Goal: Task Accomplishment & Management: Use online tool/utility

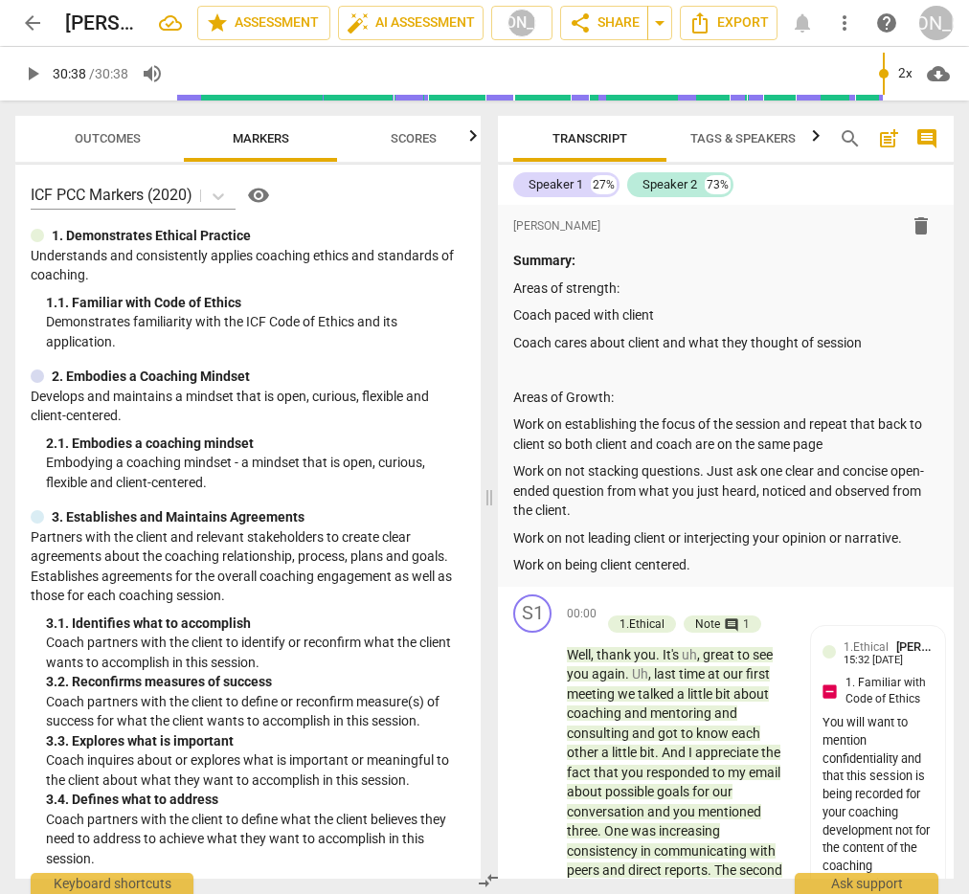
type input "1838"
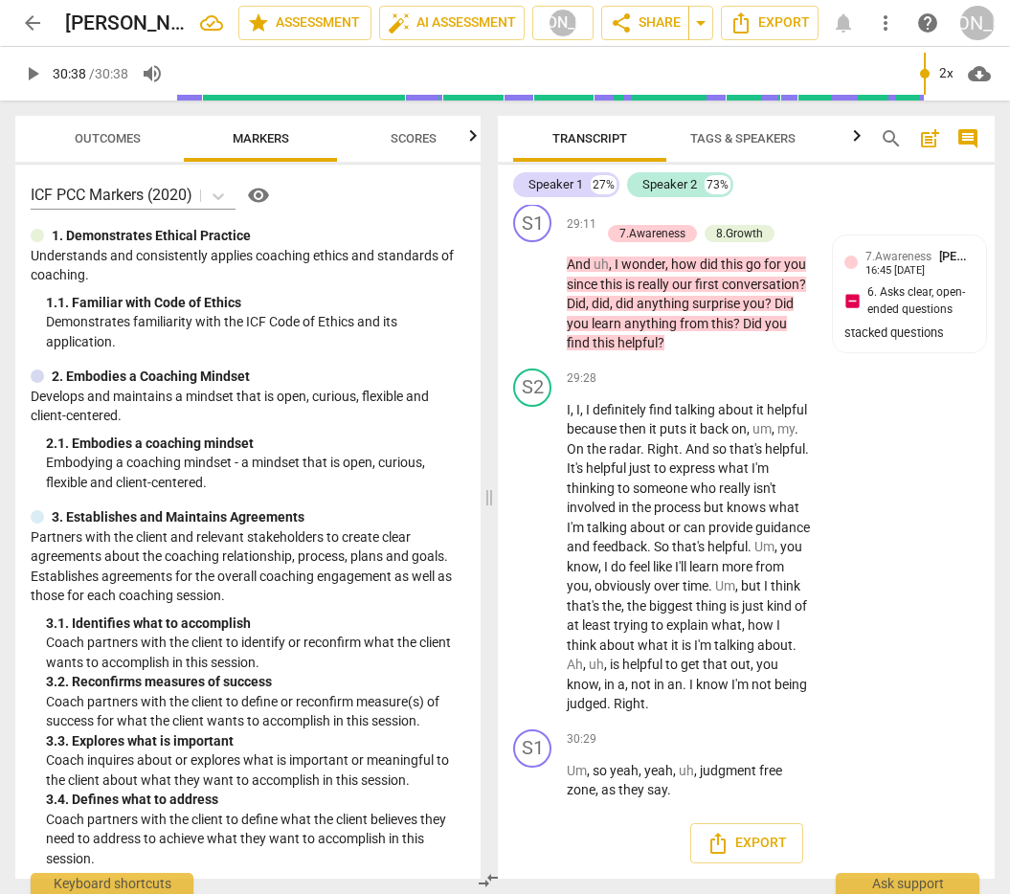
scroll to position [12803, 0]
click at [33, 25] on span "arrow_back" at bounding box center [32, 22] width 23 height 23
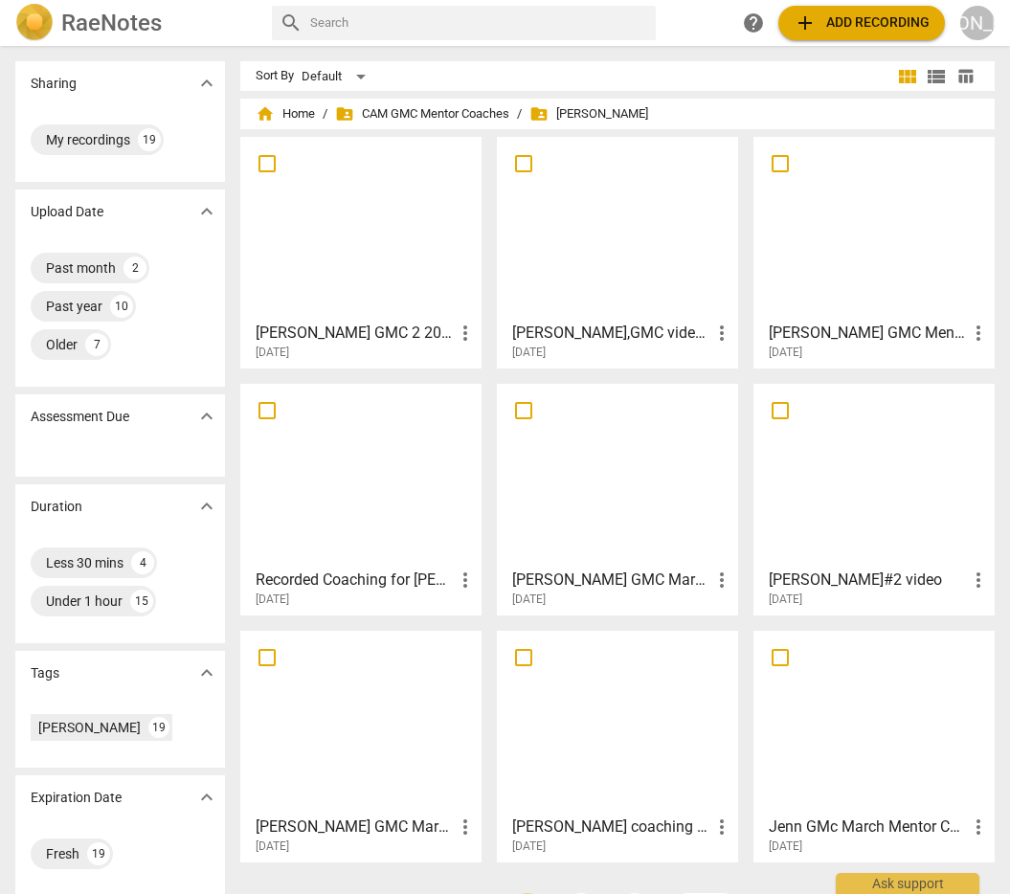
click at [390, 257] on div at bounding box center [361, 228] width 228 height 169
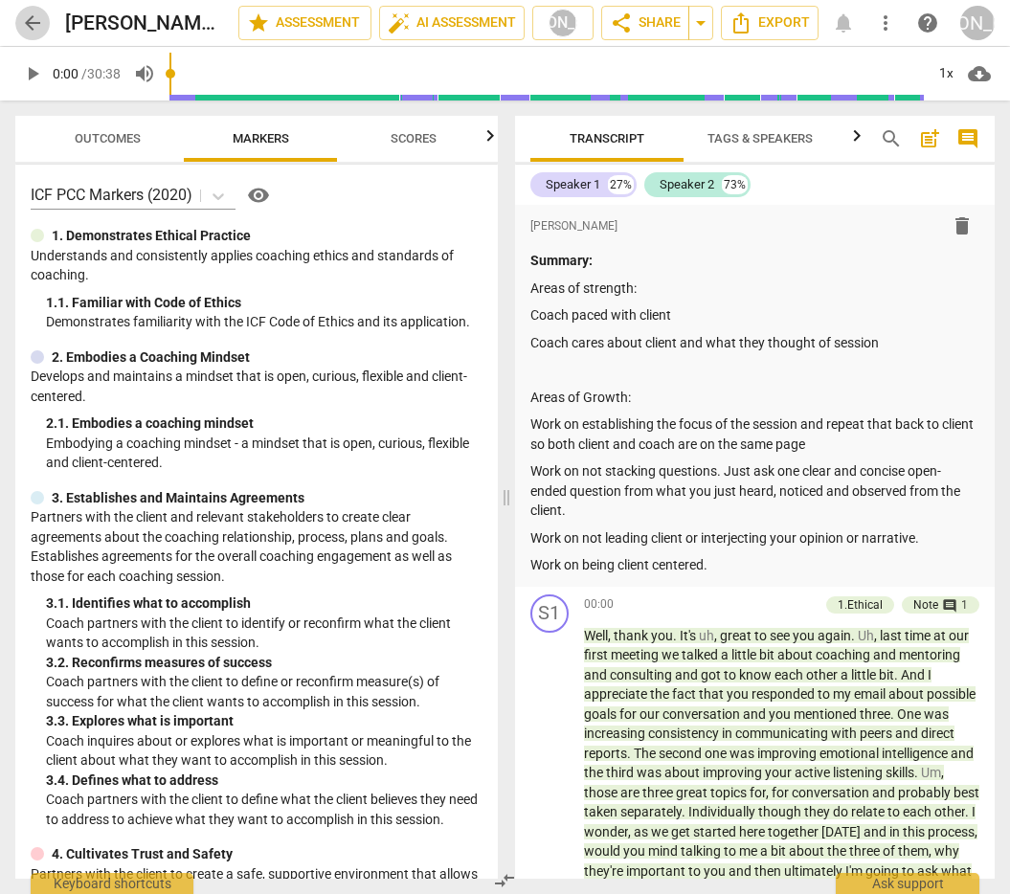
click at [27, 19] on span "arrow_back" at bounding box center [32, 22] width 23 height 23
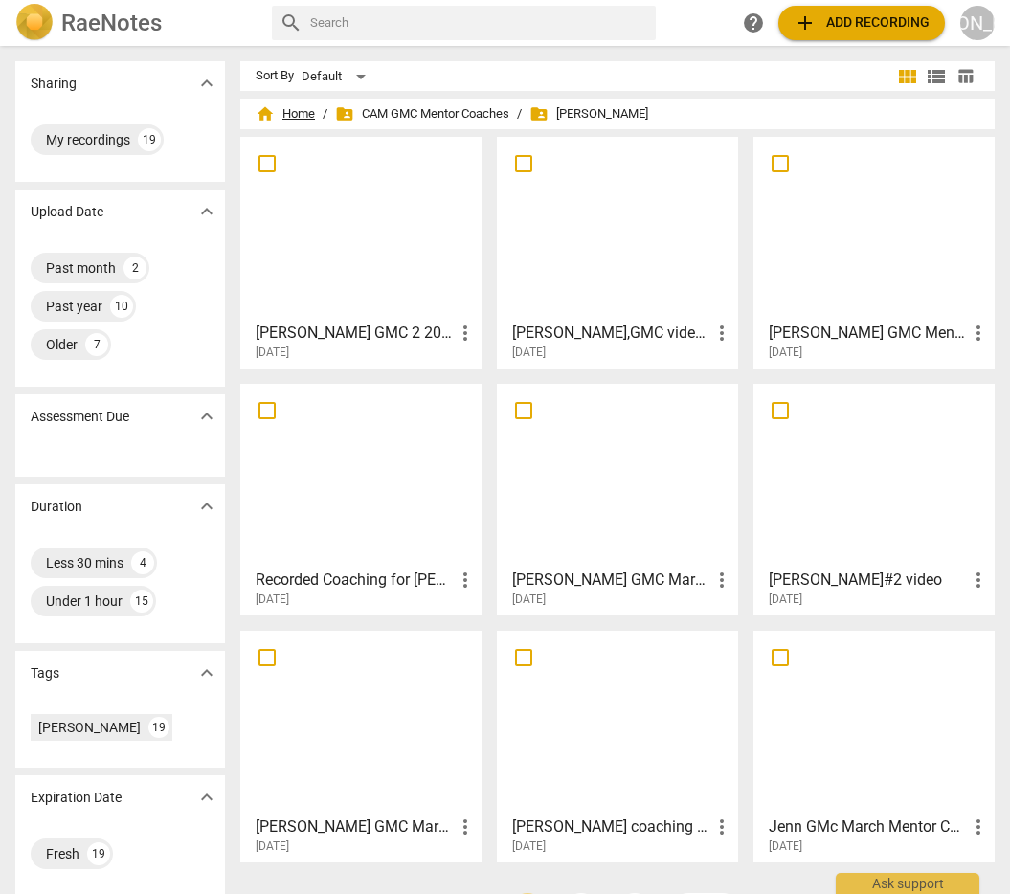
click at [278, 109] on span "home Home" at bounding box center [285, 113] width 59 height 19
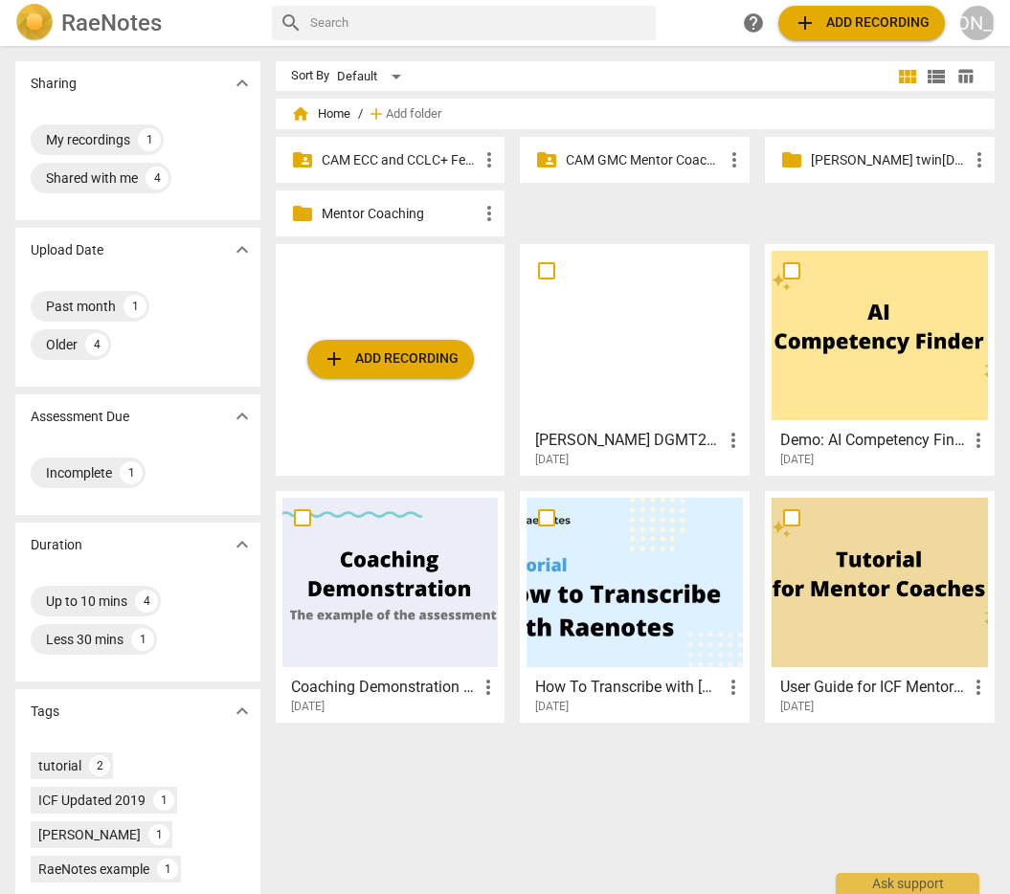
click at [433, 157] on p "CAM ECC and CCLC+ Feedback Coaches" at bounding box center [400, 160] width 157 height 20
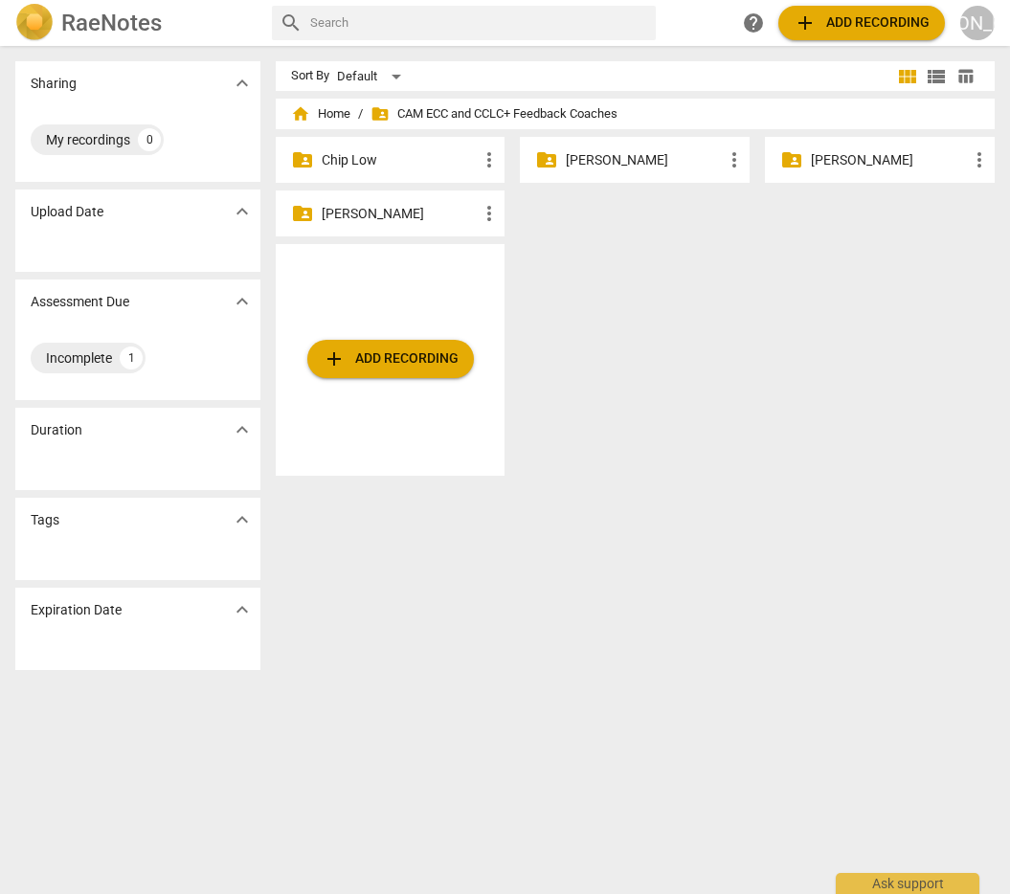
click at [617, 155] on p "[PERSON_NAME]" at bounding box center [644, 160] width 157 height 20
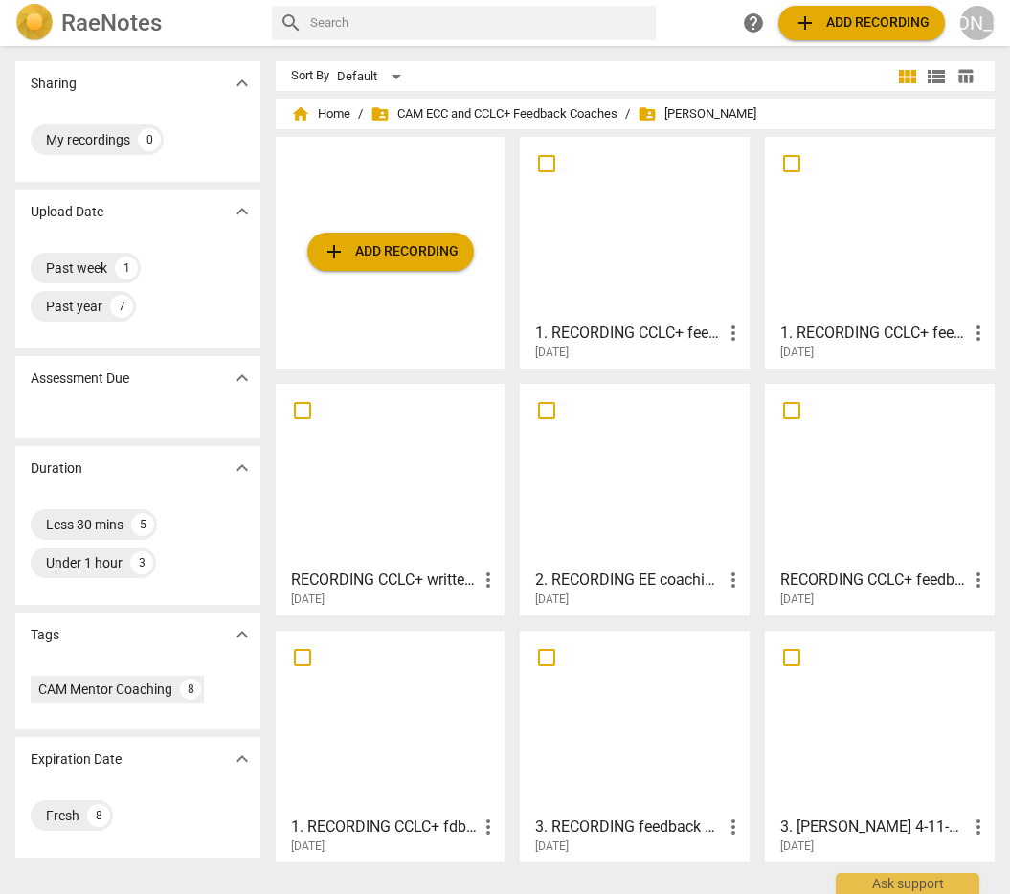
click at [626, 258] on div at bounding box center [634, 228] width 216 height 169
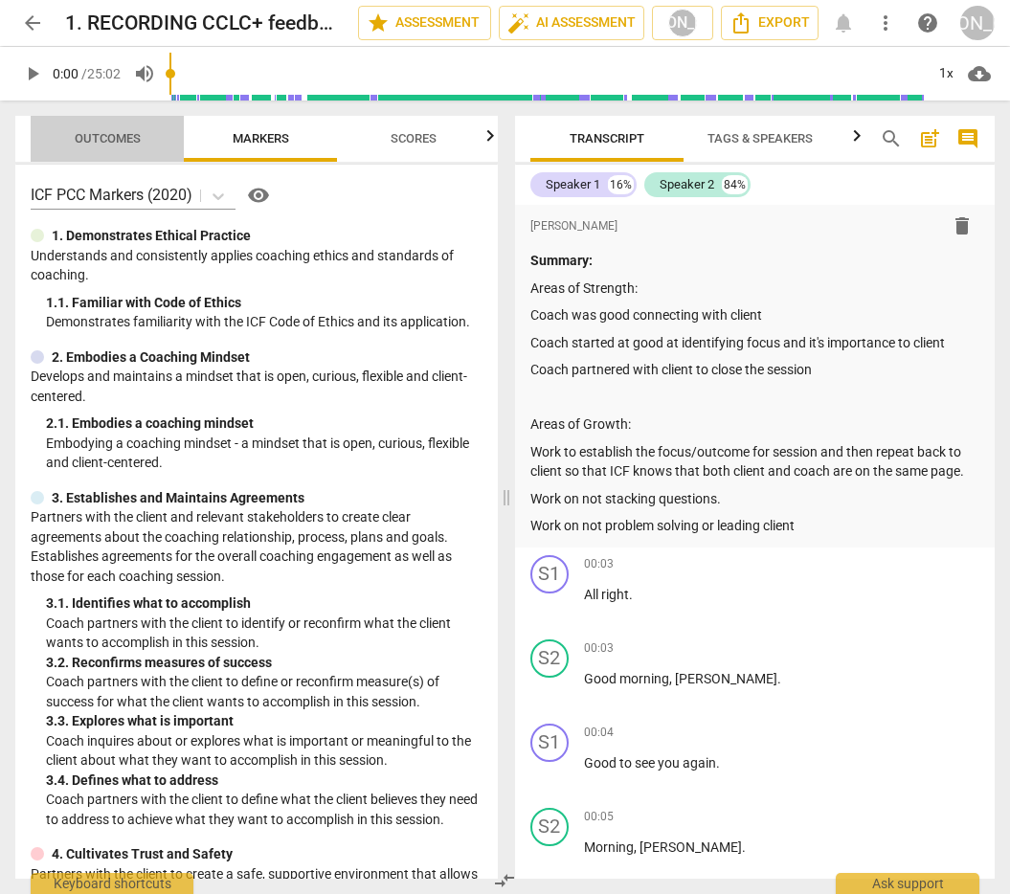
click at [118, 136] on span "Outcomes" at bounding box center [108, 138] width 66 height 14
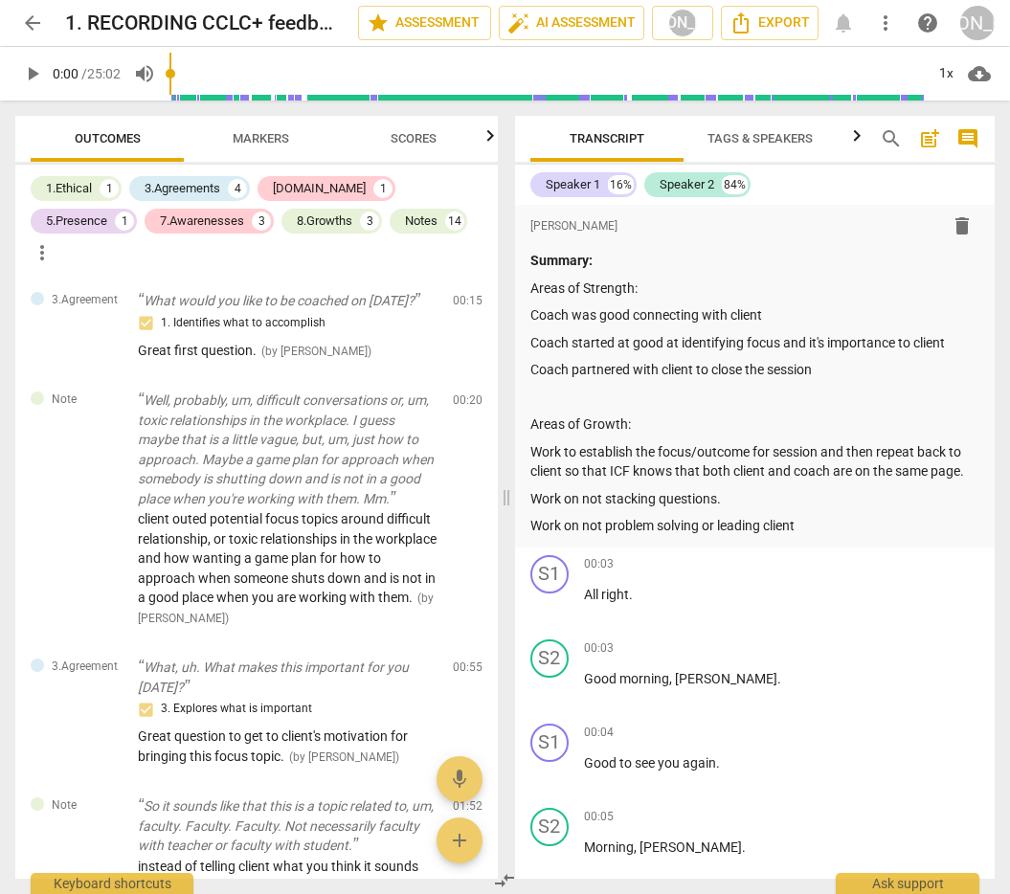
click at [416, 134] on span "Scores" at bounding box center [414, 138] width 46 height 14
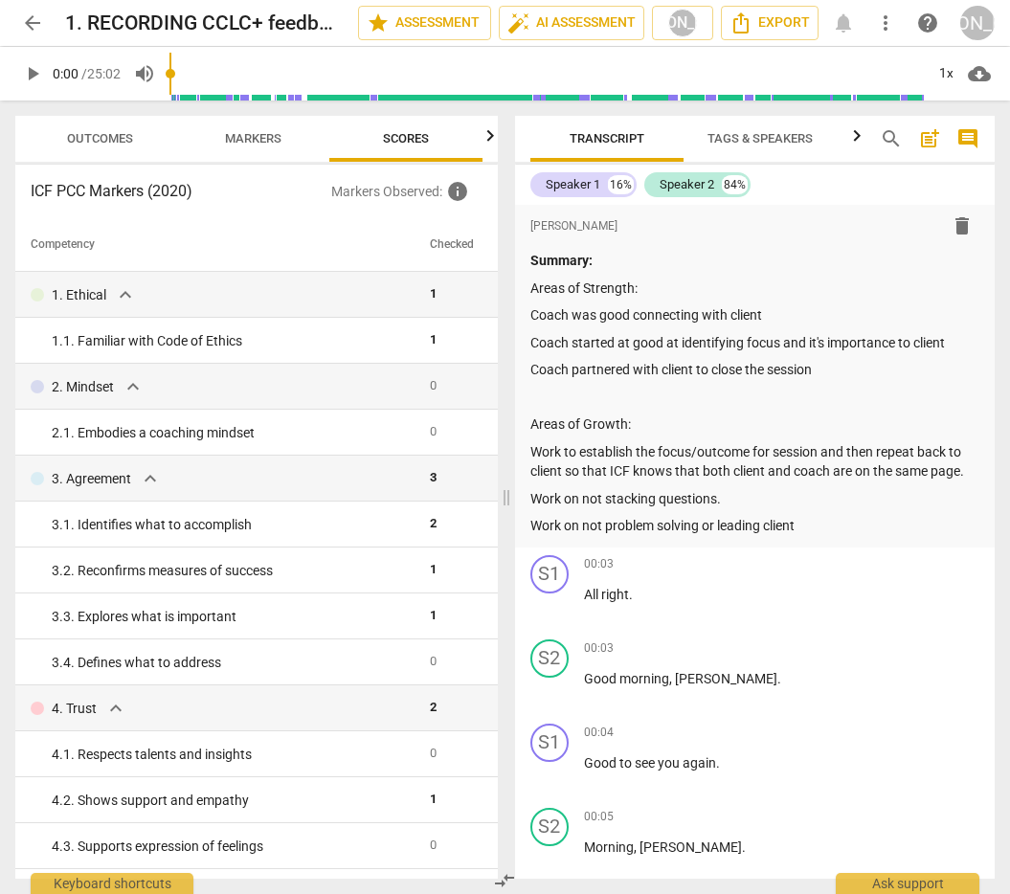
scroll to position [0, 8]
click at [243, 136] on span "Markers" at bounding box center [253, 138] width 56 height 14
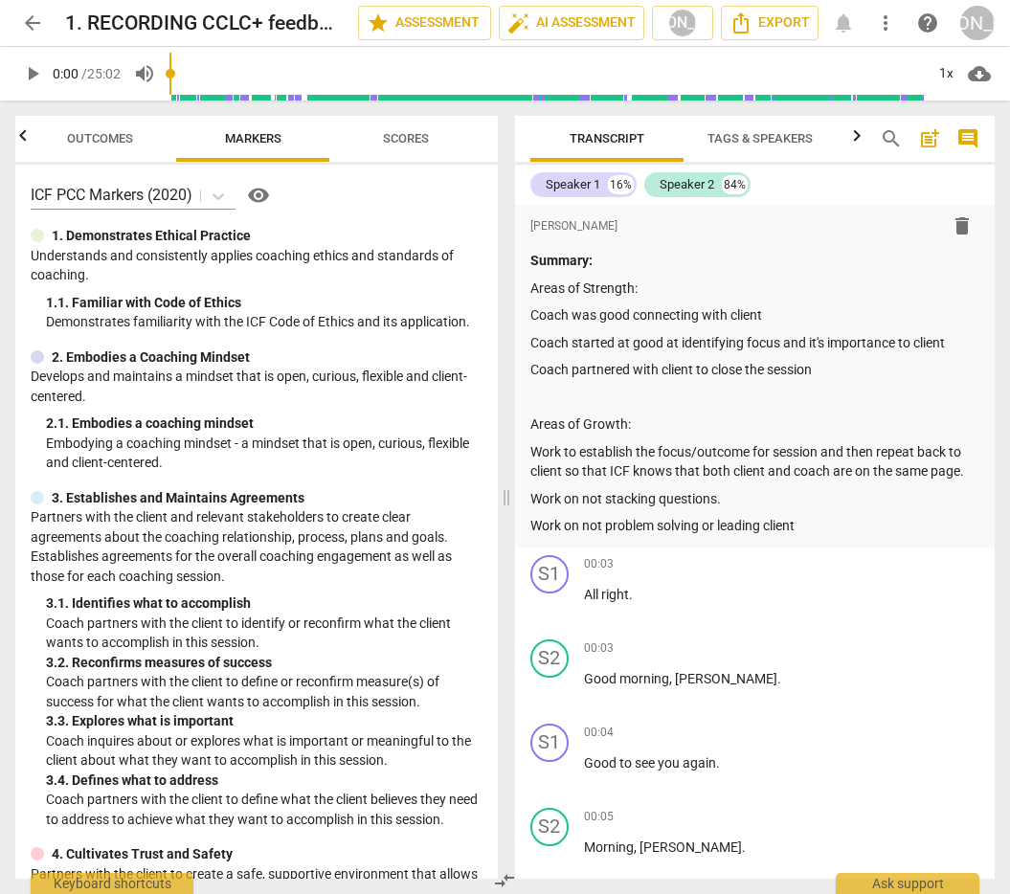
click at [100, 135] on span "Outcomes" at bounding box center [100, 138] width 66 height 14
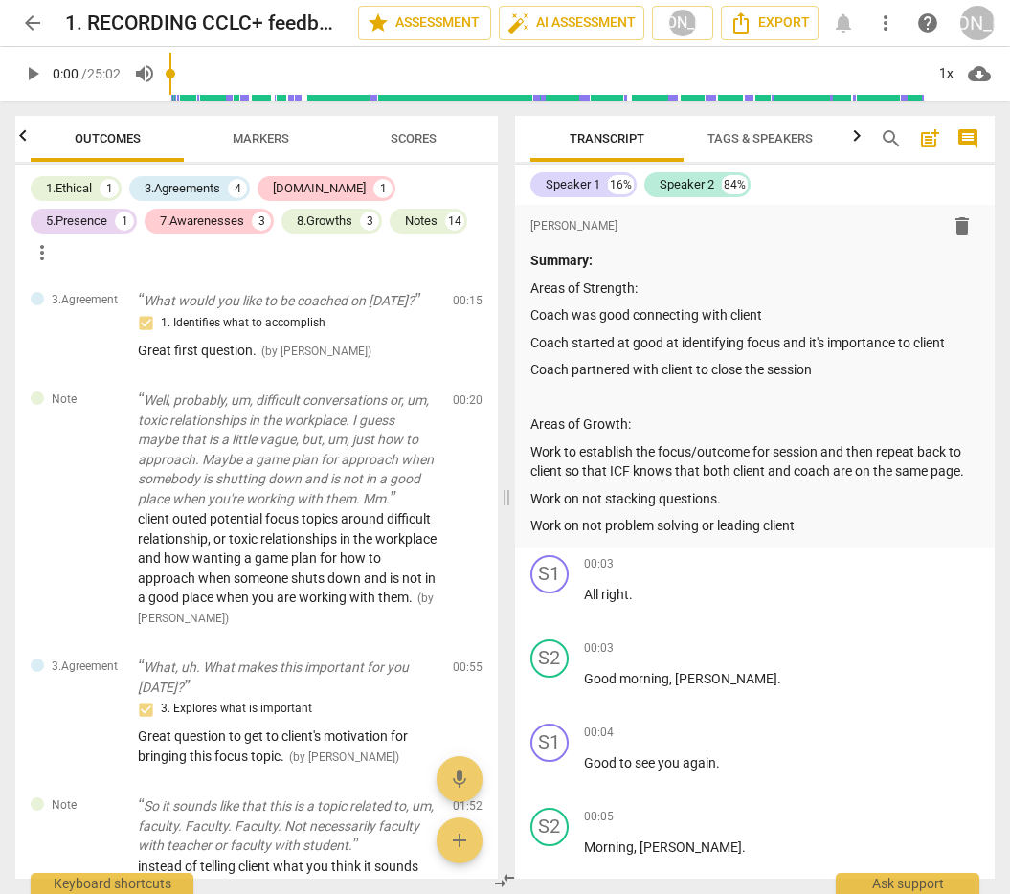
scroll to position [0, 0]
click at [184, 186] on div "3.Agreements" at bounding box center [183, 188] width 76 height 19
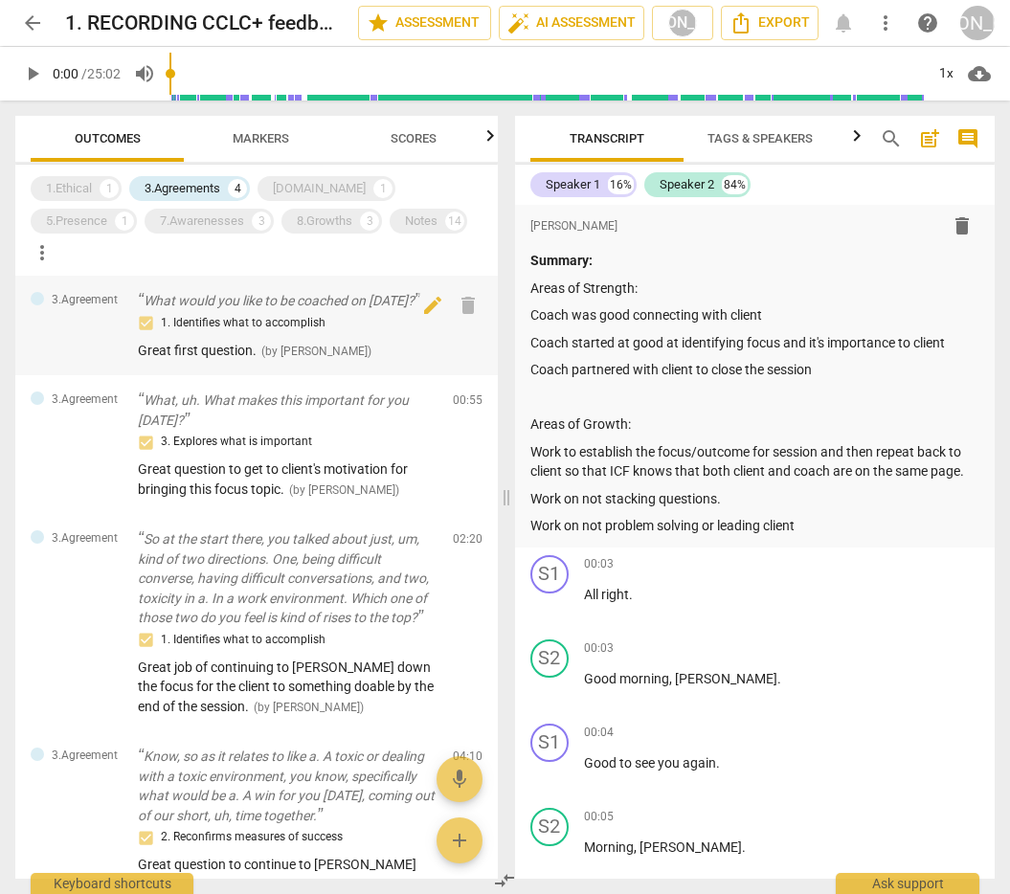
click at [155, 291] on p "What would you like to be coached on [DATE]?" at bounding box center [288, 301] width 300 height 20
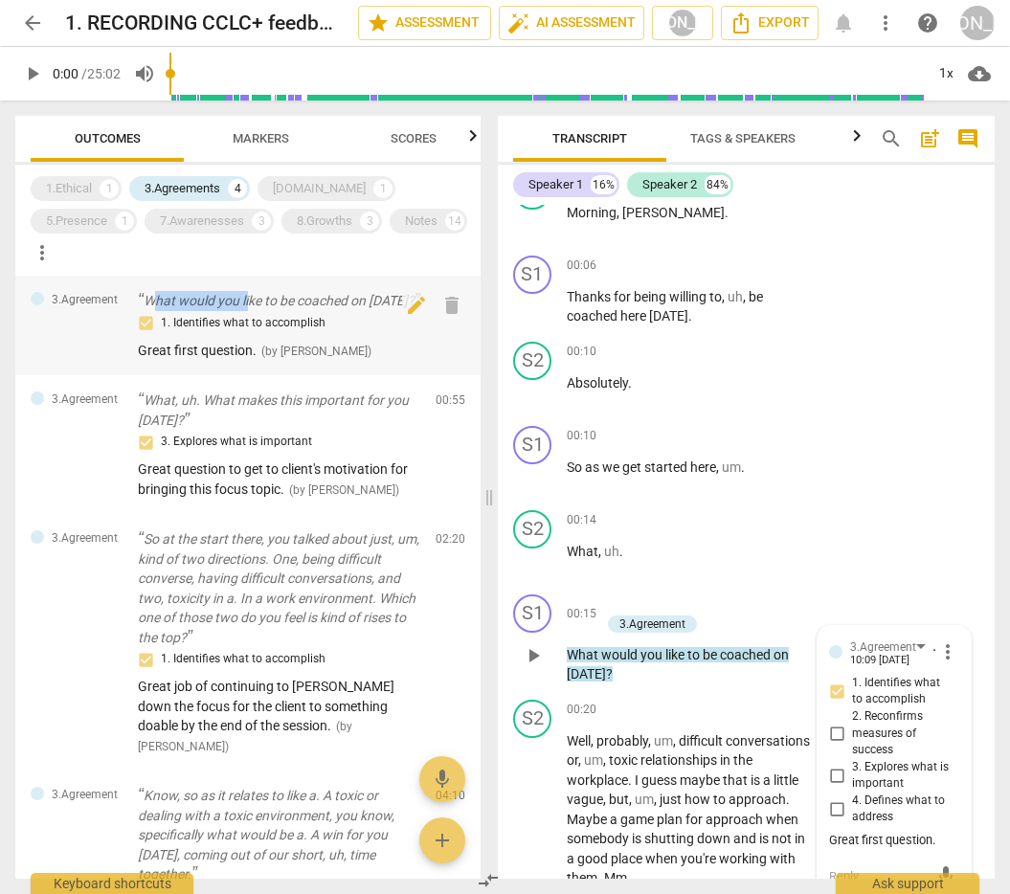
drag, startPoint x: 150, startPoint y: 266, endPoint x: 229, endPoint y: 271, distance: 78.6
click at [246, 291] on p "What would you like to be coached on [DATE]?" at bounding box center [279, 301] width 282 height 20
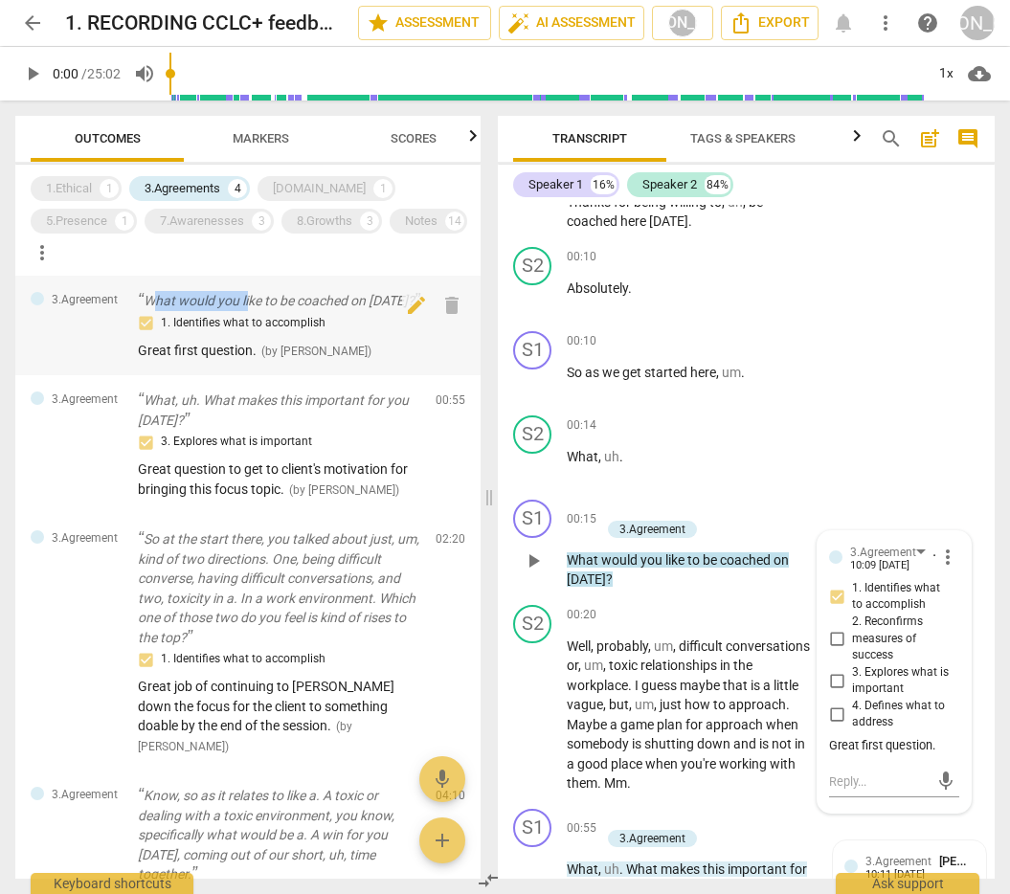
scroll to position [733, 0]
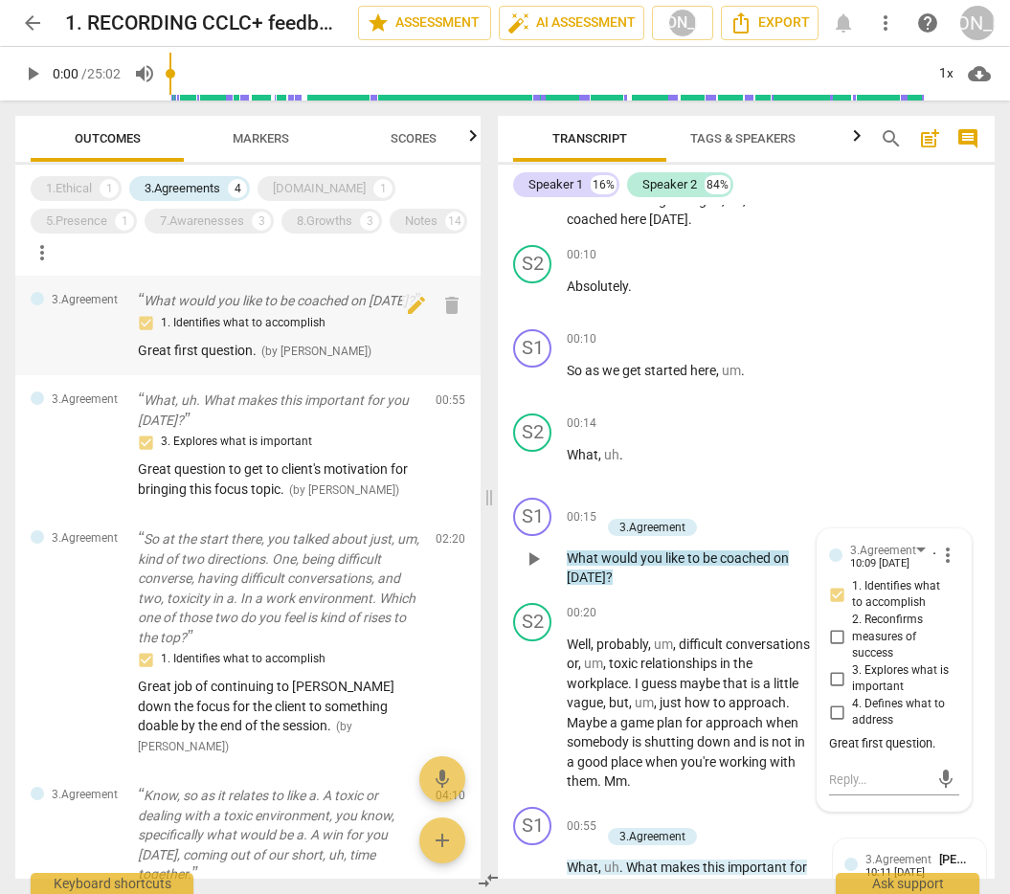
click at [142, 291] on p "What would you like to be coached on [DATE]?" at bounding box center [279, 301] width 282 height 20
drag, startPoint x: 145, startPoint y: 266, endPoint x: 368, endPoint y: 295, distance: 224.9
click at [368, 294] on p "What would you like to be coached on [DATE]?" at bounding box center [279, 301] width 282 height 20
copy p "What would you like to be coached on [DATE]?"
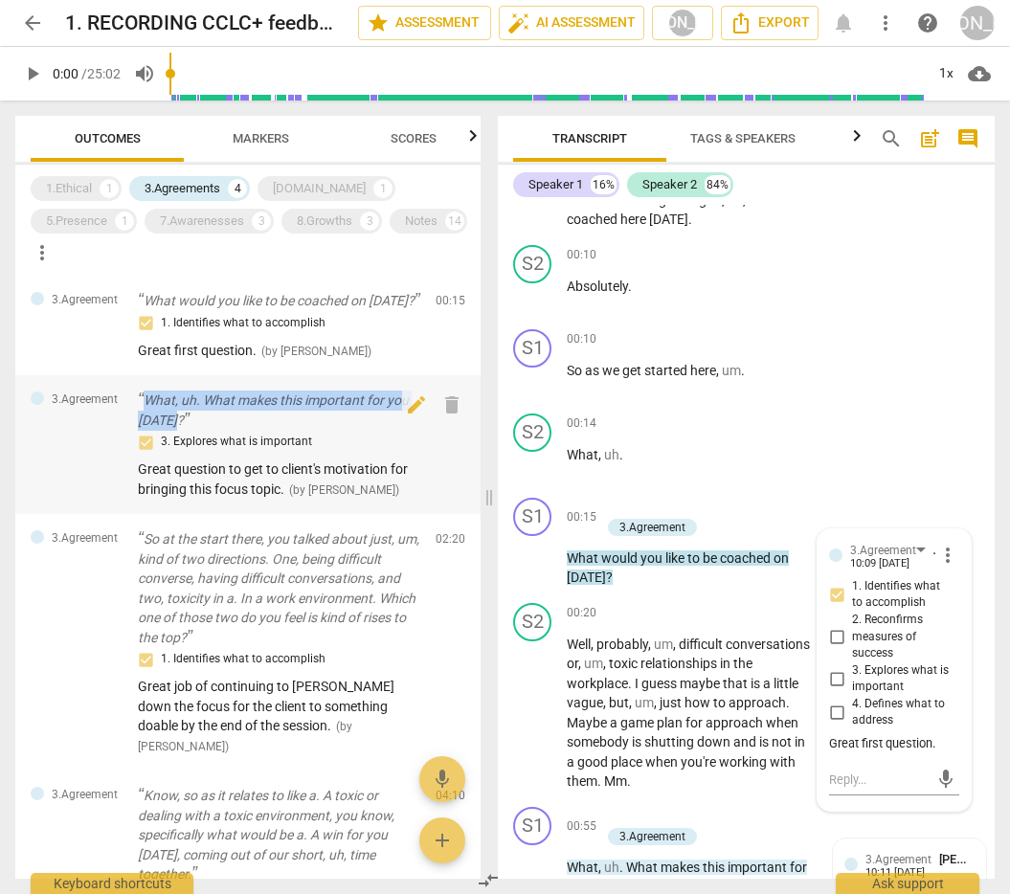
drag, startPoint x: 142, startPoint y: 380, endPoint x: 187, endPoint y: 407, distance: 52.4
click at [186, 407] on p "What, uh. What makes this important for you [DATE]?" at bounding box center [279, 410] width 282 height 39
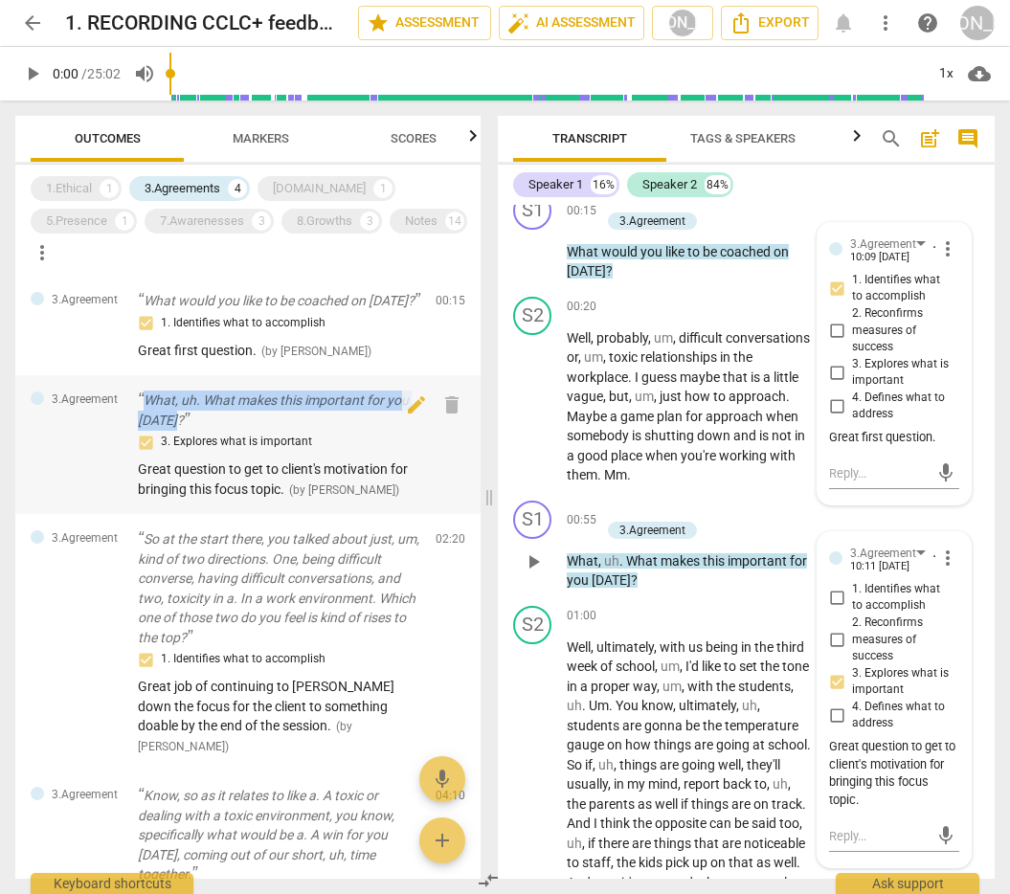
copy p "What, uh. What makes this important for you [DATE]?"
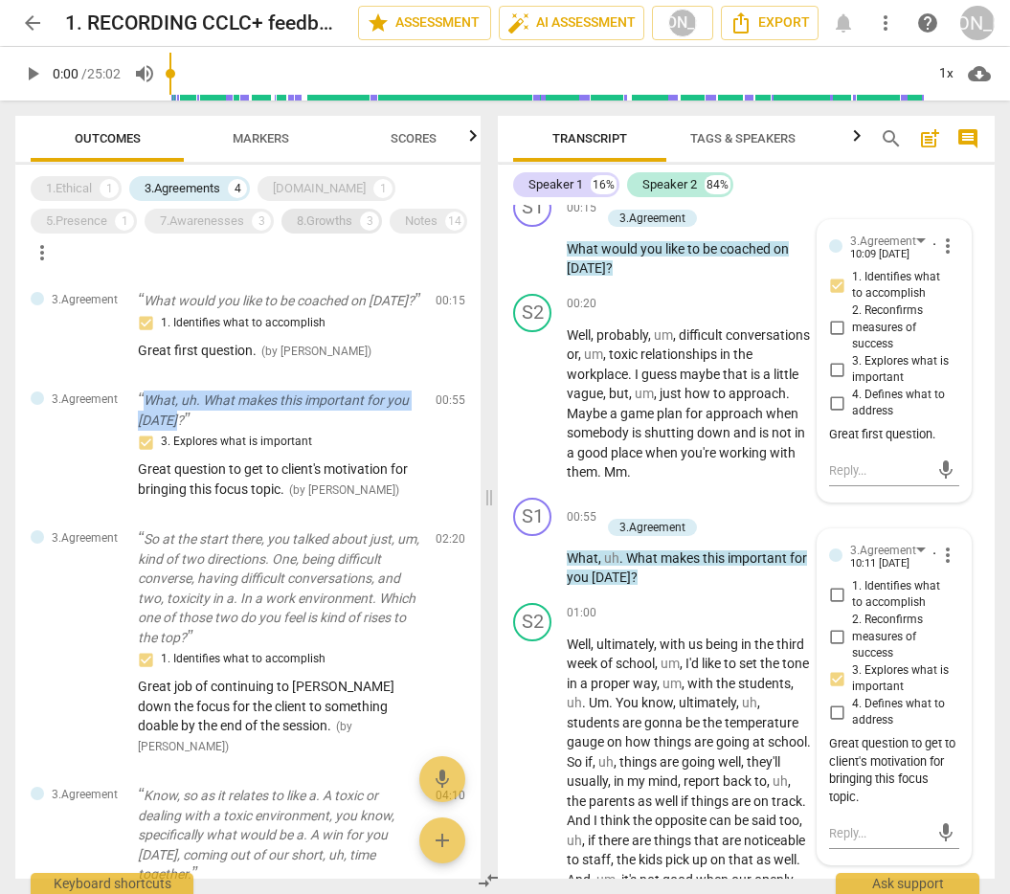
click at [297, 221] on div "8.Growths" at bounding box center [325, 221] width 56 height 19
click at [297, 220] on div "8.Growths" at bounding box center [325, 221] width 56 height 19
click at [205, 190] on div "3.Agreements" at bounding box center [183, 188] width 76 height 19
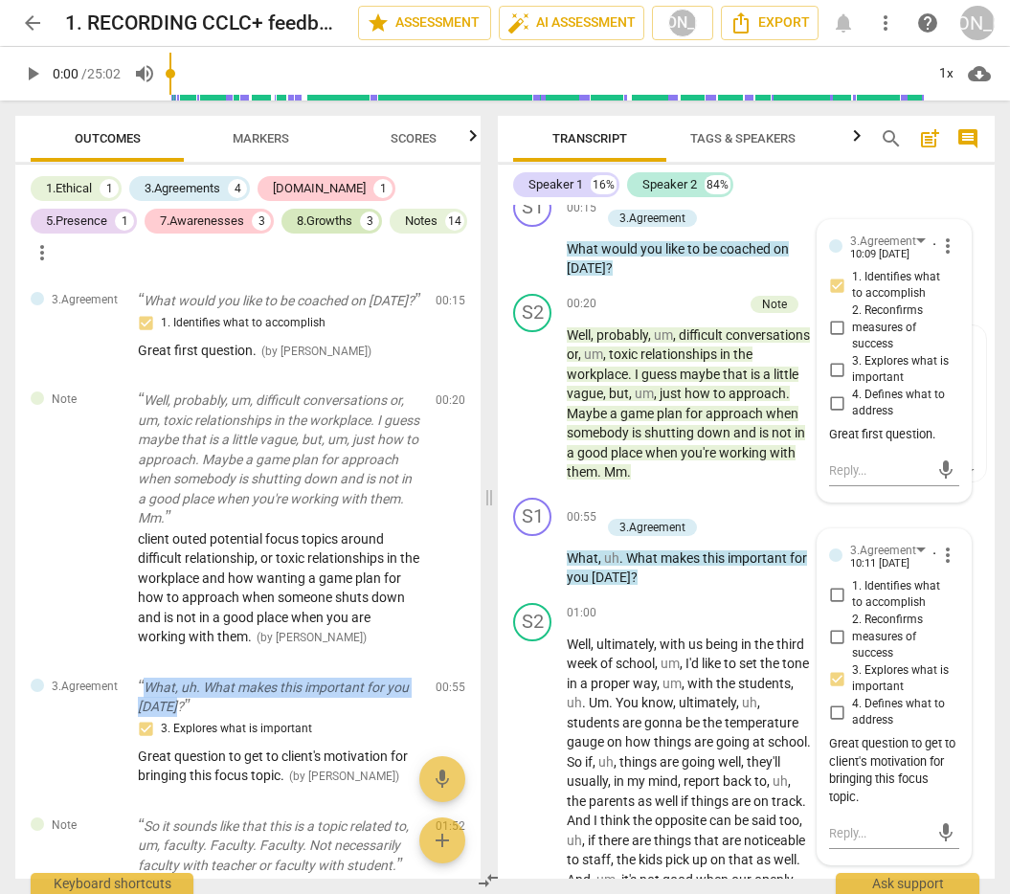
click at [297, 218] on div "8.Growths" at bounding box center [325, 221] width 56 height 19
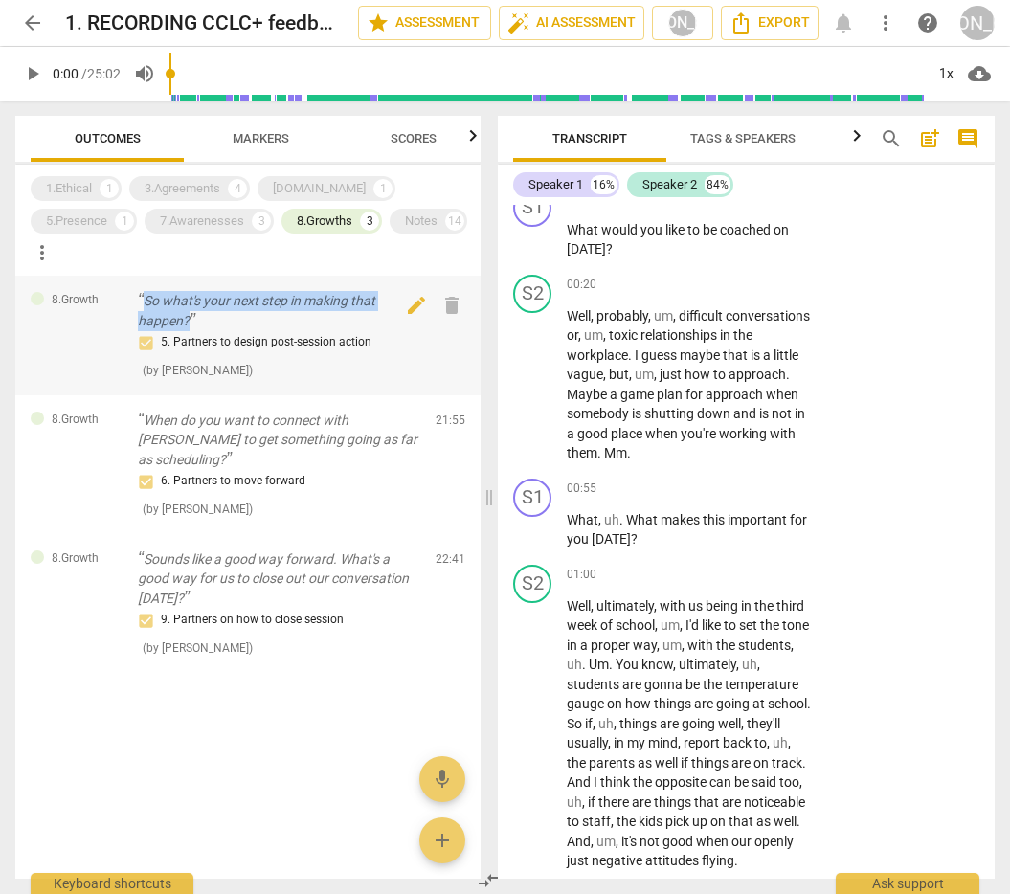
drag, startPoint x: 143, startPoint y: 263, endPoint x: 213, endPoint y: 294, distance: 77.2
click at [213, 294] on p "So what's your next step in making that happen?" at bounding box center [279, 310] width 282 height 39
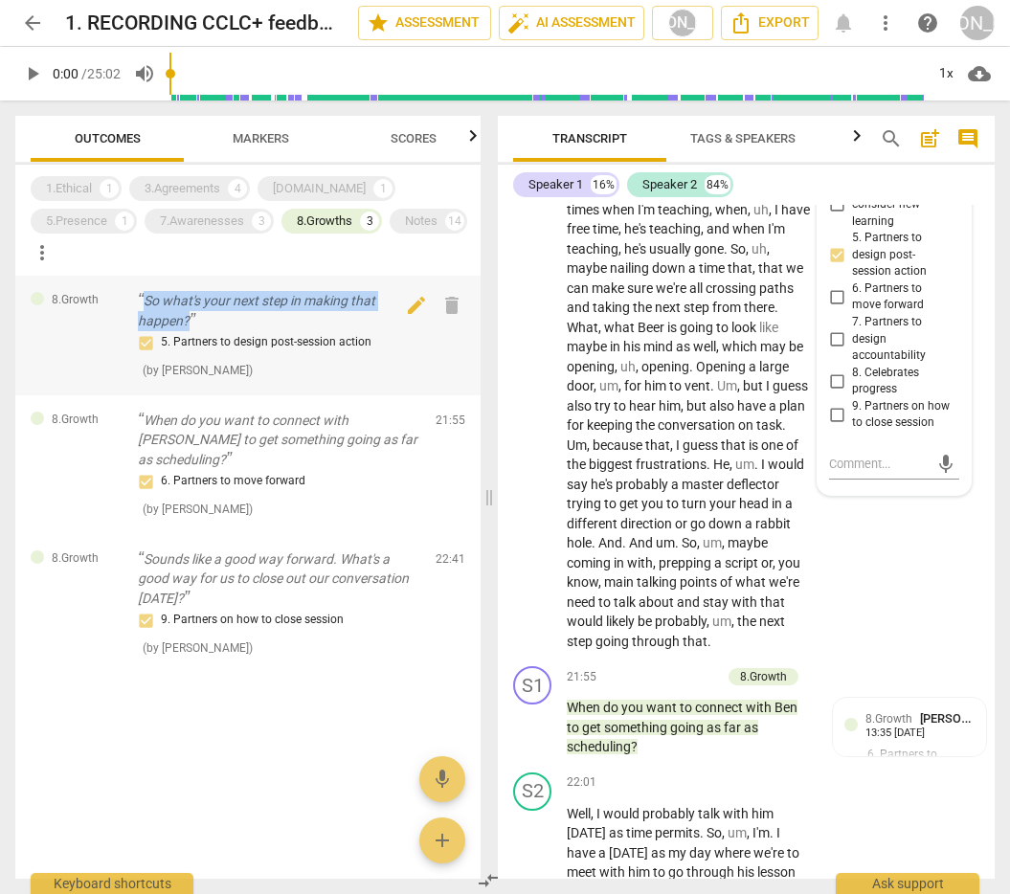
drag, startPoint x: 145, startPoint y: 264, endPoint x: 261, endPoint y: 299, distance: 120.8
click at [261, 299] on p "So what's your next step in making that happen?" at bounding box center [279, 310] width 282 height 39
copy p "So what's your next step in making that happen?"
click at [175, 183] on div "3.Agreements" at bounding box center [183, 188] width 76 height 19
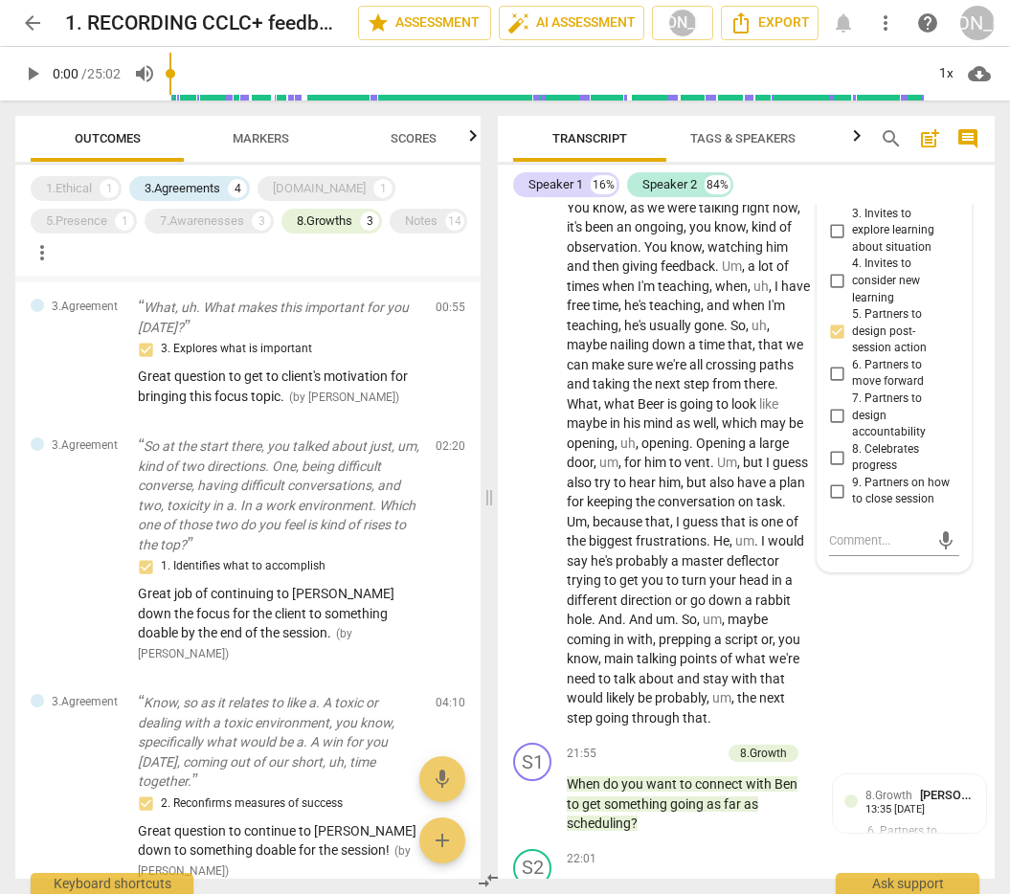
scroll to position [99, 0]
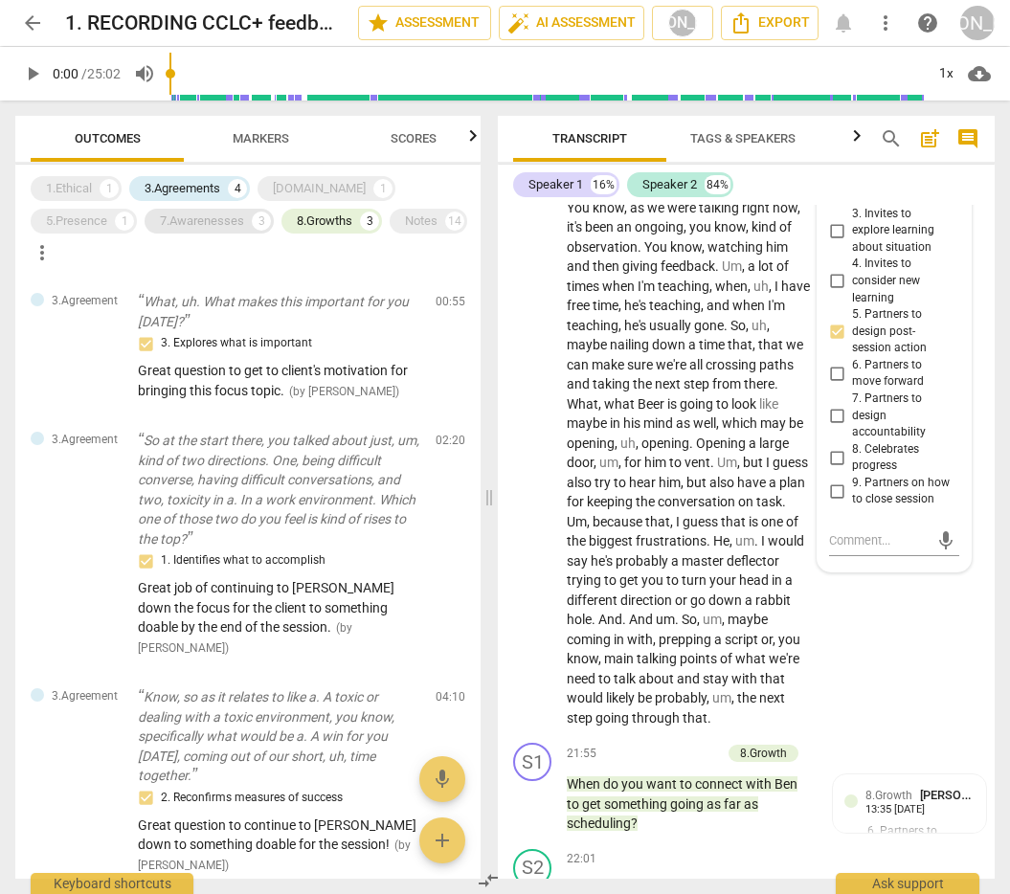
click at [160, 216] on div "7.Awarenesses" at bounding box center [202, 221] width 84 height 19
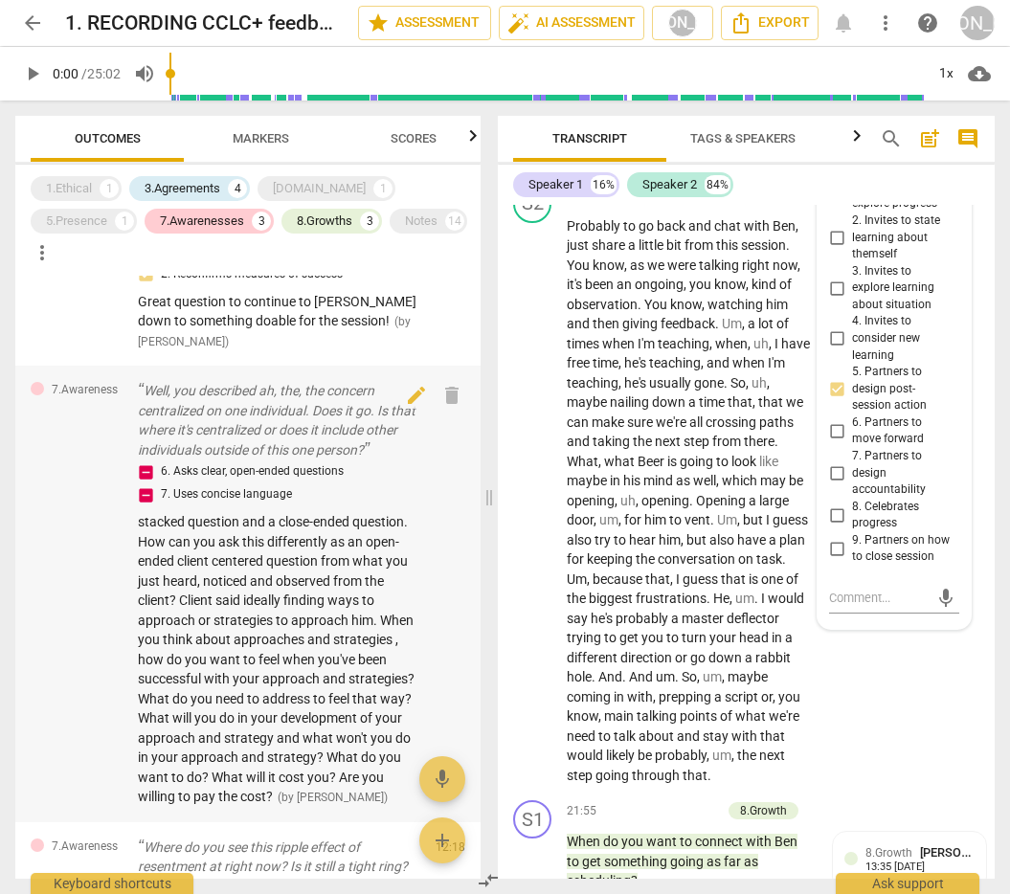
scroll to position [615, 0]
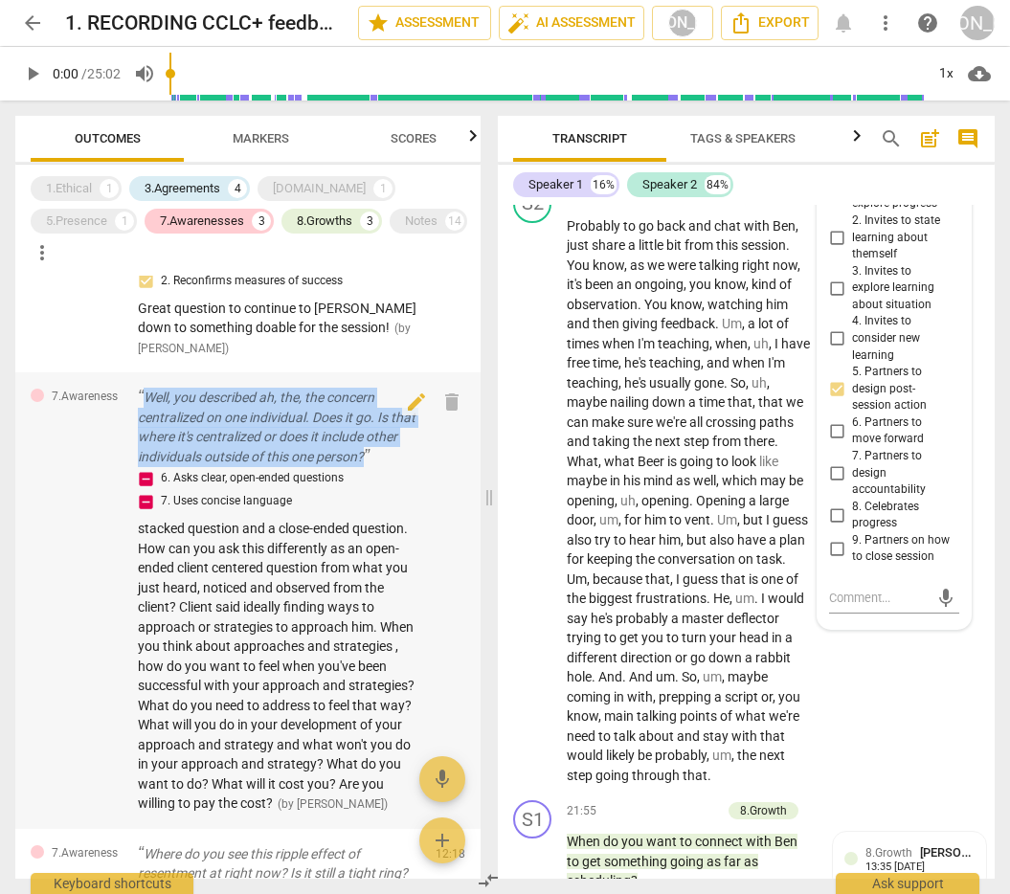
drag, startPoint x: 142, startPoint y: 365, endPoint x: 425, endPoint y: 428, distance: 290.3
click at [424, 428] on div "7.Awareness Well, you described ah, the, the concern centralized on one individ…" at bounding box center [247, 600] width 465 height 457
copy p "Well, you described ah, the, the concern centralized on one individual. Does it…"
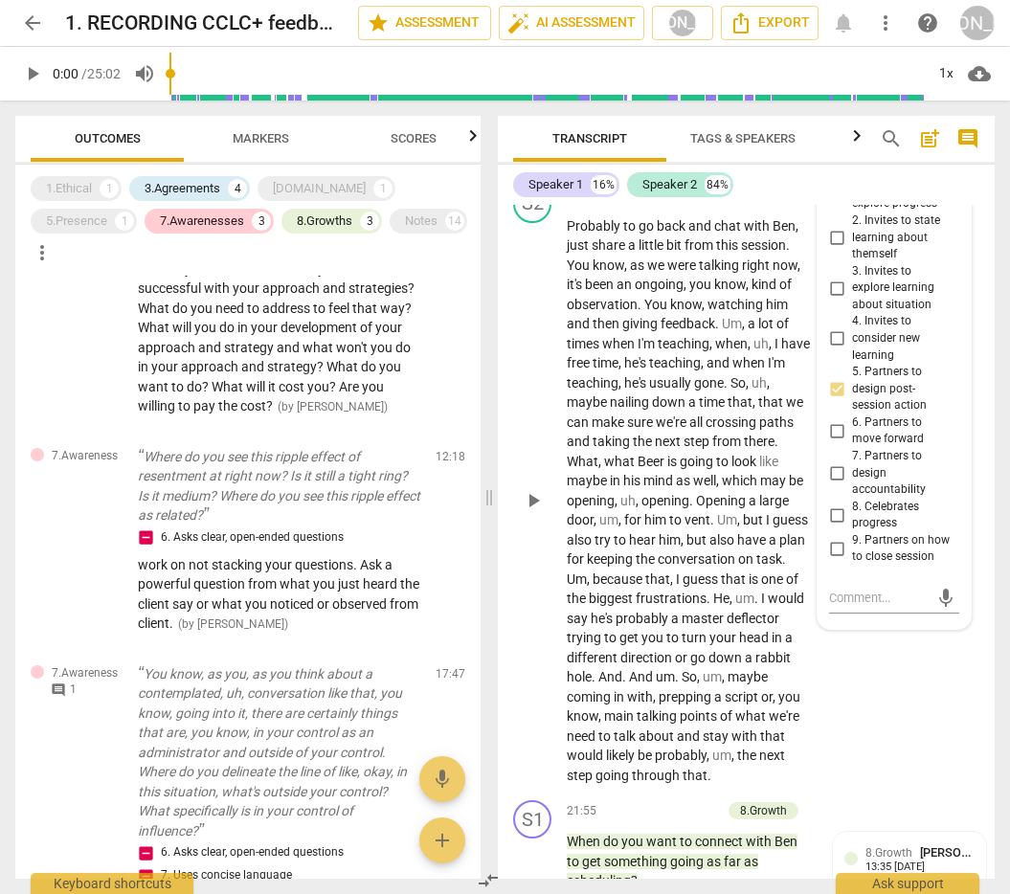
scroll to position [1014, 0]
click at [160, 219] on div "7.Awarenesses" at bounding box center [202, 221] width 84 height 19
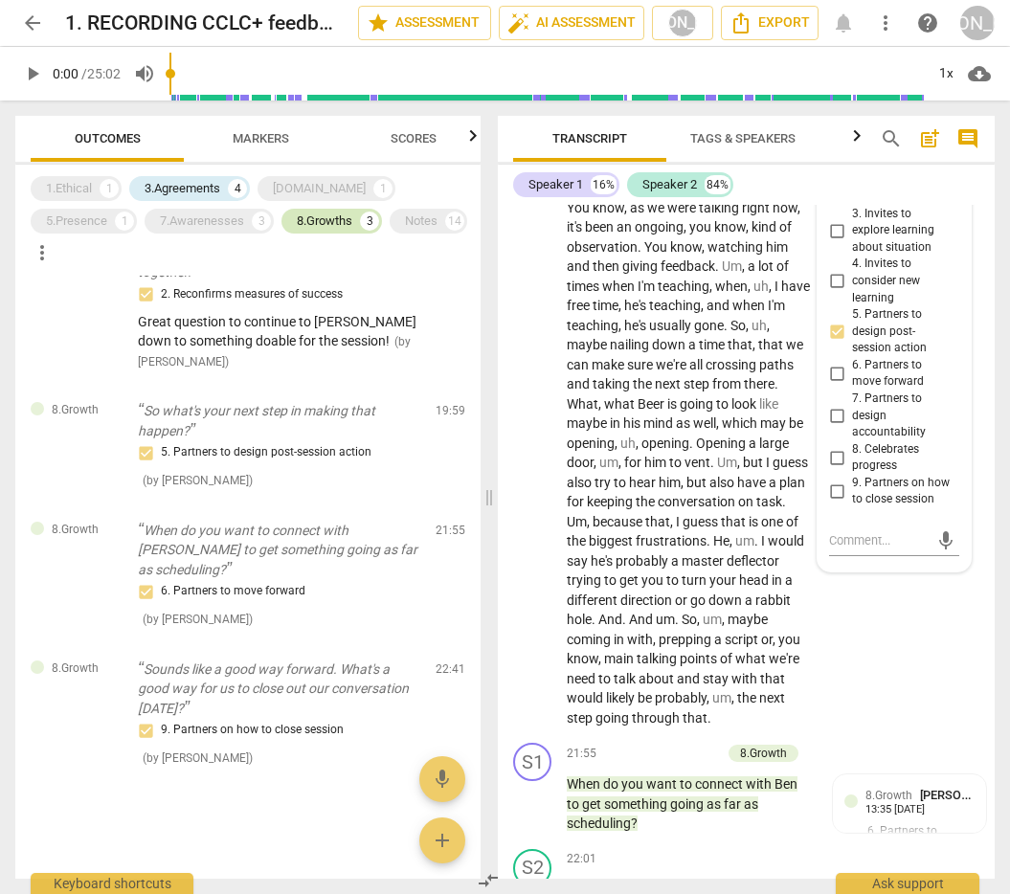
scroll to position [9047, 0]
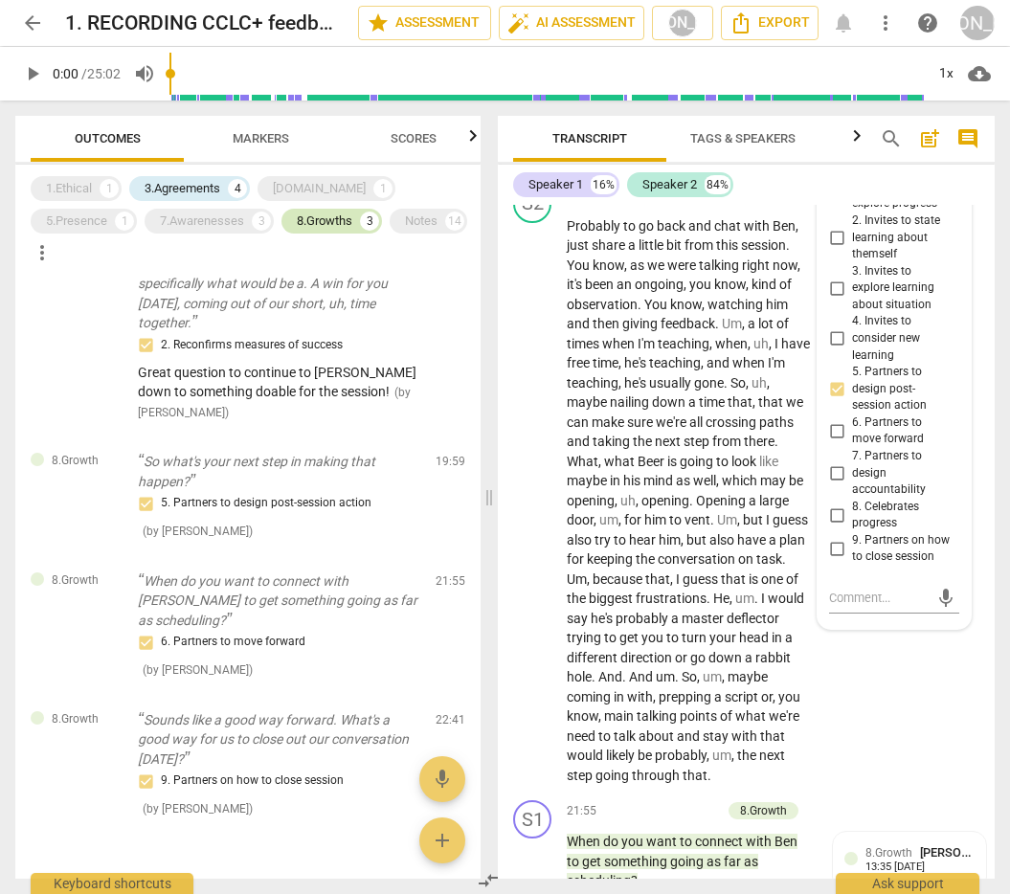
click at [297, 220] on div "8.Growths" at bounding box center [325, 221] width 56 height 19
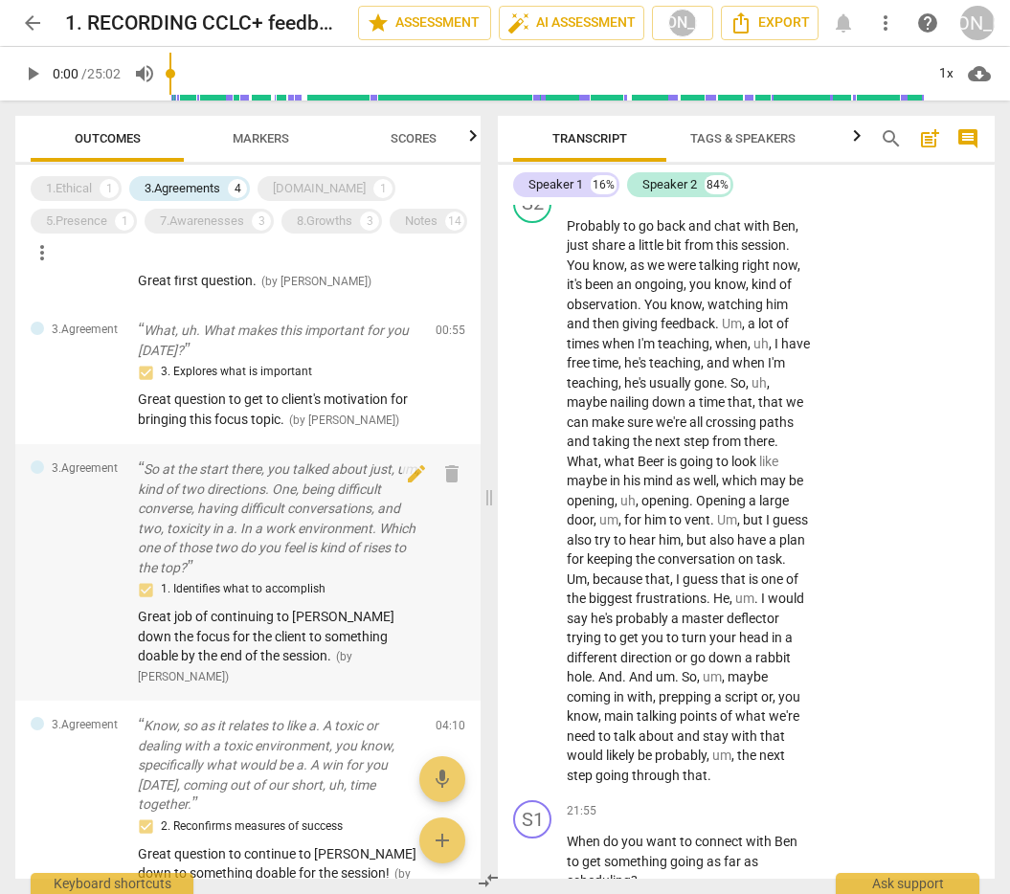
scroll to position [0, 0]
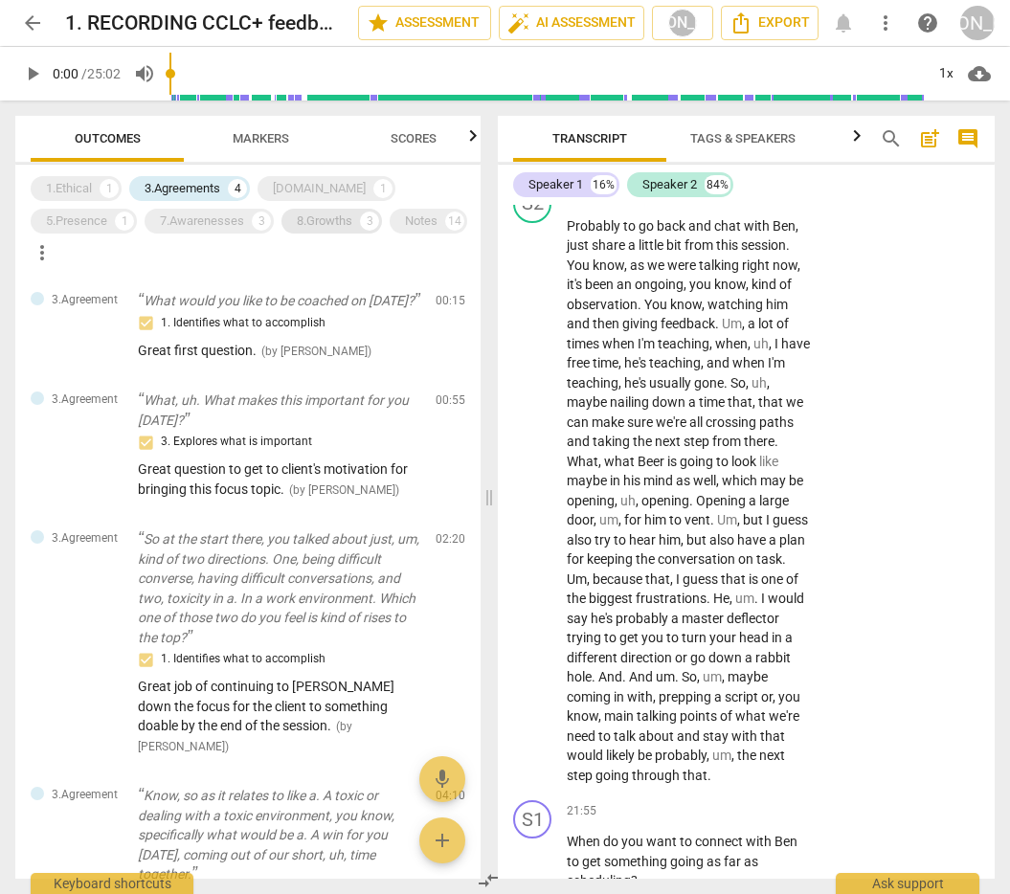
click at [297, 221] on div "8.Growths" at bounding box center [325, 221] width 56 height 19
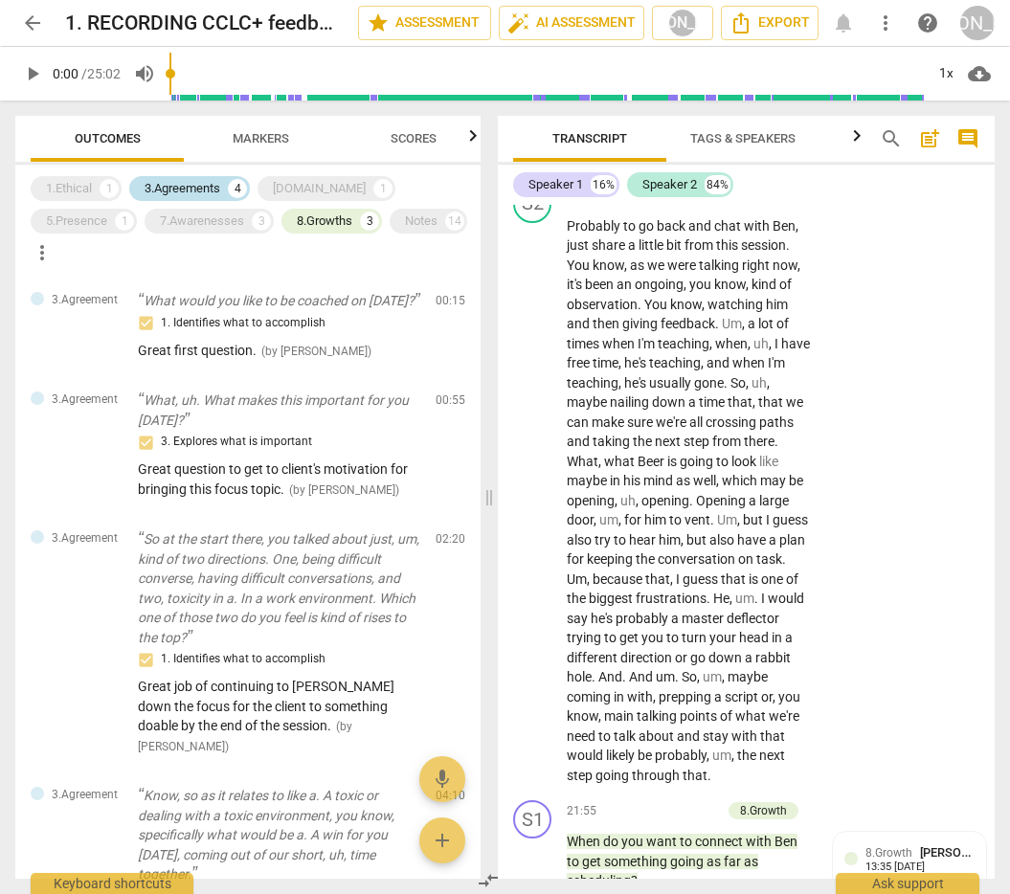
drag, startPoint x: 206, startPoint y: 188, endPoint x: 213, endPoint y: 198, distance: 12.5
click at [207, 188] on div "3.Agreements" at bounding box center [183, 188] width 76 height 19
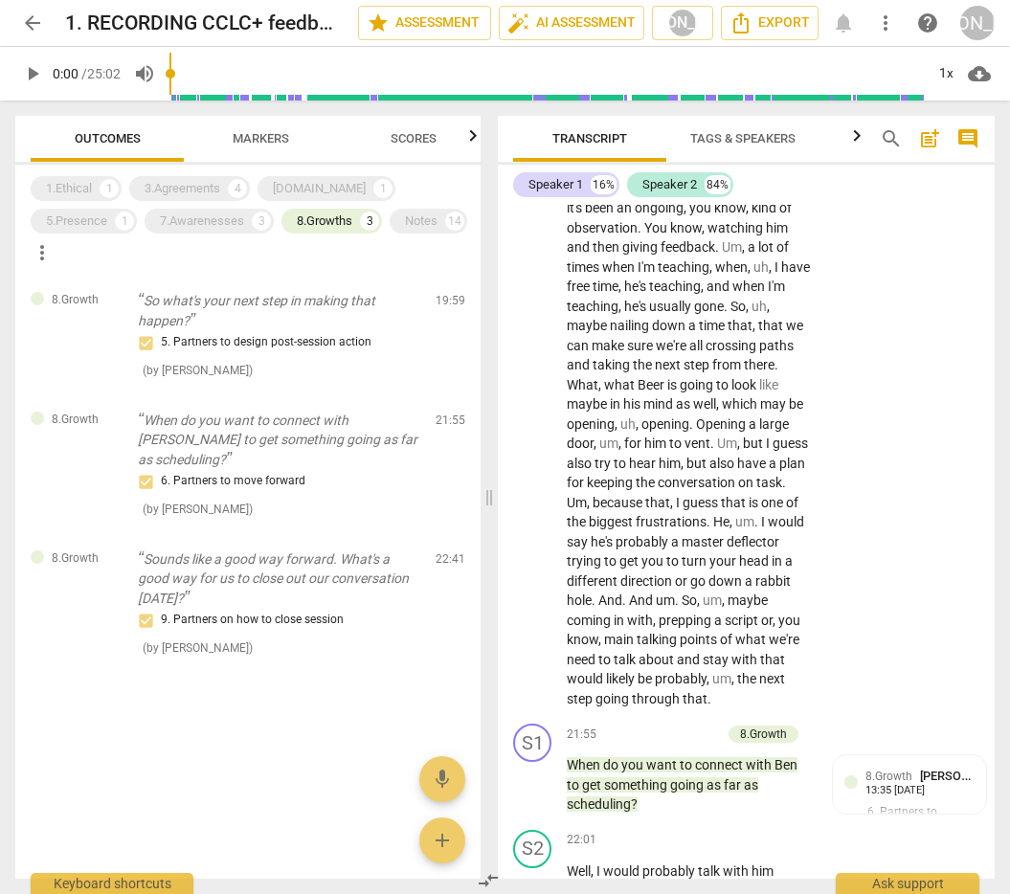
scroll to position [8970, 0]
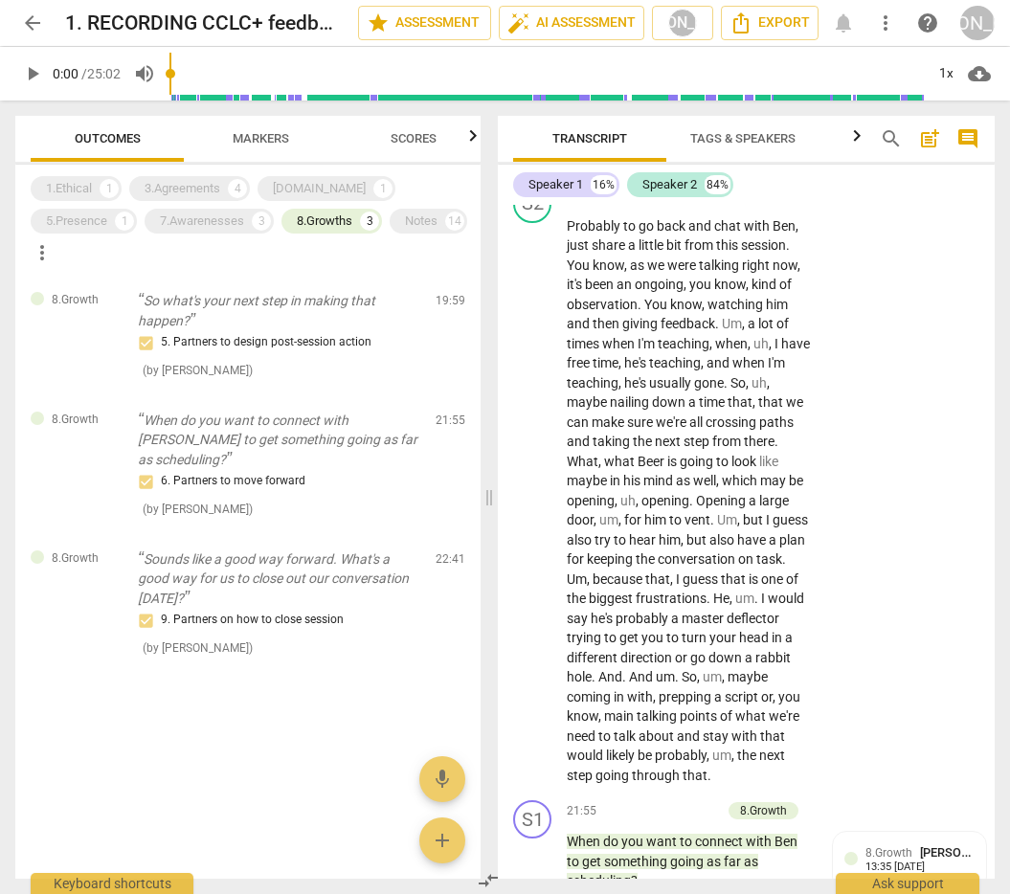
click at [255, 132] on span "Markers" at bounding box center [261, 138] width 56 height 14
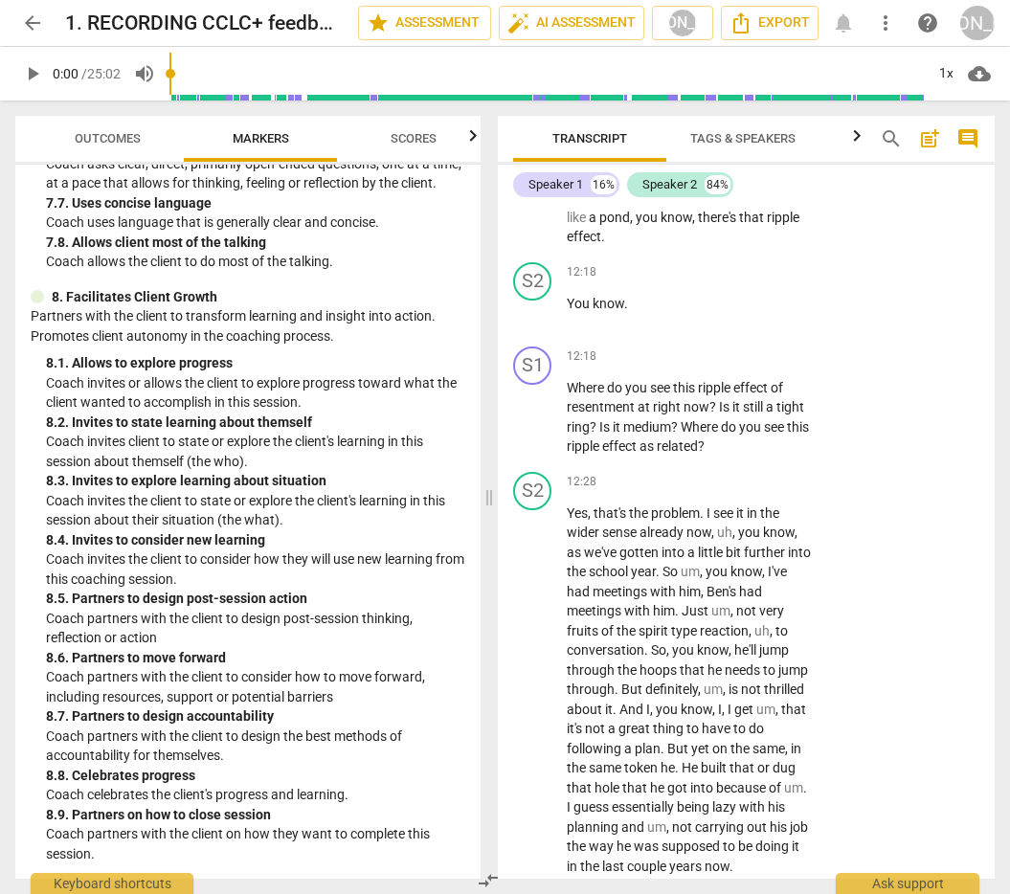
scroll to position [5607, 0]
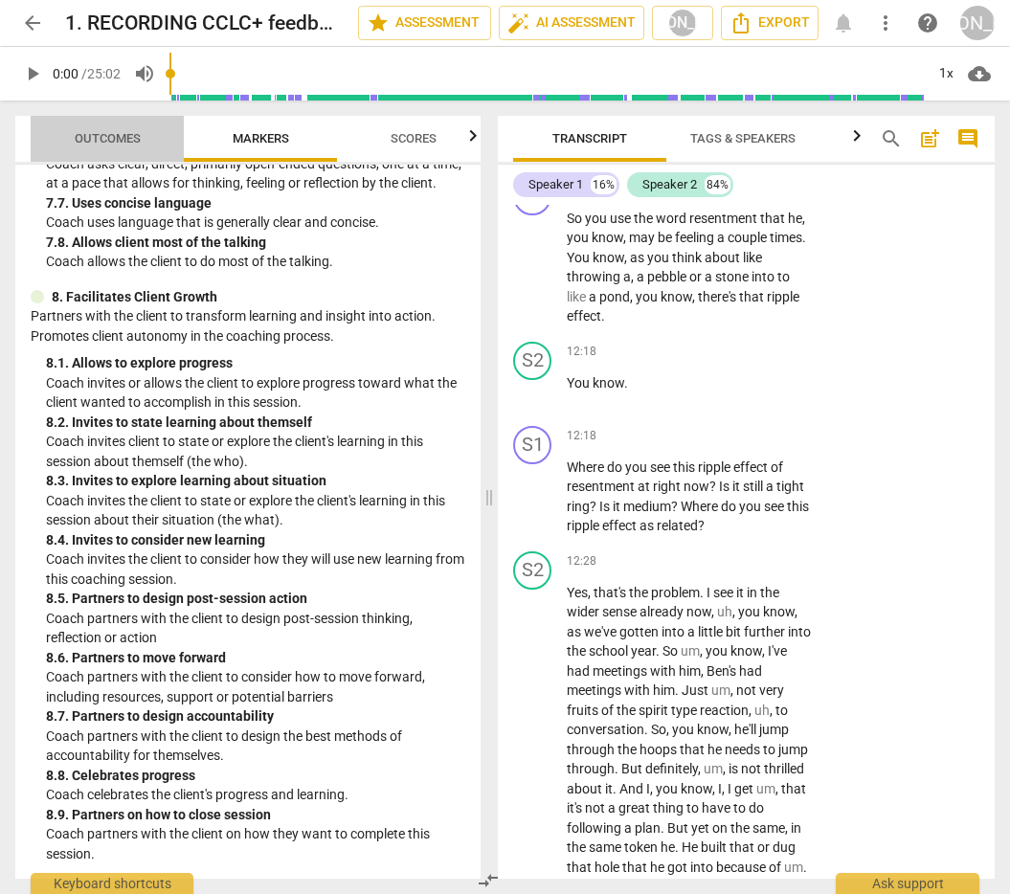
click at [111, 133] on span "Outcomes" at bounding box center [108, 138] width 66 height 14
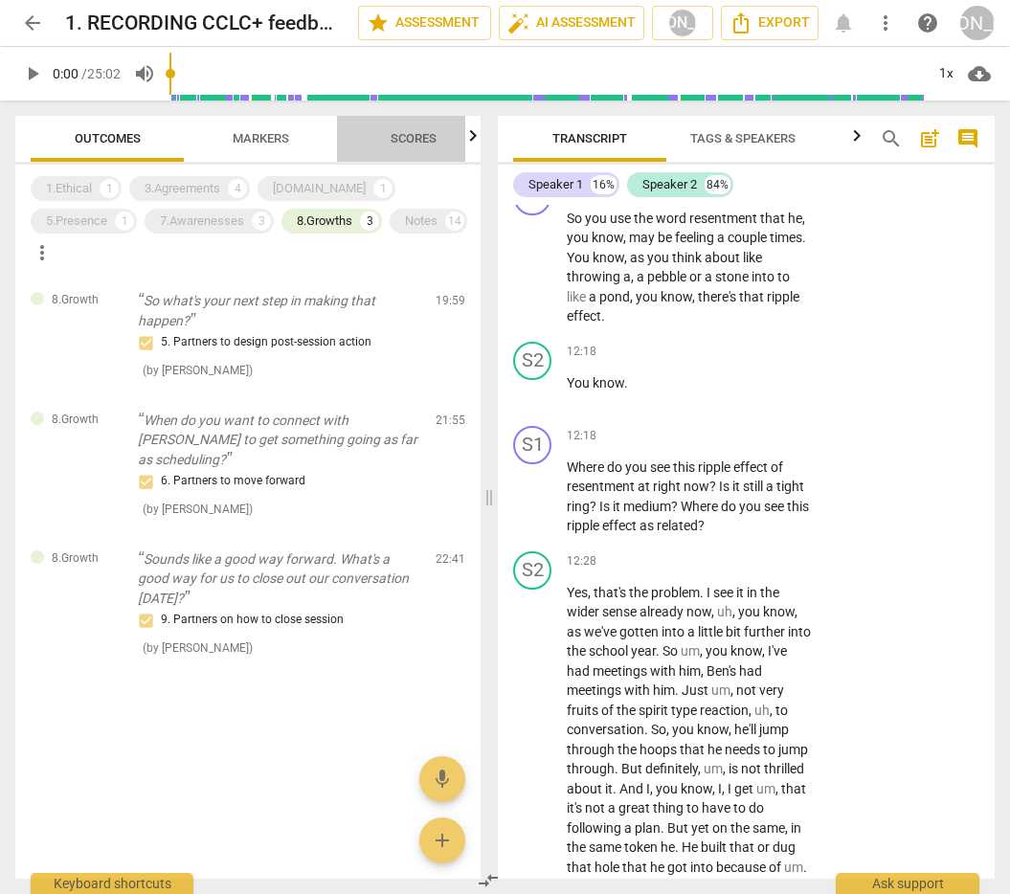
click at [407, 129] on span "Scores" at bounding box center [414, 139] width 92 height 26
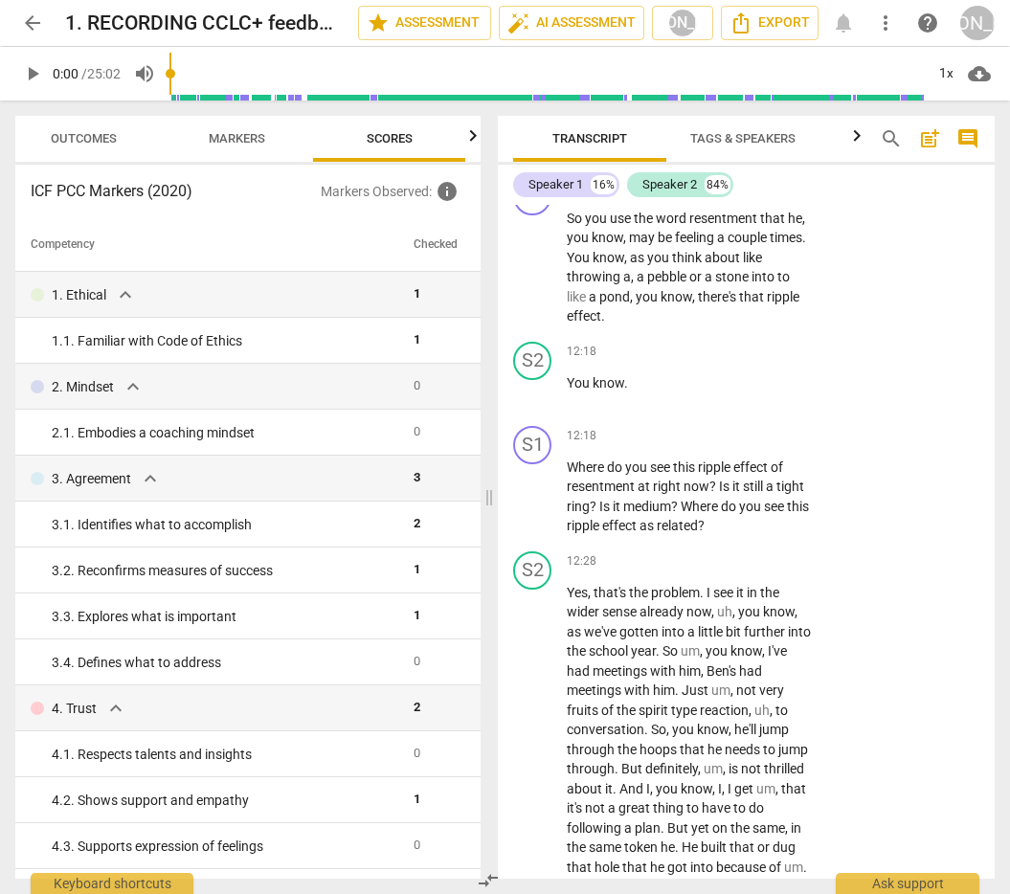
scroll to position [0, 25]
click at [226, 145] on span "Markers" at bounding box center [236, 138] width 56 height 14
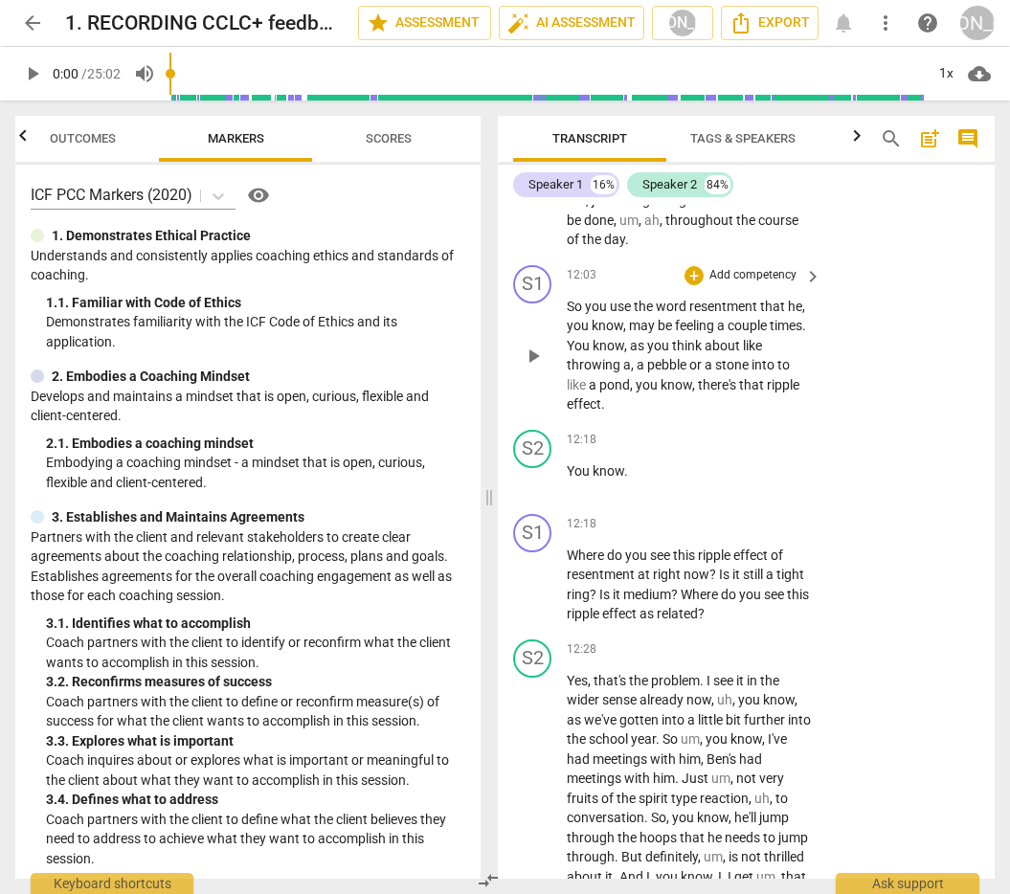
scroll to position [5506, 0]
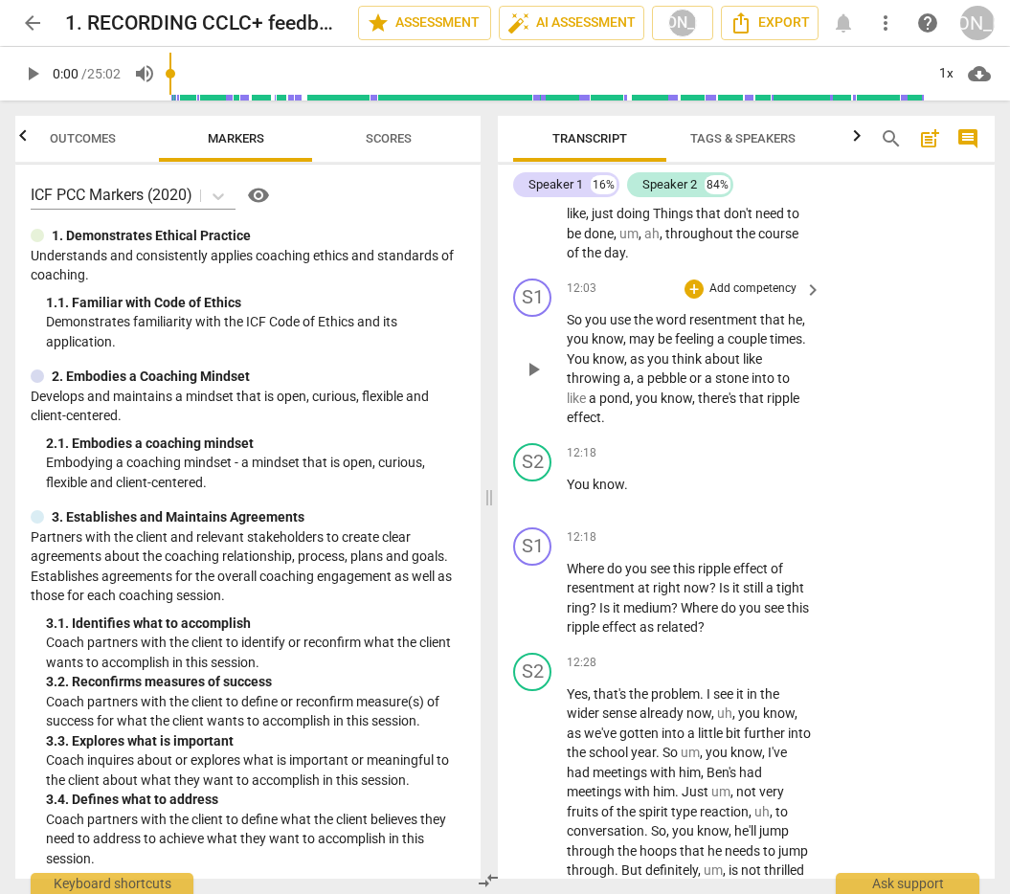
click at [258, 135] on span "Markers" at bounding box center [236, 138] width 56 height 14
click at [377, 136] on span "Scores" at bounding box center [389, 138] width 46 height 14
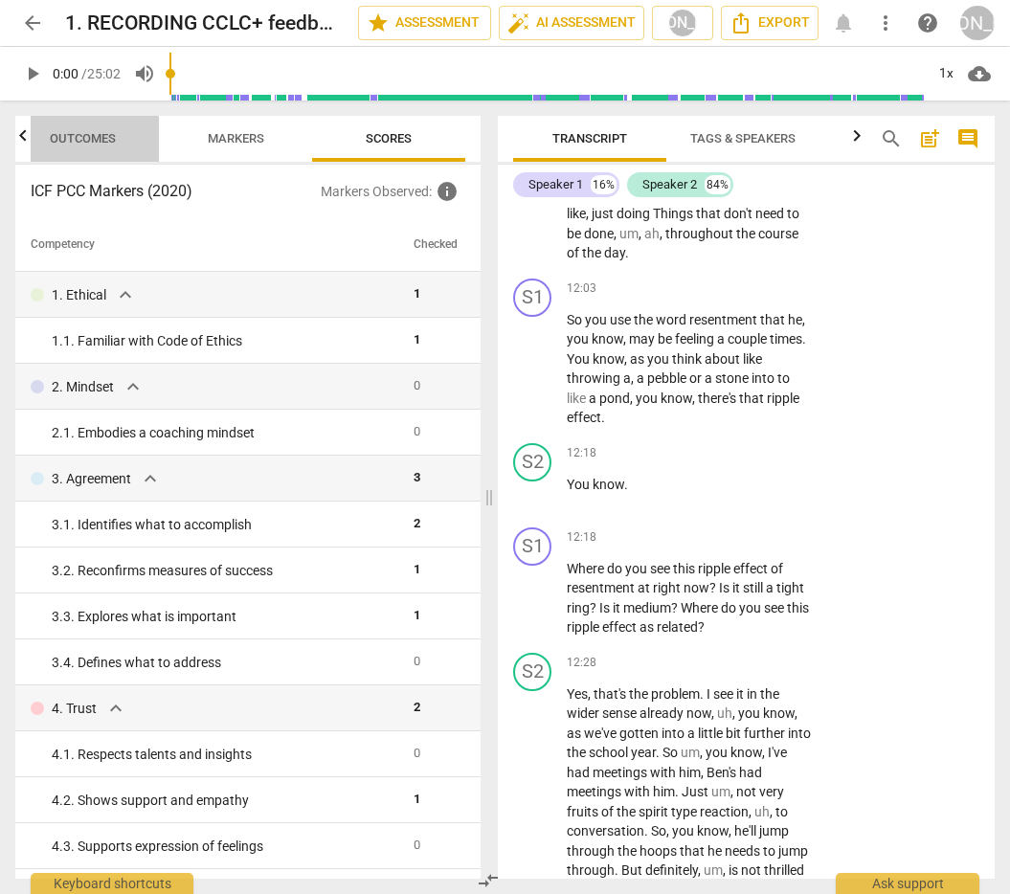
click at [101, 135] on span "Outcomes" at bounding box center [83, 138] width 66 height 14
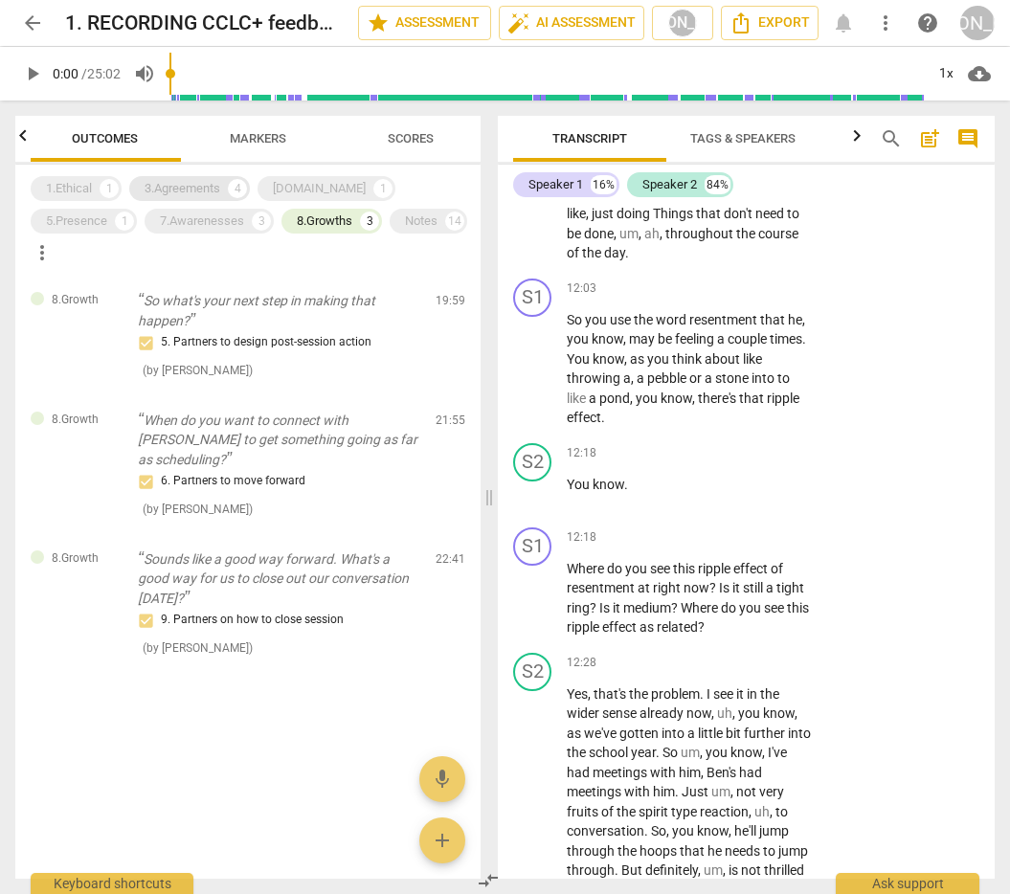
scroll to position [0, 0]
click at [74, 181] on div "1.Ethical" at bounding box center [69, 188] width 46 height 19
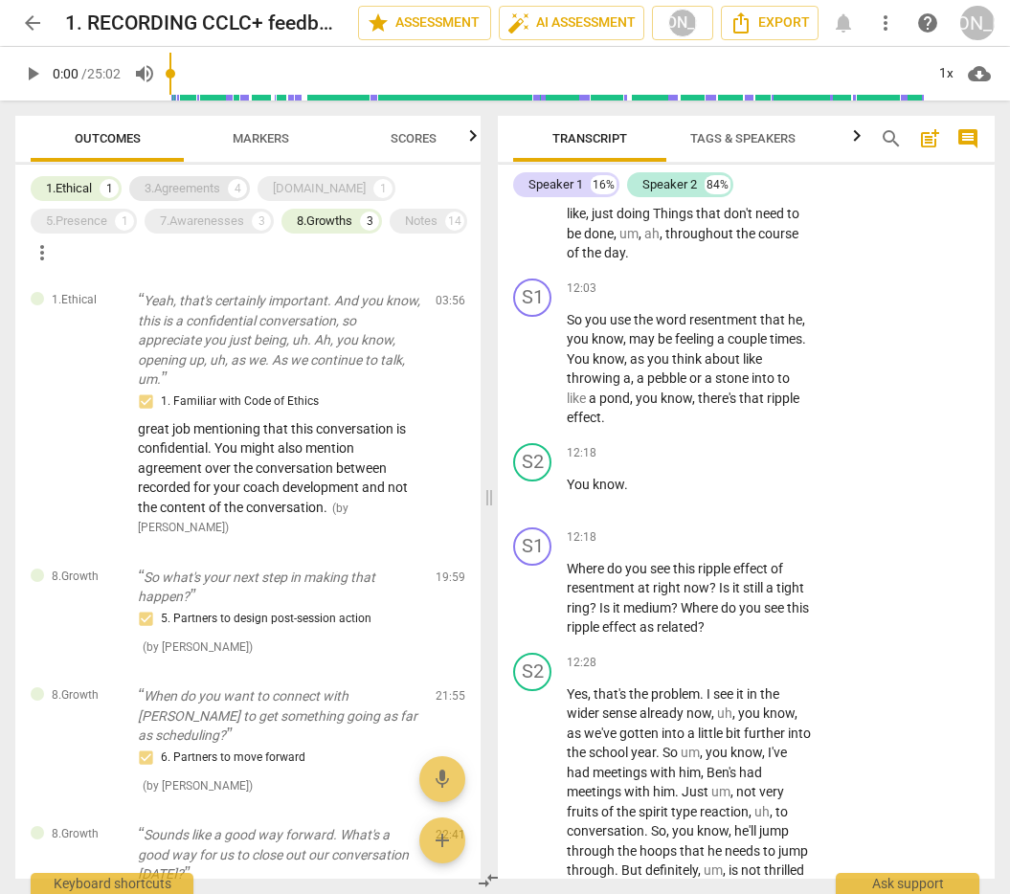
drag, startPoint x: 180, startPoint y: 182, endPoint x: 191, endPoint y: 182, distance: 11.5
click at [183, 182] on div "3.Agreements" at bounding box center [183, 188] width 76 height 19
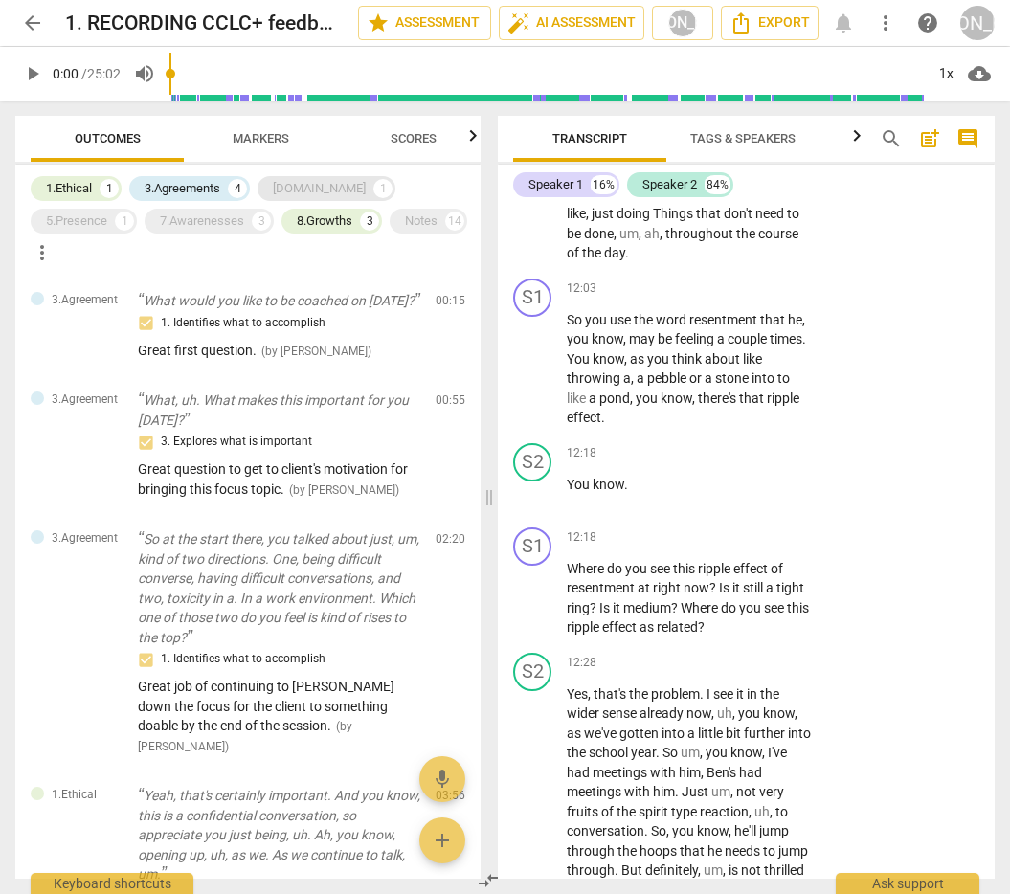
click at [300, 181] on div "[DOMAIN_NAME]" at bounding box center [319, 188] width 93 height 19
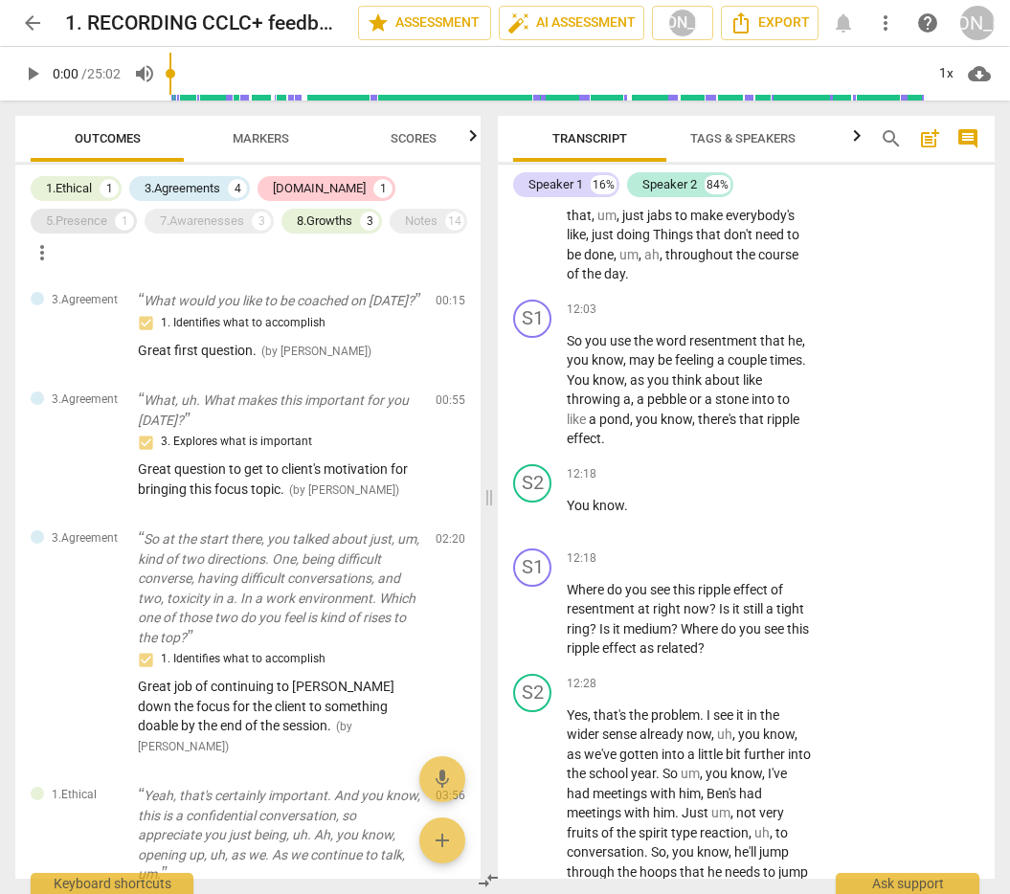
scroll to position [5604, 0]
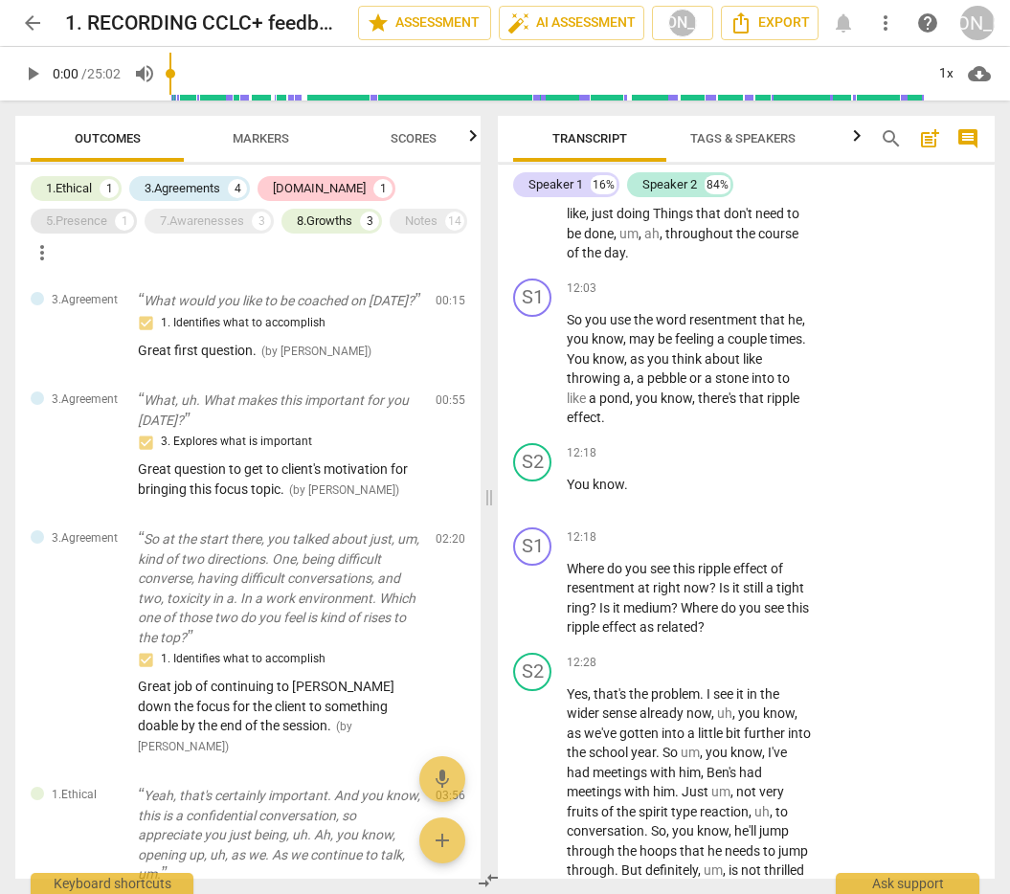
click at [107, 212] on div "5.Presence" at bounding box center [76, 221] width 61 height 19
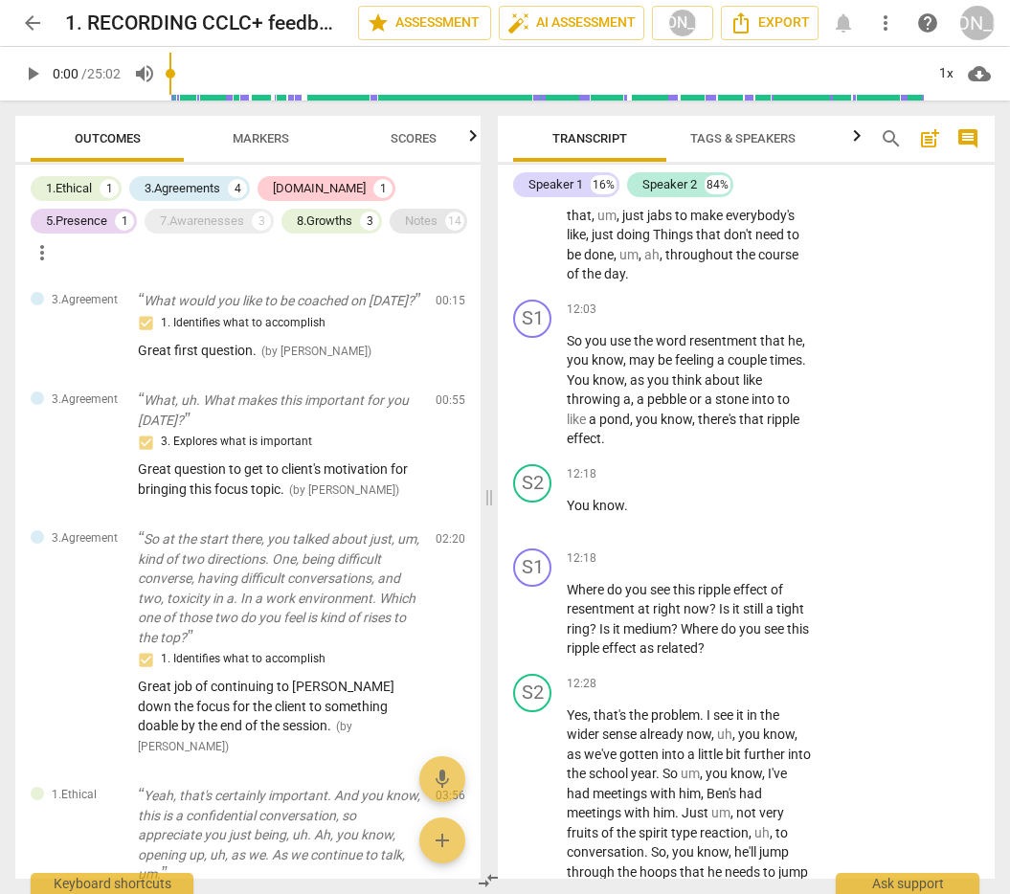
click at [405, 213] on div "Notes" at bounding box center [421, 221] width 33 height 19
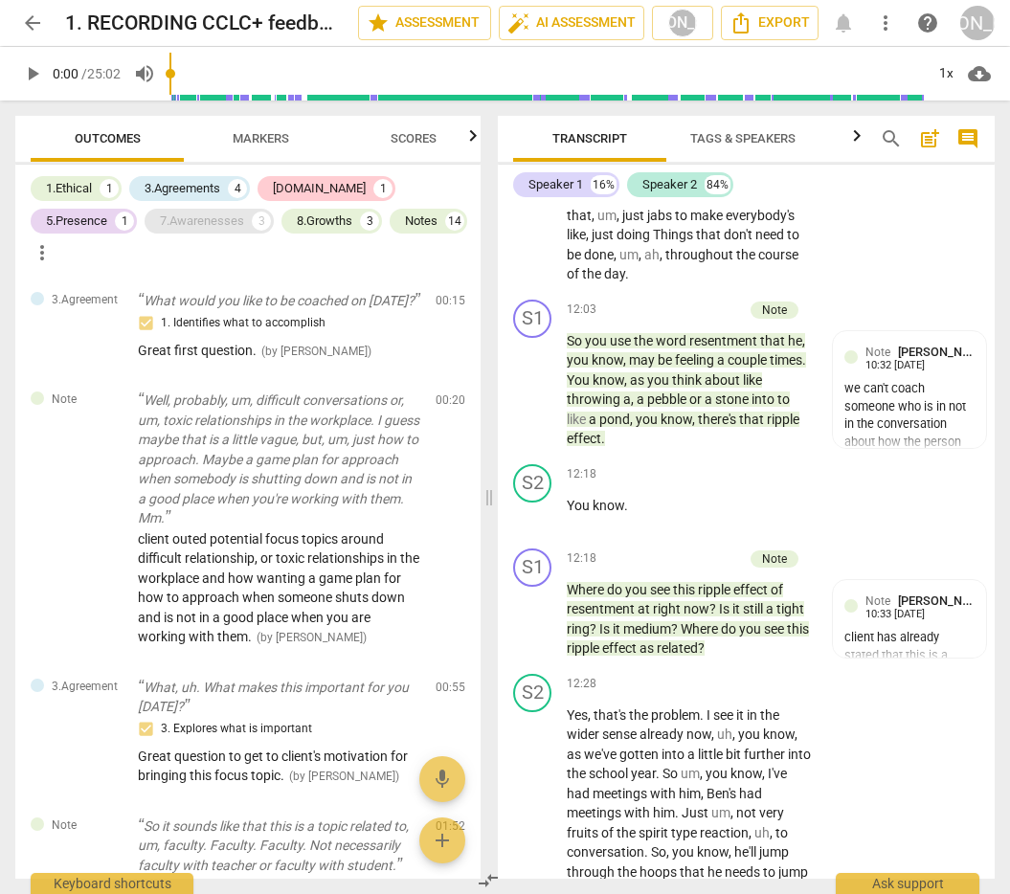
click at [160, 226] on div "7.Awarenesses" at bounding box center [202, 221] width 84 height 19
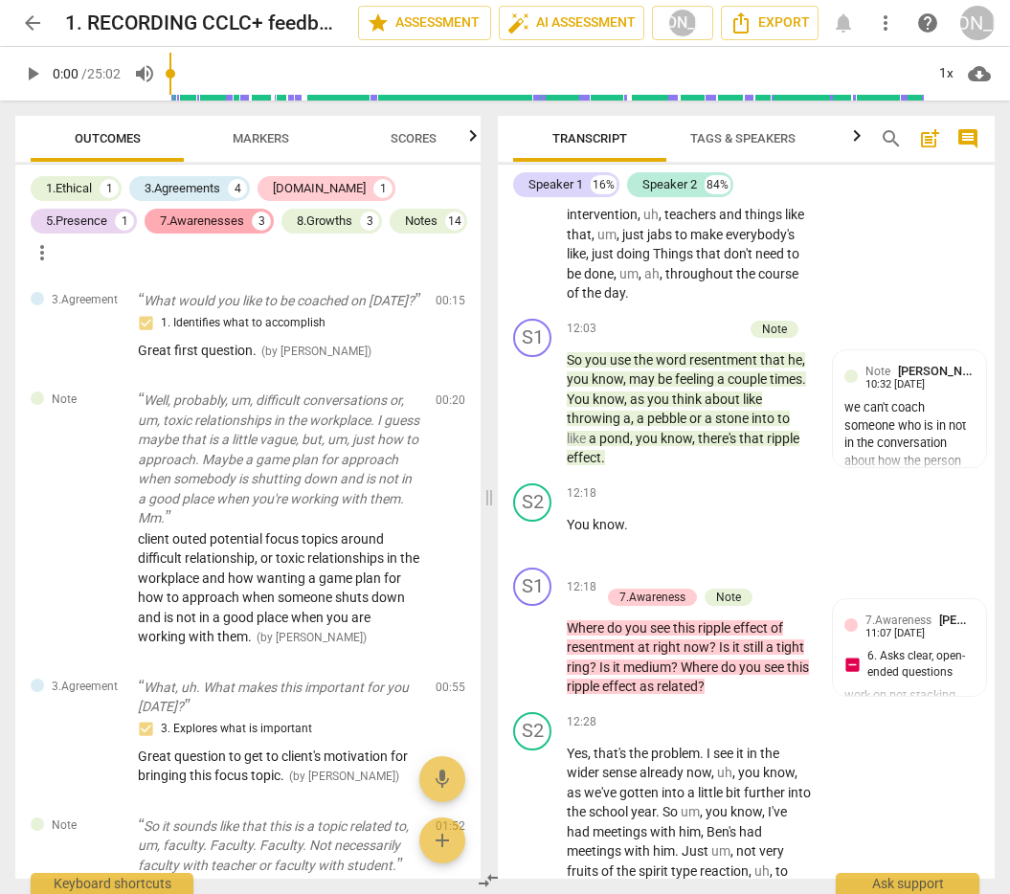
scroll to position [5623, 0]
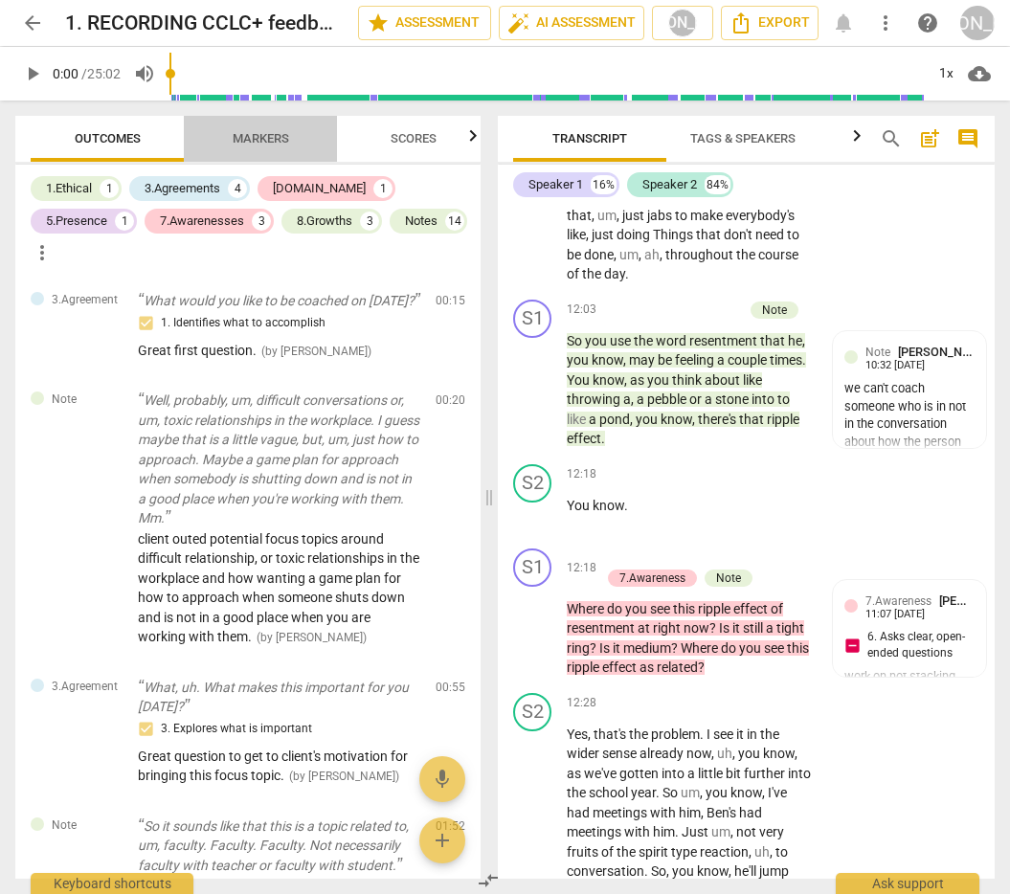
click at [262, 132] on span "Markers" at bounding box center [261, 138] width 56 height 14
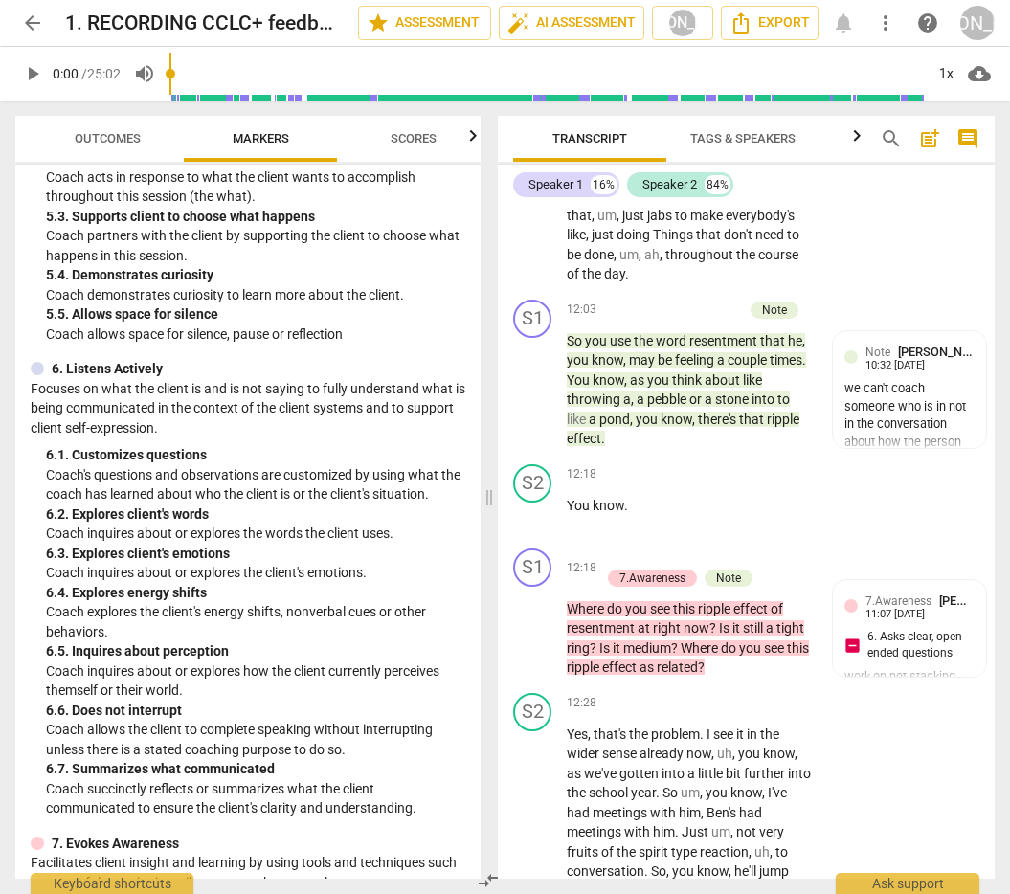
scroll to position [1162, 0]
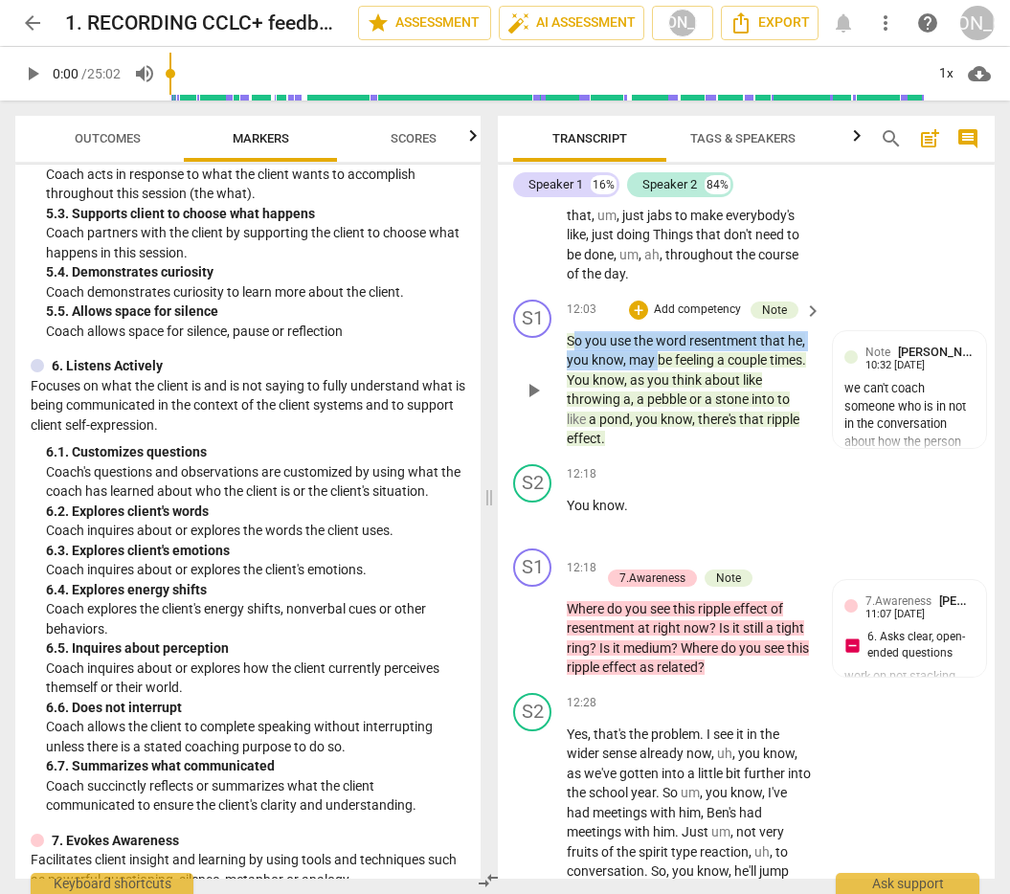
drag, startPoint x: 571, startPoint y: 377, endPoint x: 653, endPoint y: 395, distance: 84.3
click at [657, 395] on p "So you use the word resentment that he , you know , may be feeling a couple tim…" at bounding box center [689, 390] width 245 height 118
click at [574, 348] on span "So" at bounding box center [576, 340] width 18 height 15
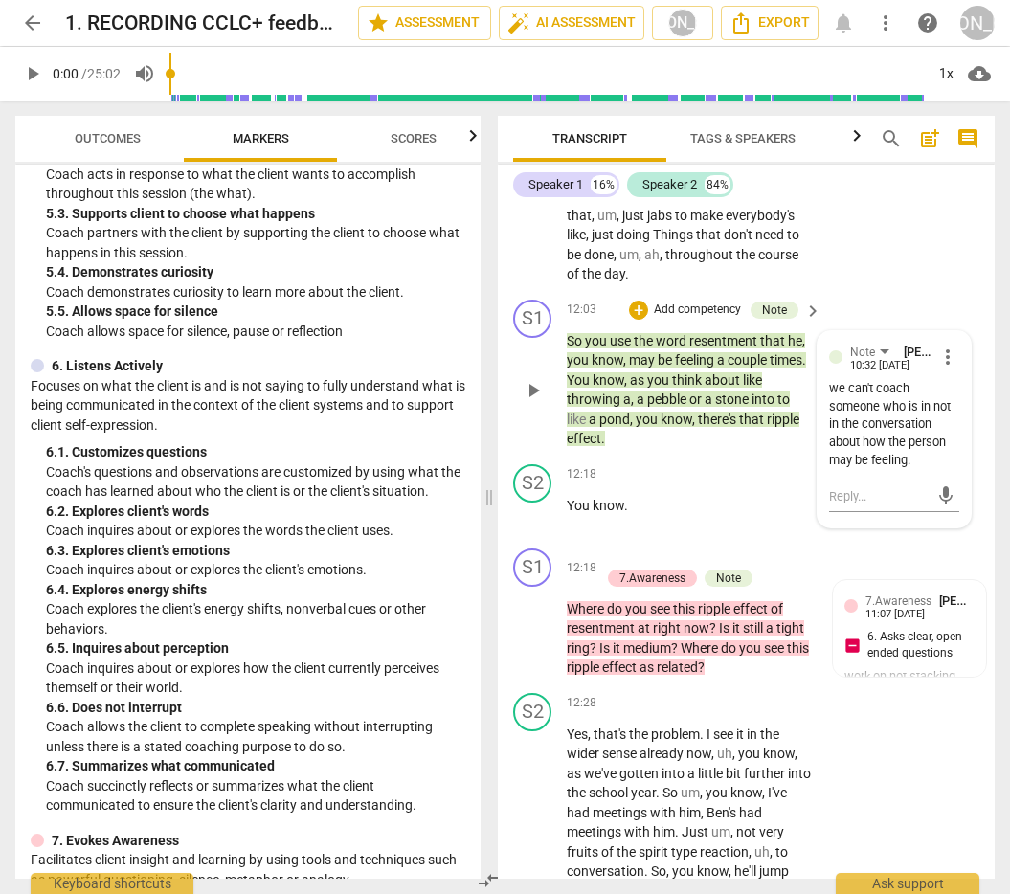
drag, startPoint x: 563, startPoint y: 375, endPoint x: 572, endPoint y: 390, distance: 17.3
click at [618, 397] on div "S1 play_arrow pause 12:03 + Add competency Note keyboard_arrow_right So you use…" at bounding box center [746, 374] width 497 height 165
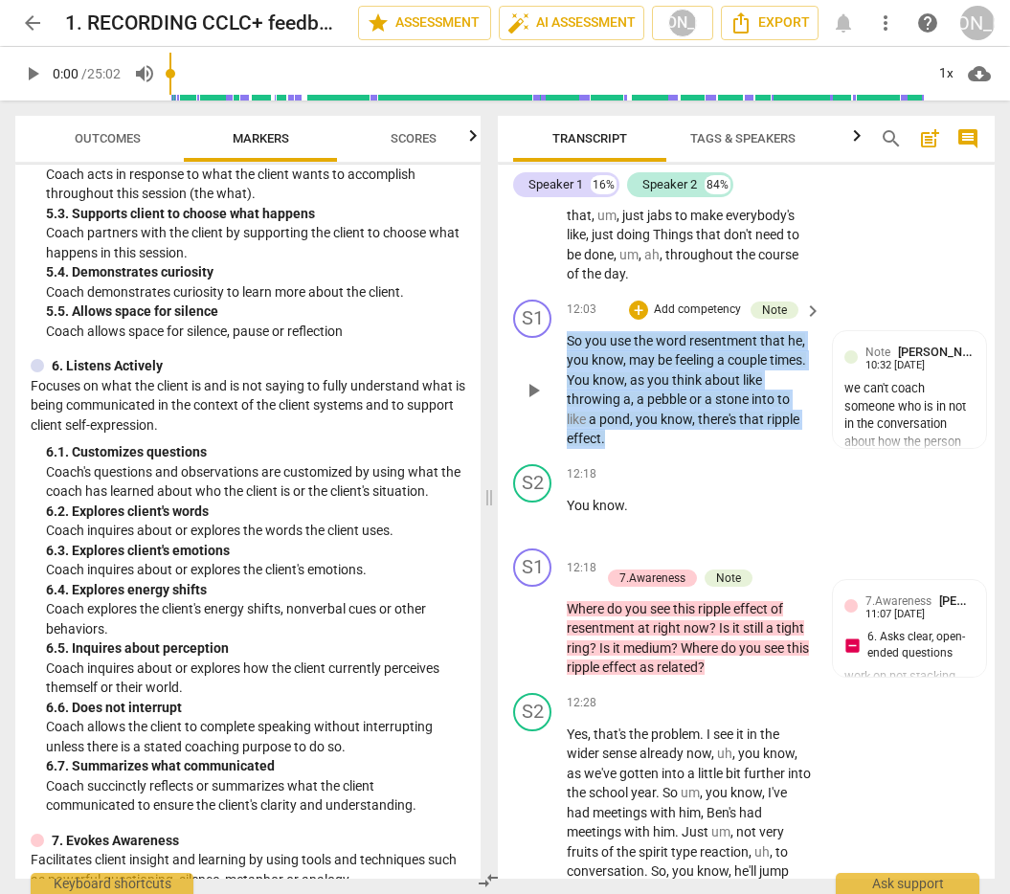
drag, startPoint x: 567, startPoint y: 374, endPoint x: 621, endPoint y: 481, distance: 119.4
click at [621, 449] on p "So you use the word resentment that he , you know , may be feeling a couple tim…" at bounding box center [689, 390] width 245 height 118
copy p "So you use the word resentment that he , you know , may be feeling a couple tim…"
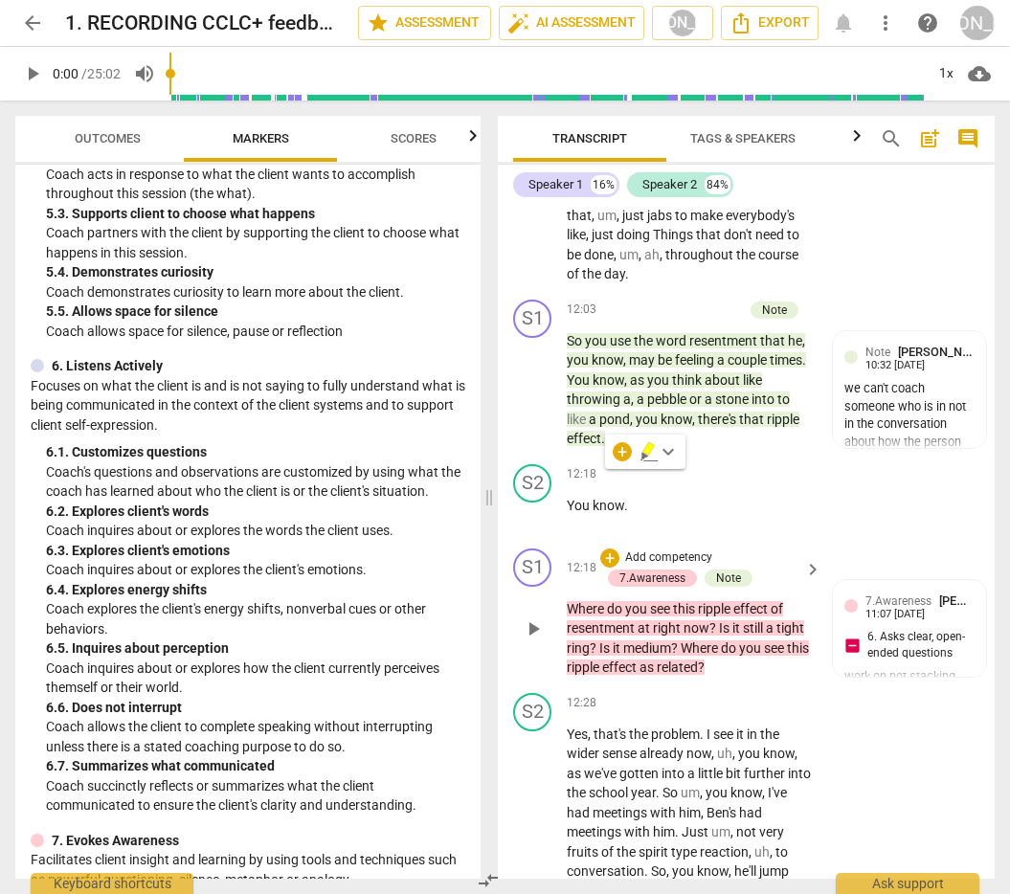
drag, startPoint x: 565, startPoint y: 639, endPoint x: 677, endPoint y: 675, distance: 117.5
click at [679, 675] on div "S1 play_arrow pause 12:18 + Add competency 7.Awareness Note keyboard_arrow_righ…" at bounding box center [746, 613] width 497 height 145
drag, startPoint x: 559, startPoint y: 635, endPoint x: 692, endPoint y: 677, distance: 139.6
click at [692, 677] on div "S1 play_arrow pause 12:18 + Add competency 7.Awareness Note keyboard_arrow_righ…" at bounding box center [746, 613] width 497 height 145
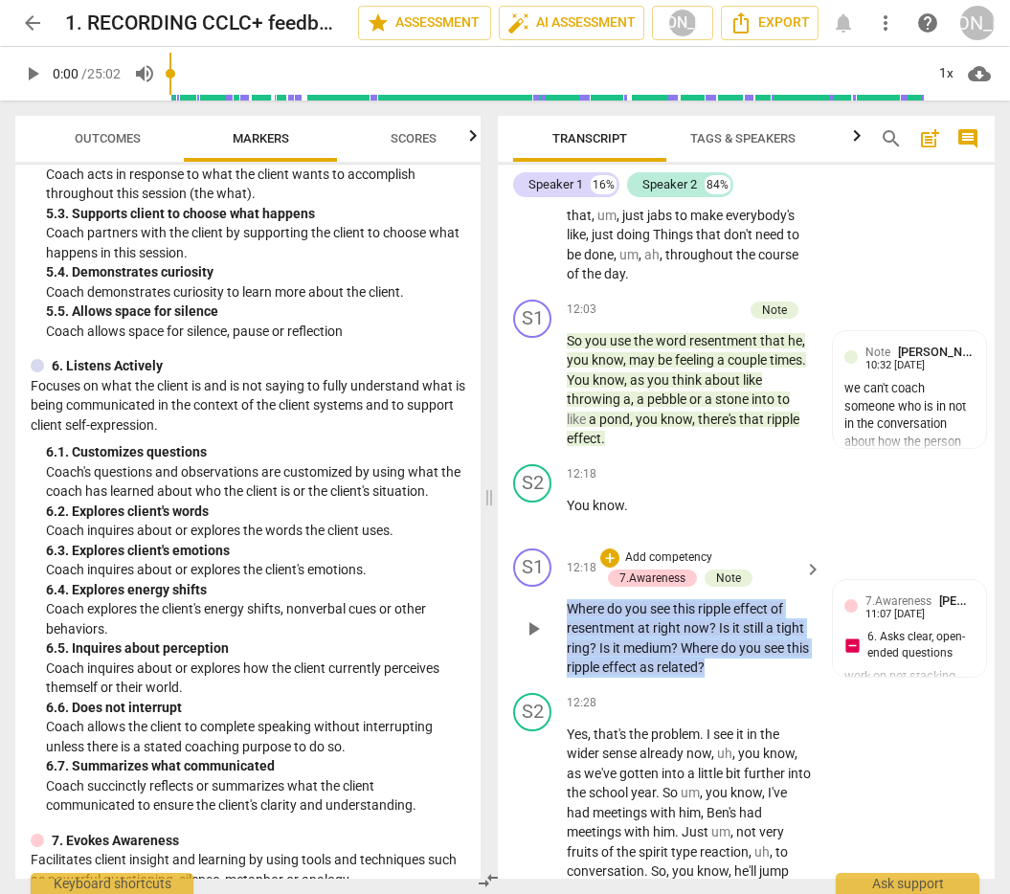
drag, startPoint x: 744, startPoint y: 711, endPoint x: 566, endPoint y: 649, distance: 188.6
click at [566, 648] on div "S1 play_arrow pause 12:18 + Add competency 7.Awareness Note keyboard_arrow_righ…" at bounding box center [746, 613] width 497 height 145
copy p "Where do you see this ripple effect of resentment at right now ? Is it still a …"
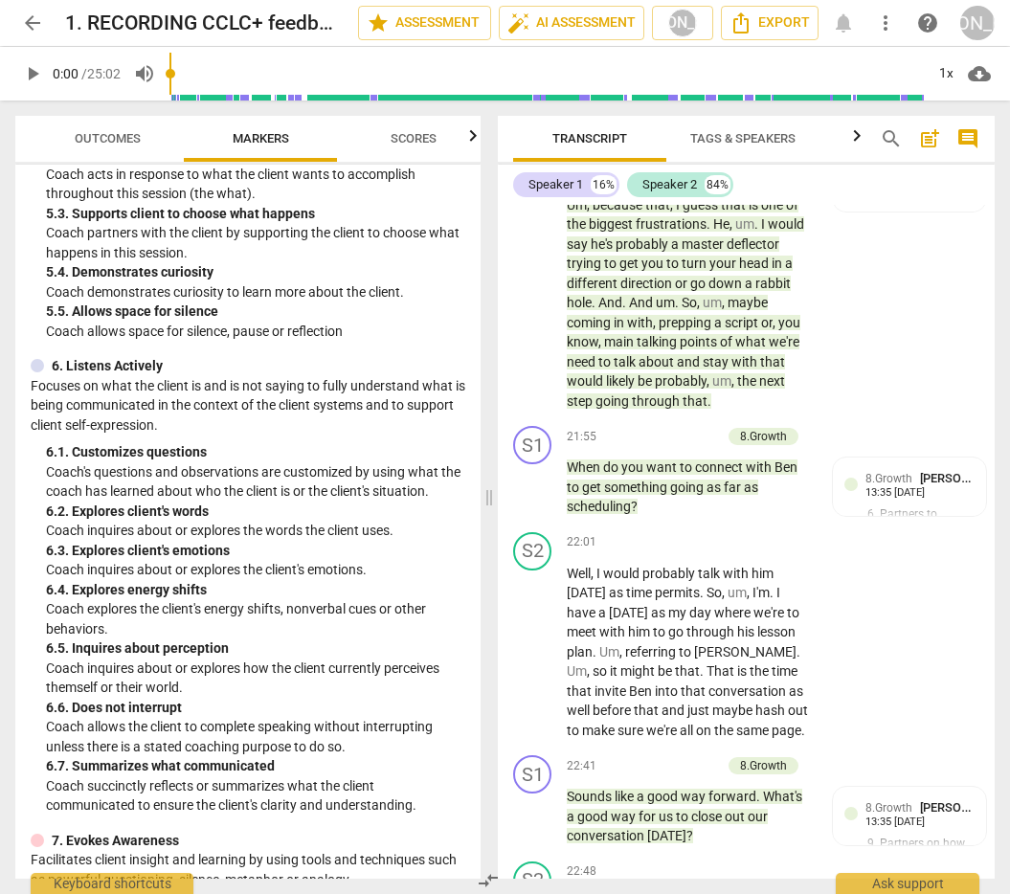
scroll to position [9523, 0]
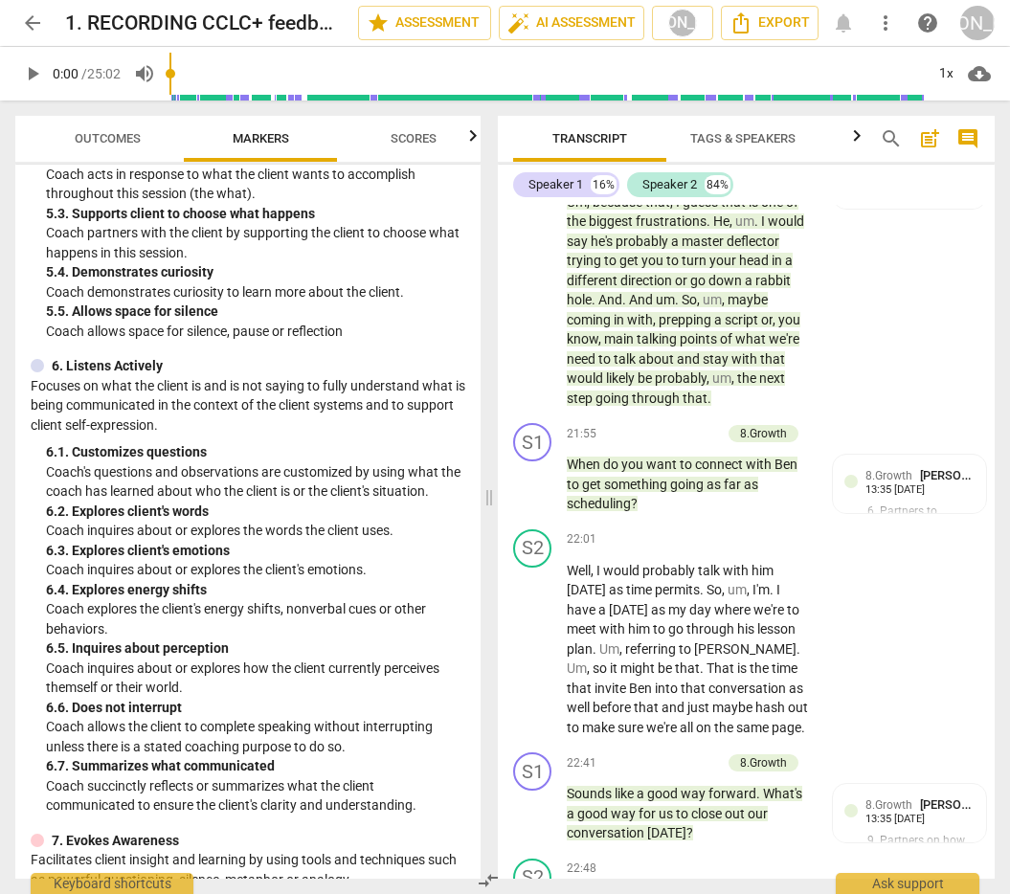
click at [110, 132] on span "Outcomes" at bounding box center [108, 138] width 66 height 14
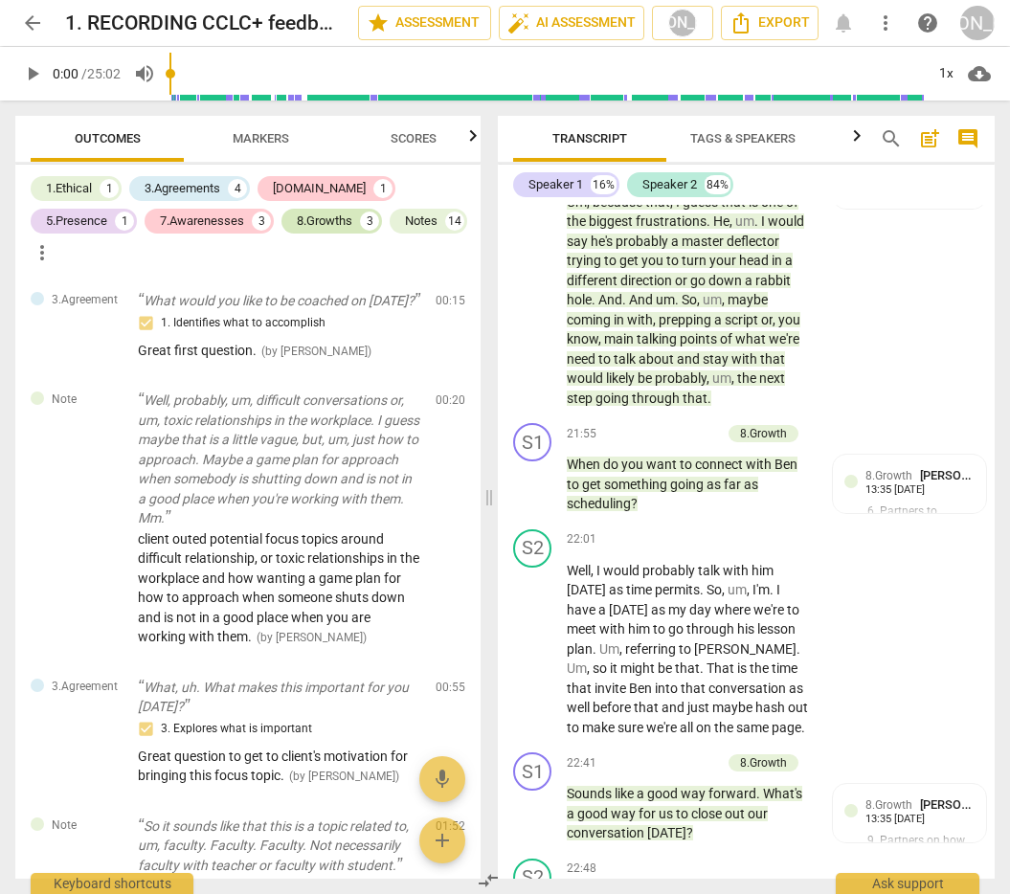
click at [297, 219] on div "8.Growths" at bounding box center [325, 221] width 56 height 19
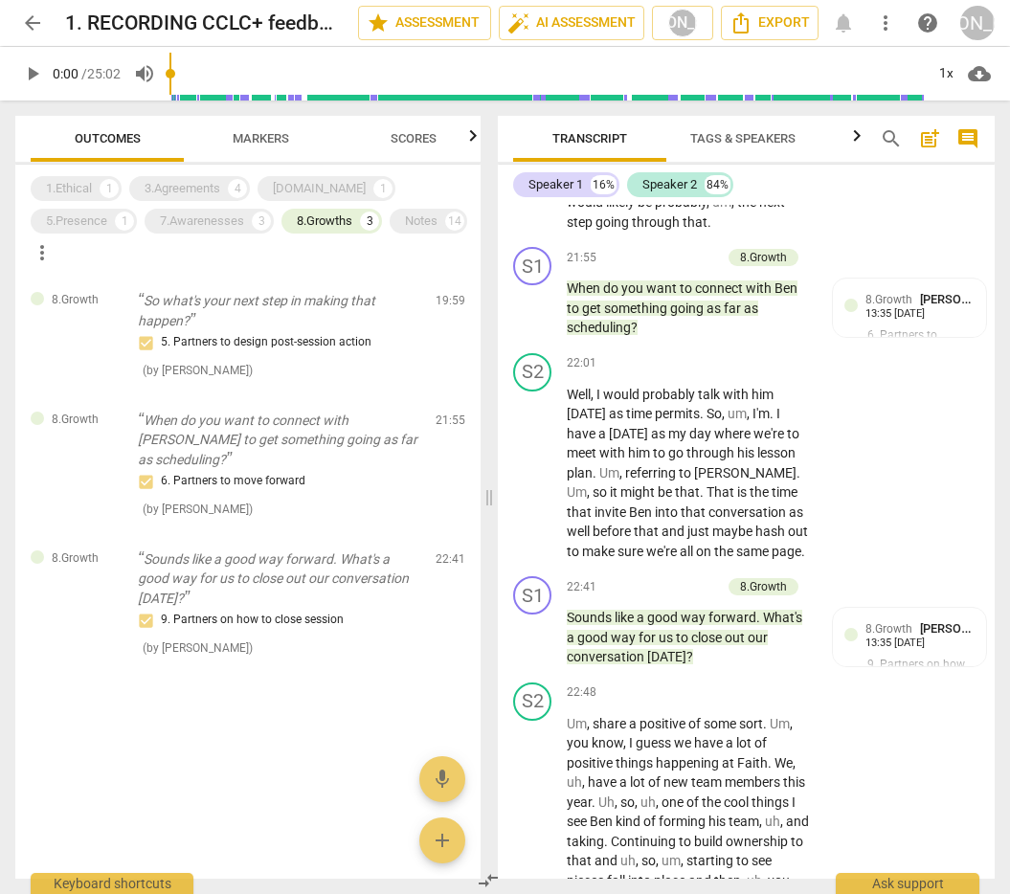
scroll to position [9368, 0]
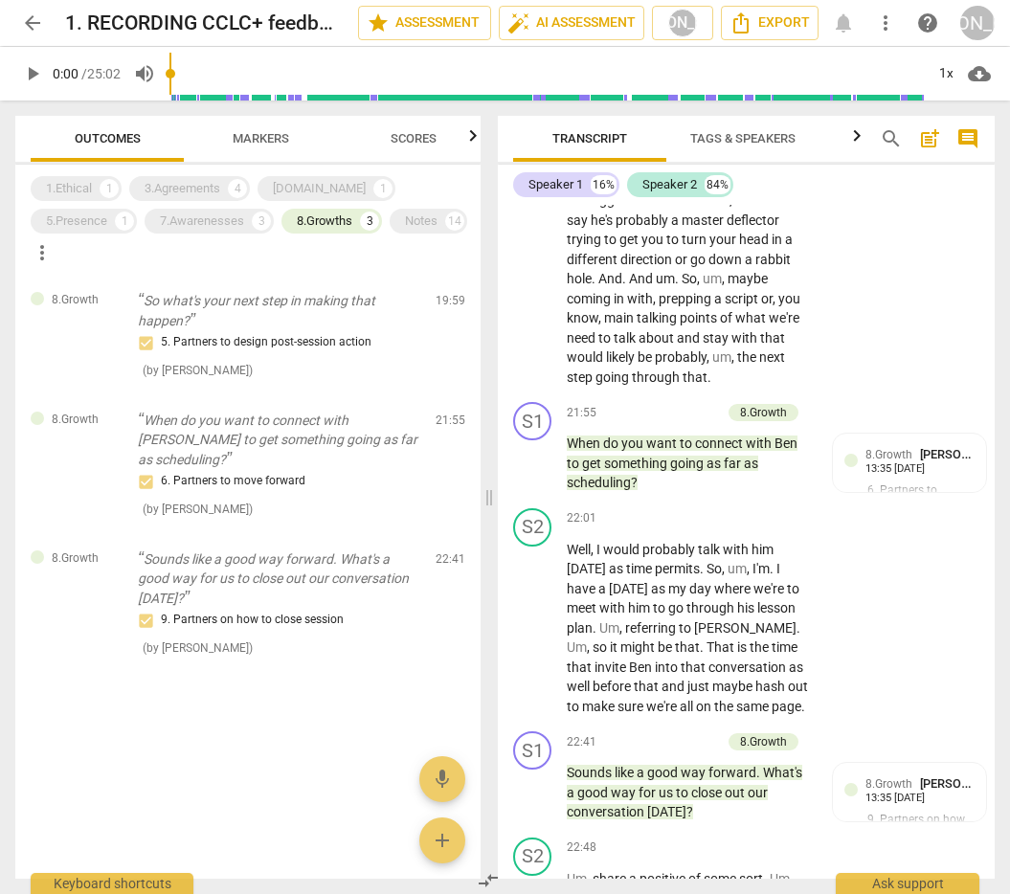
click at [257, 137] on span "Markers" at bounding box center [261, 138] width 56 height 14
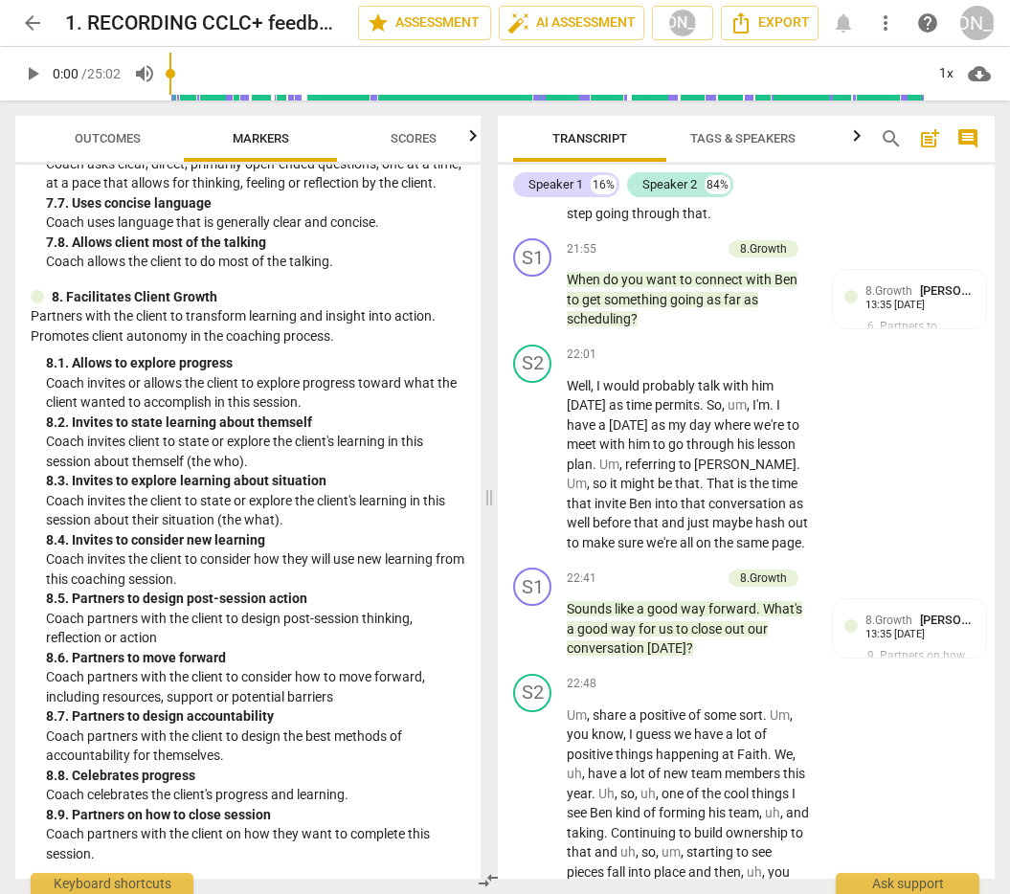
scroll to position [9556, 0]
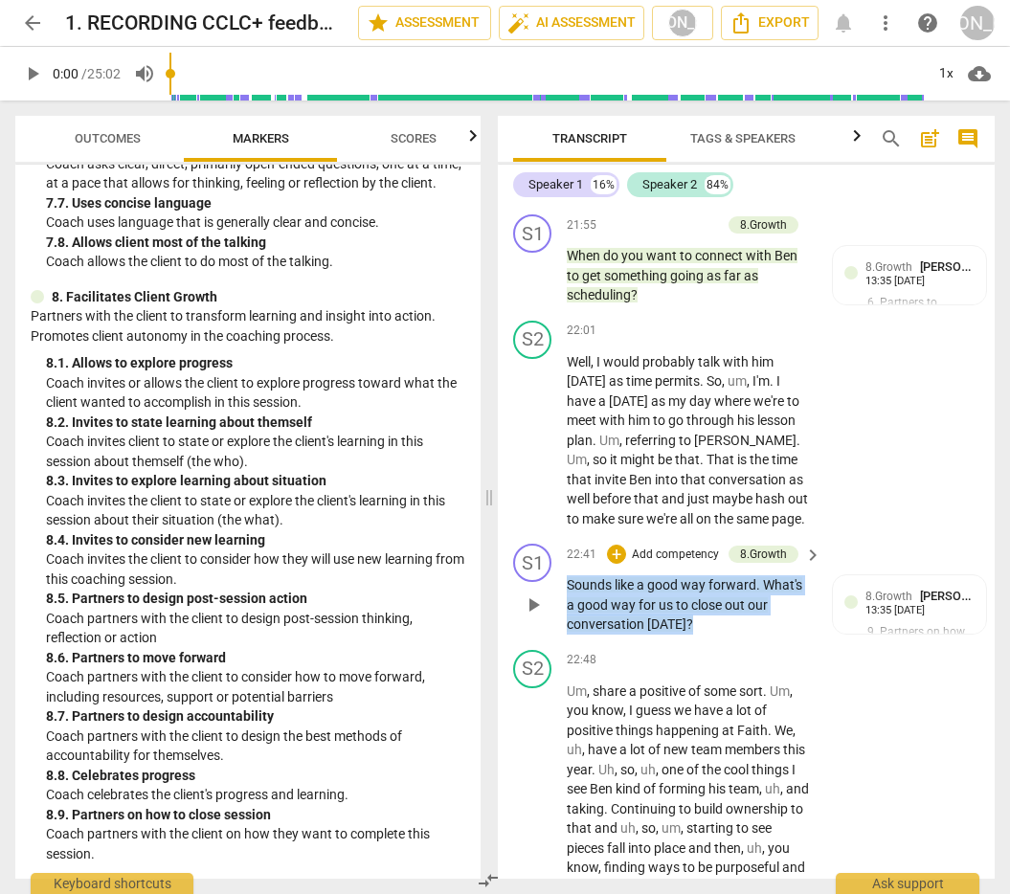
drag, startPoint x: 568, startPoint y: 662, endPoint x: 702, endPoint y: 705, distance: 140.8
click at [701, 635] on p "Sounds like a good way forward . What's a good way for us to close out our conv…" at bounding box center [689, 604] width 245 height 59
copy p "Sounds like a good way forward . What's a good way for us to close out our conv…"
click at [414, 138] on span "Scores" at bounding box center [414, 138] width 46 height 14
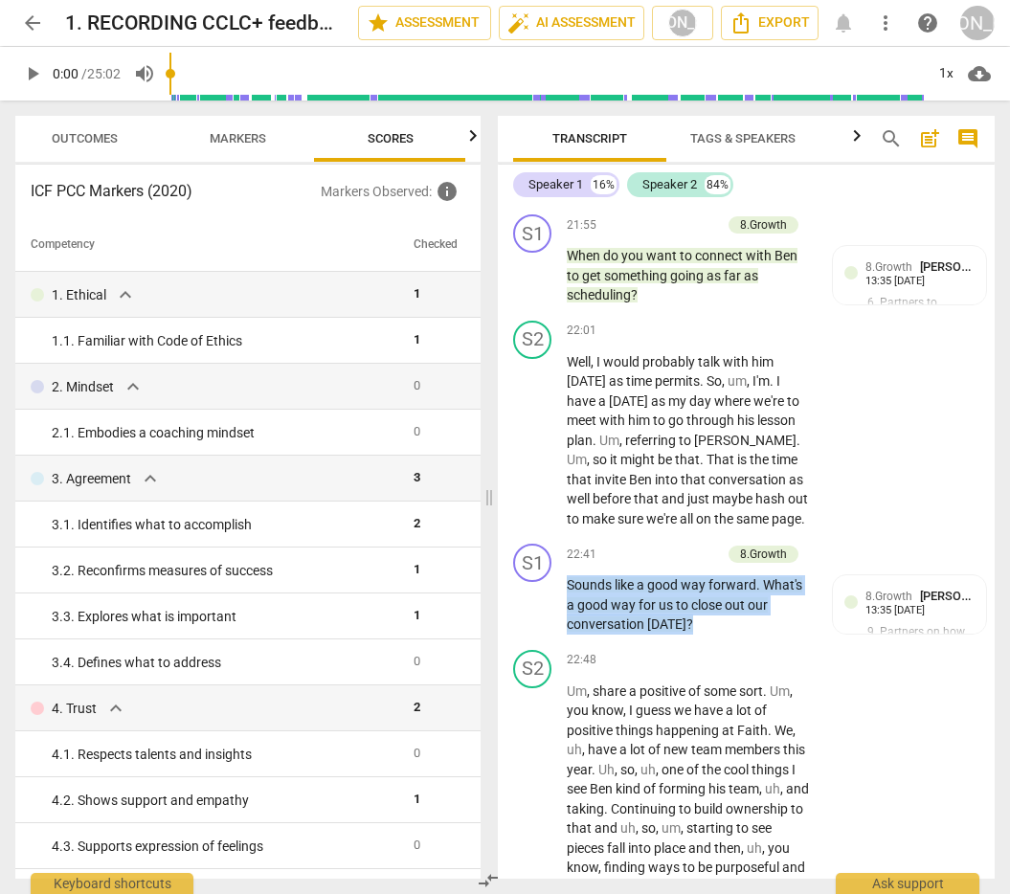
scroll to position [0, 25]
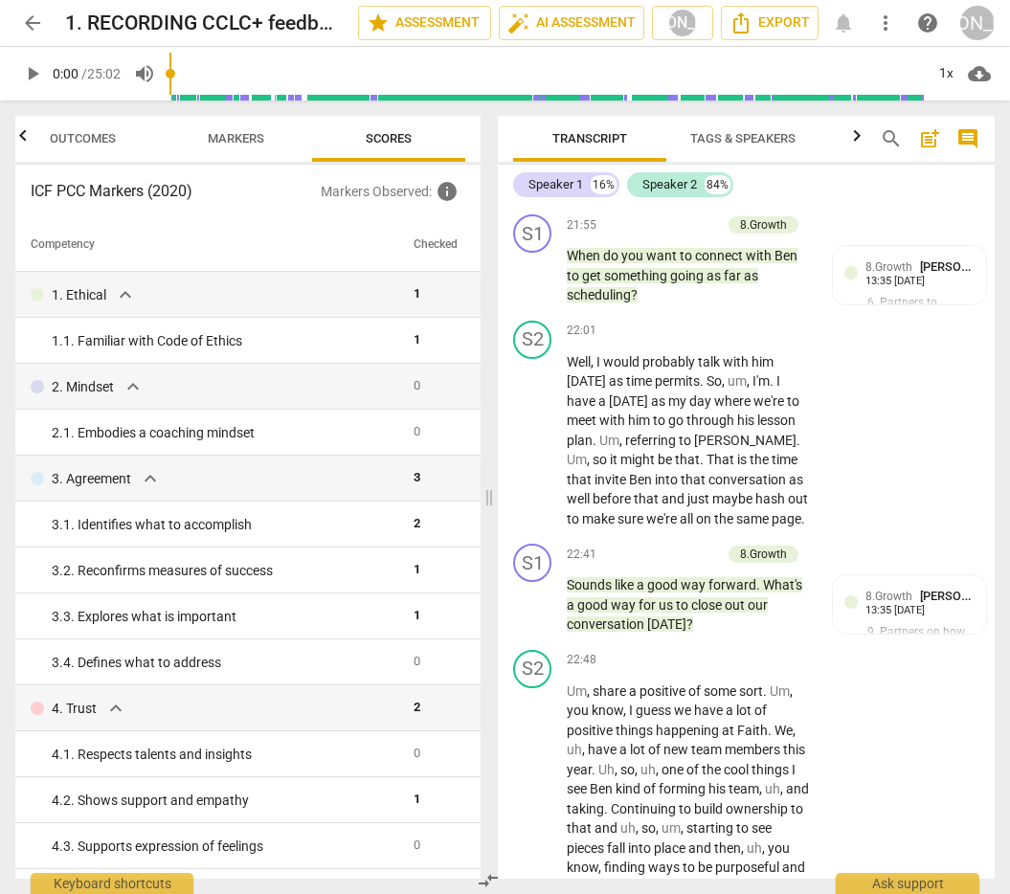
click at [24, 181] on div "ICF PCC Markers (2020) Markers Observed : info Competency Checked 1. Ethical ex…" at bounding box center [247, 522] width 465 height 714
click at [29, 187] on div "ICF PCC Markers (2020) Markers Observed : info Competency Checked 1. Ethical ex…" at bounding box center [247, 522] width 465 height 714
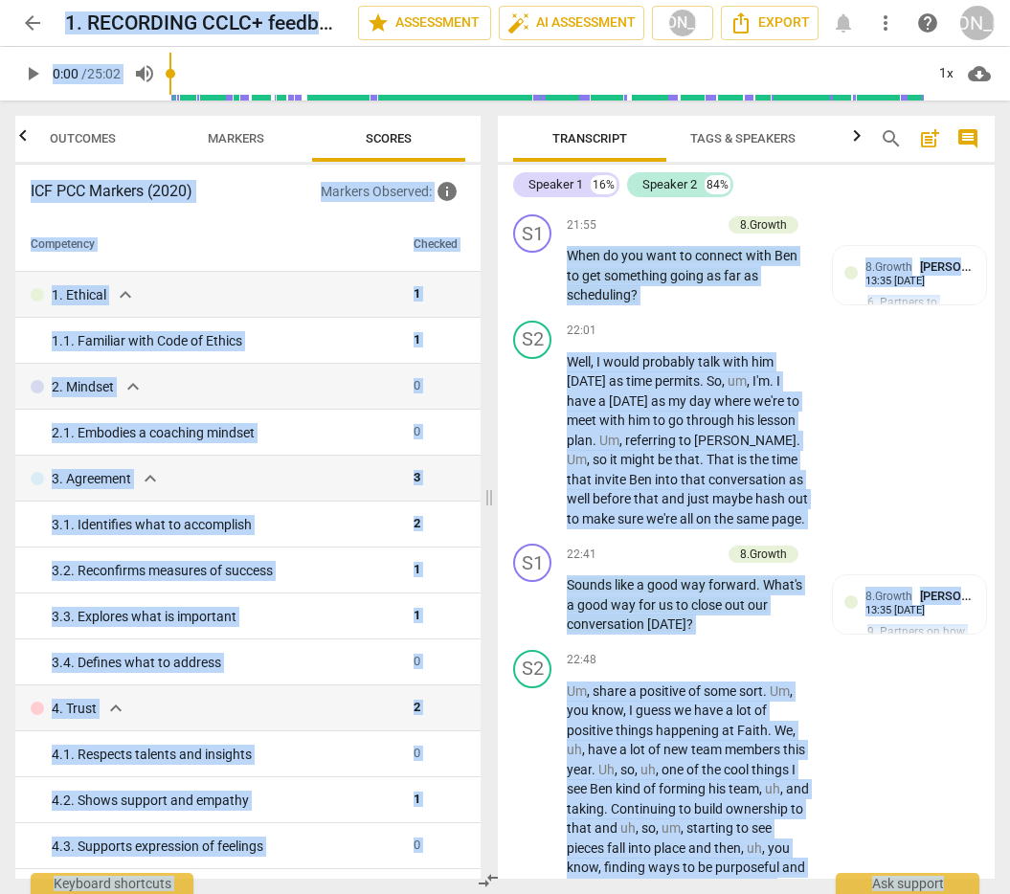
drag, startPoint x: 908, startPoint y: 264, endPoint x: 804, endPoint y: 272, distance: 104.6
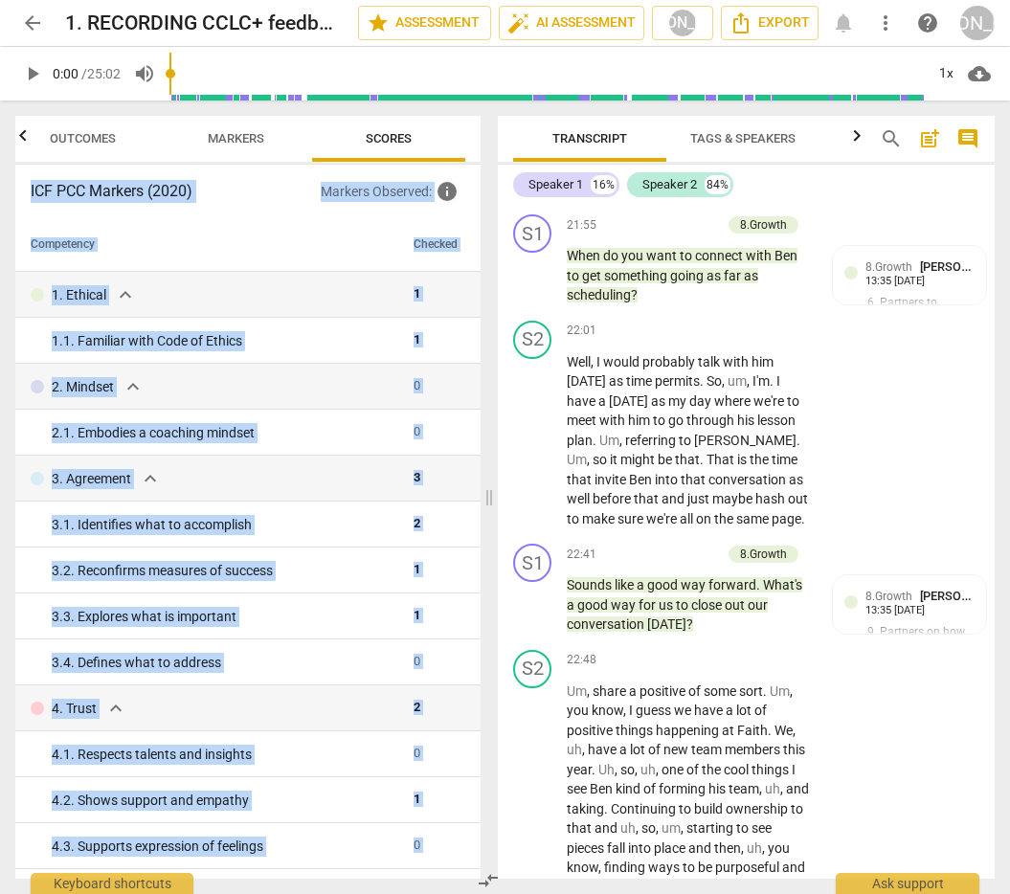
drag, startPoint x: 21, startPoint y: 183, endPoint x: 467, endPoint y: 887, distance: 833.9
click at [467, 887] on div "Outcomes Markers Scores ICF PCC Markers (2020) Markers Observed : info Competen…" at bounding box center [244, 498] width 488 height 794
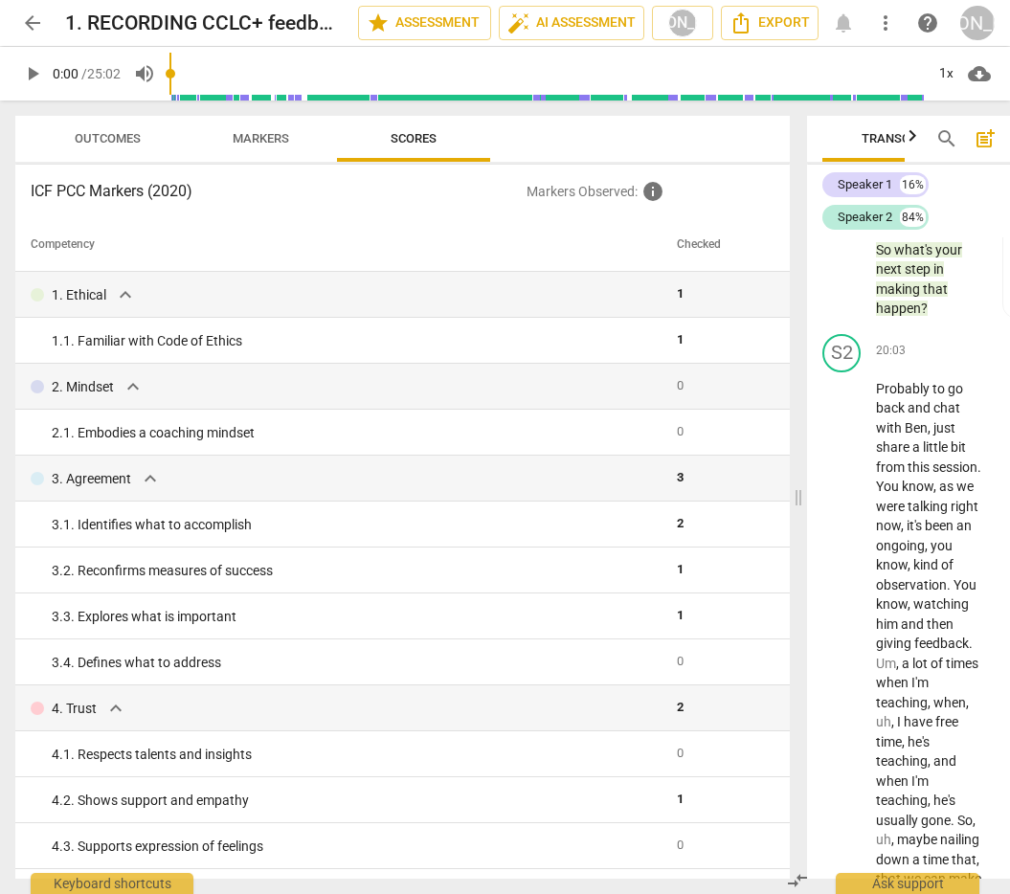
scroll to position [20574, 0]
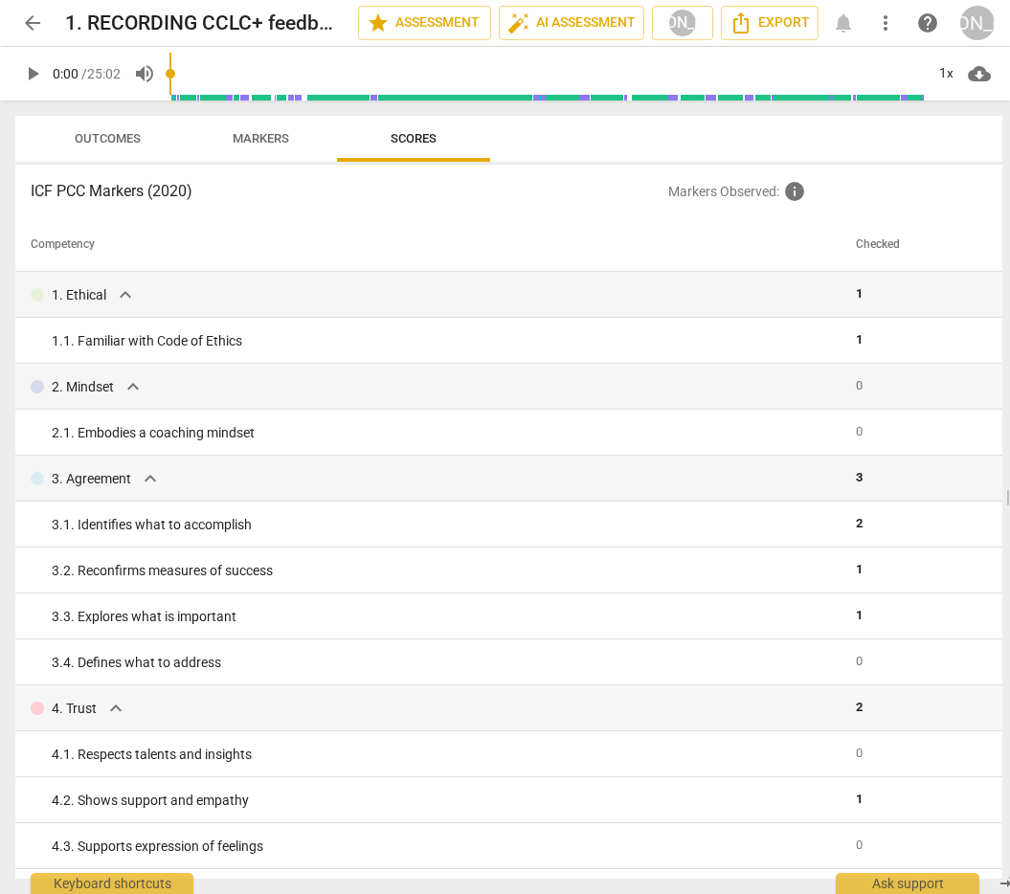
drag, startPoint x: 489, startPoint y: 493, endPoint x: 1039, endPoint y: 510, distance: 549.7
click at [1009, 0] on html "arrow_back 1. RECORDING CCLC+ feedback SH coaching BH edit star Assessment auto…" at bounding box center [505, 0] width 1010 height 0
click at [38, 196] on h3 "ICF PCC Markers (2020)" at bounding box center [350, 191] width 638 height 23
drag, startPoint x: 27, startPoint y: 190, endPoint x: 1000, endPoint y: 861, distance: 1182.4
click at [1000, 861] on div "ICF PCC Markers (2020) Markers Observed : info Competency Checked 1. Ethical ex…" at bounding box center [508, 522] width 987 height 714
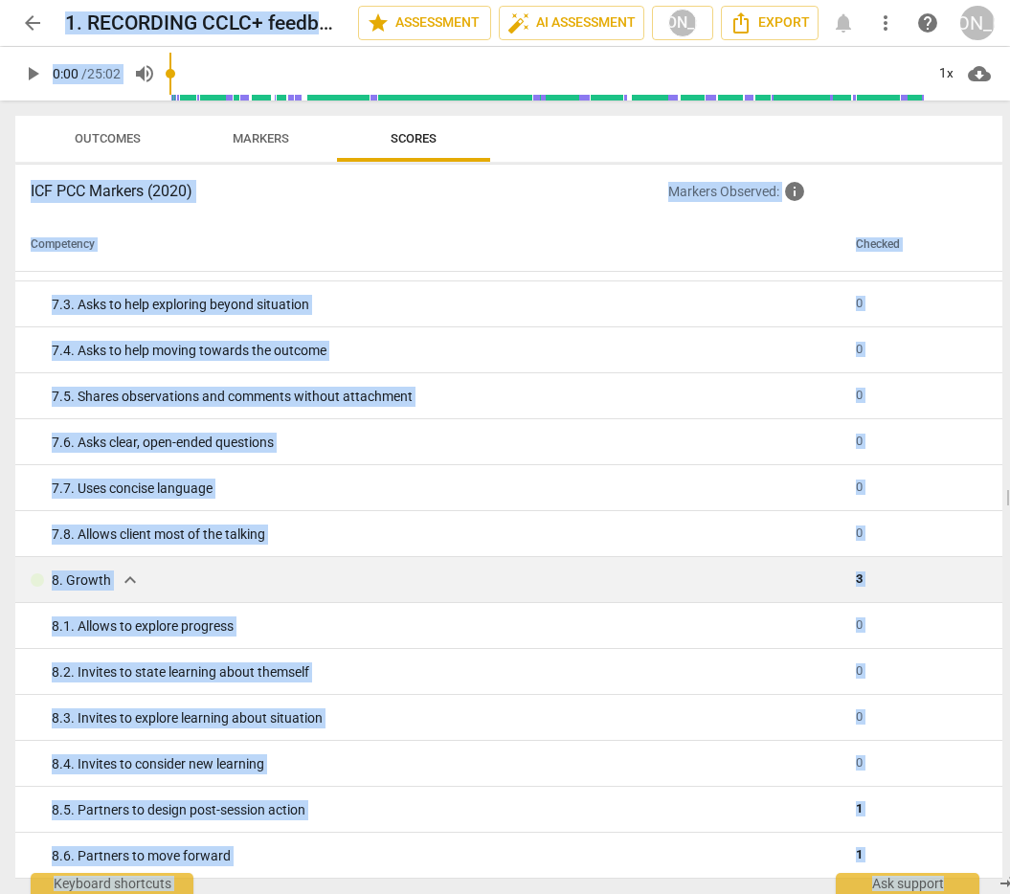
scroll to position [1553, 0]
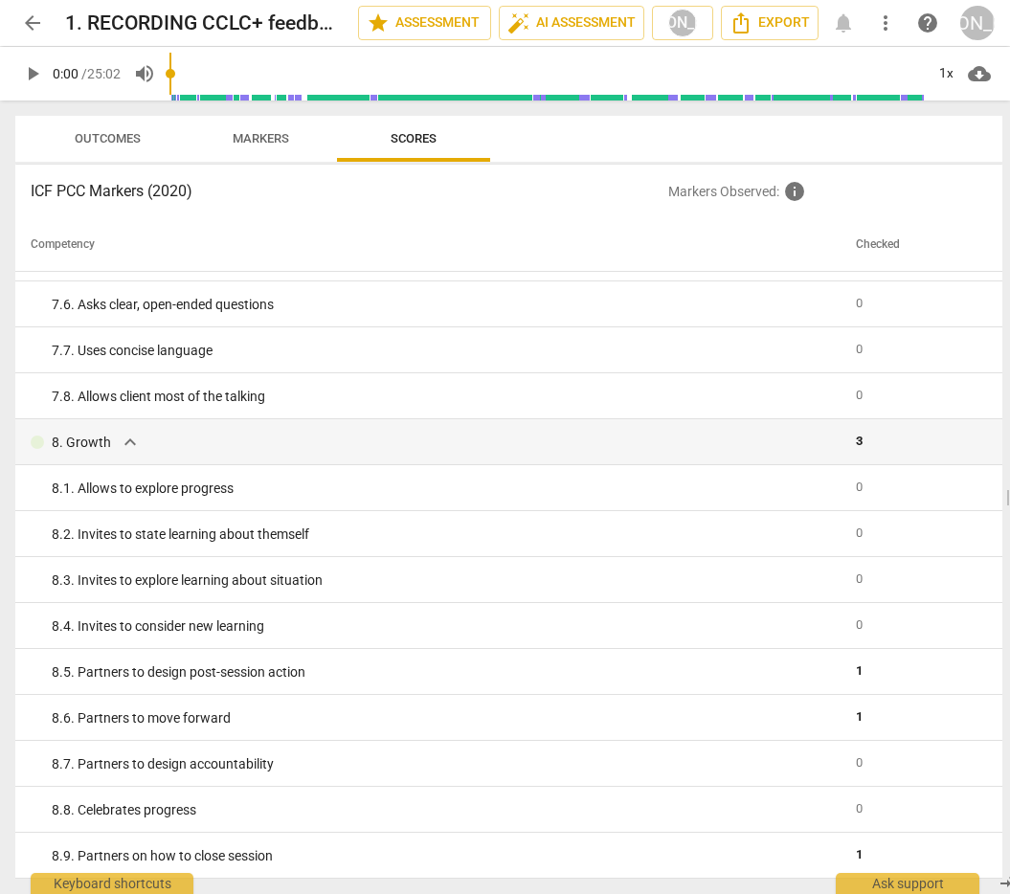
click at [327, 241] on th "Competency" at bounding box center [431, 245] width 833 height 54
click at [29, 184] on div "ICF PCC Markers (2020) Markers Observed : info Competency Checked 1. Ethical ex…" at bounding box center [508, 522] width 987 height 714
click at [32, 190] on div "ICF PCC Markers (2020) Markers Observed : info Competency Checked 1. Ethical ex…" at bounding box center [508, 522] width 987 height 714
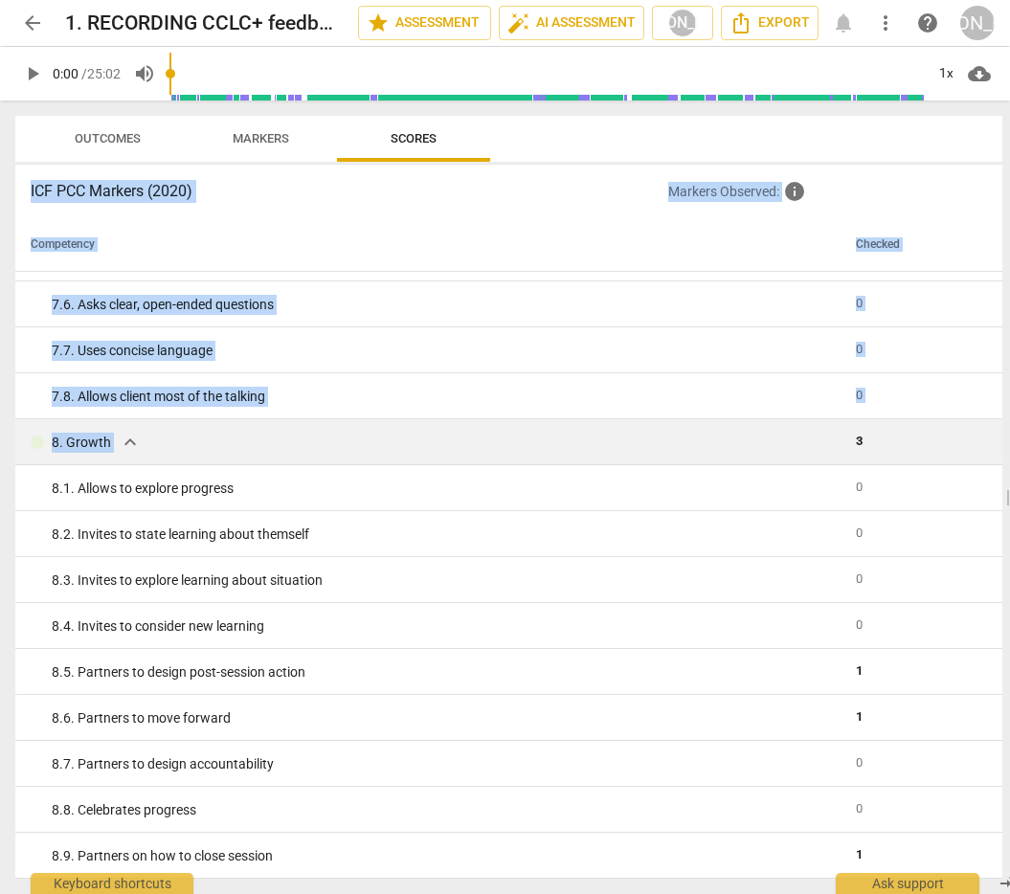
drag, startPoint x: 31, startPoint y: 190, endPoint x: 399, endPoint y: 445, distance: 447.9
click at [399, 445] on div "ICF PCC Markers (2020) Markers Observed : info Competency Checked 1. Ethical ex…" at bounding box center [508, 522] width 987 height 714
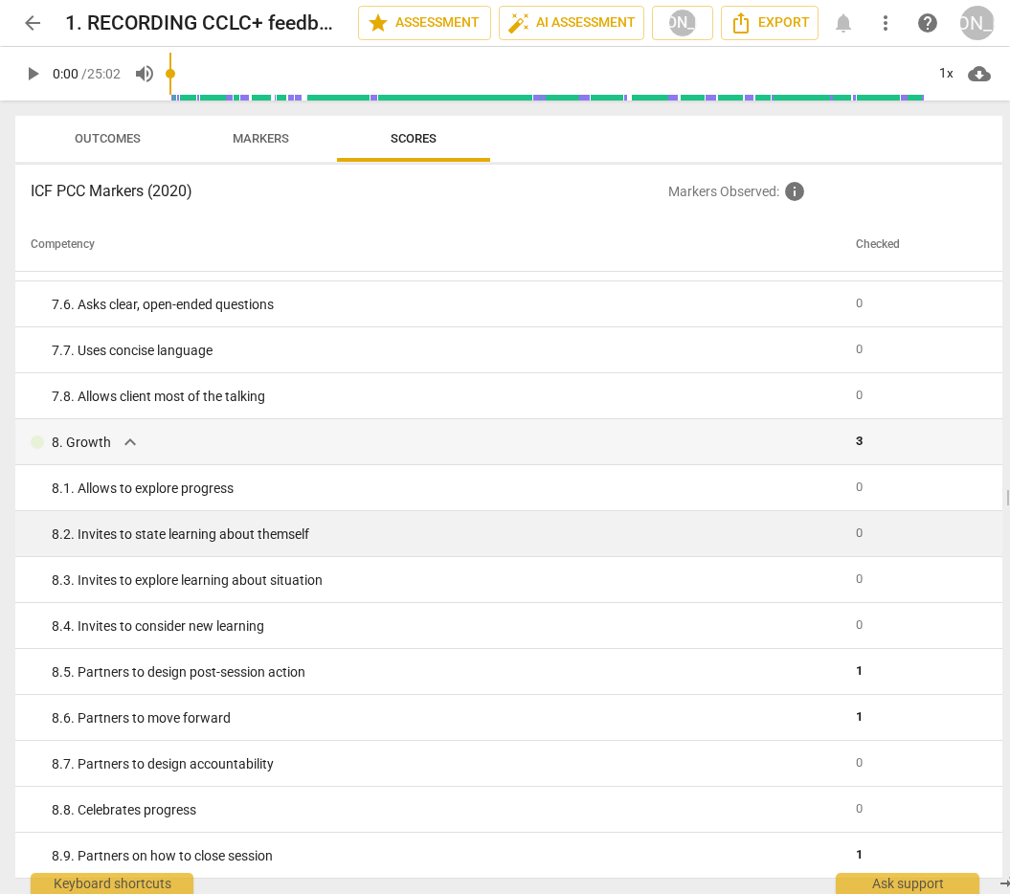
click at [462, 534] on div "8. 2. Invites to state learning about themself" at bounding box center [446, 535] width 789 height 20
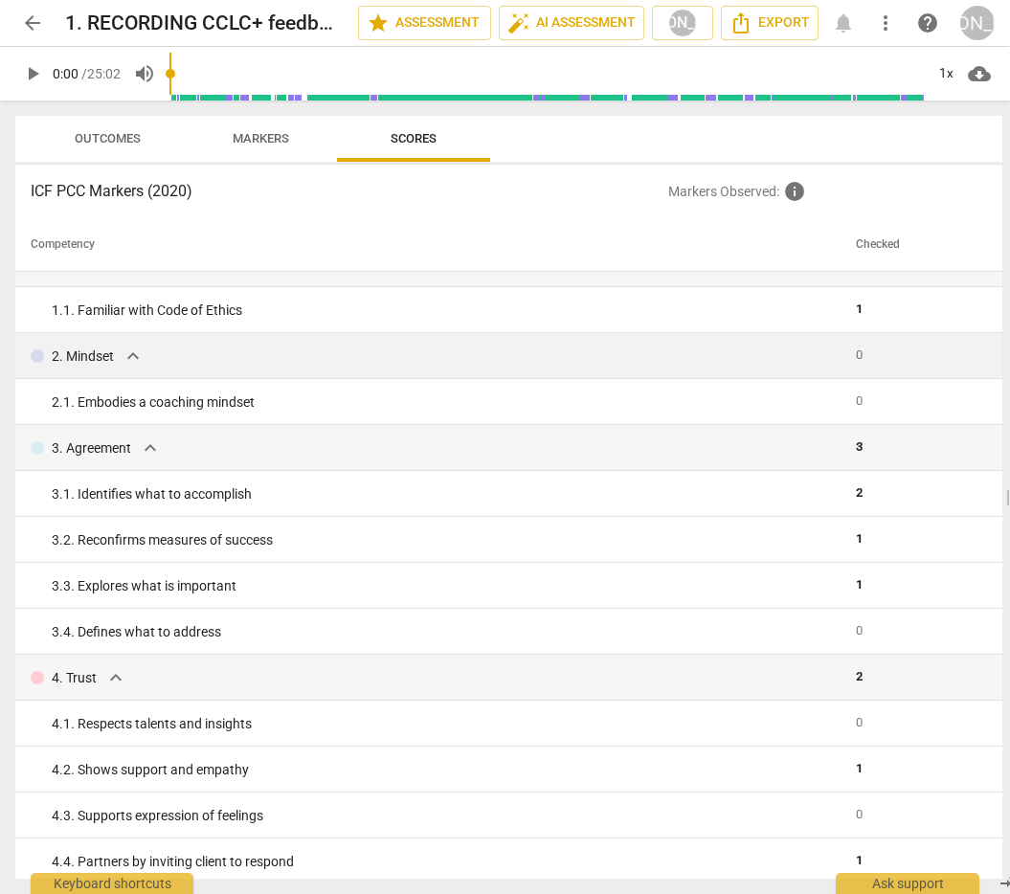
scroll to position [0, 0]
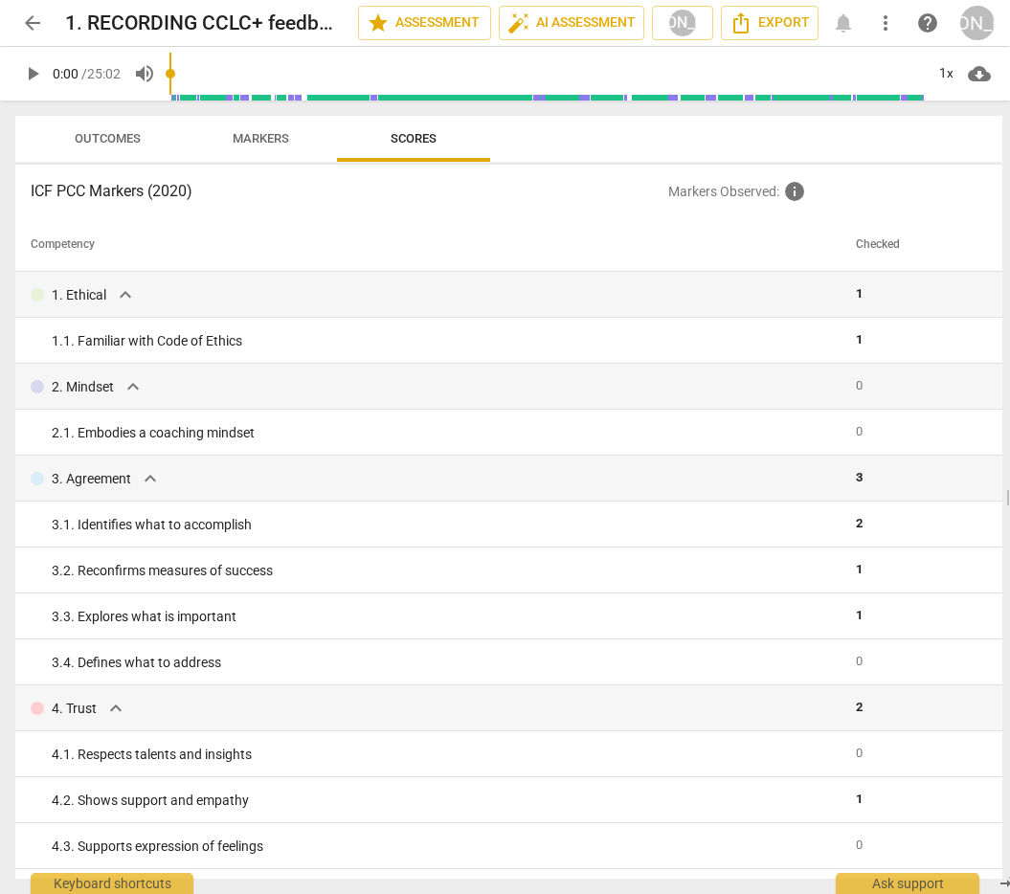
click at [28, 180] on div "ICF PCC Markers (2020) Markers Observed : info Competency Checked 1. Ethical ex…" at bounding box center [508, 522] width 987 height 714
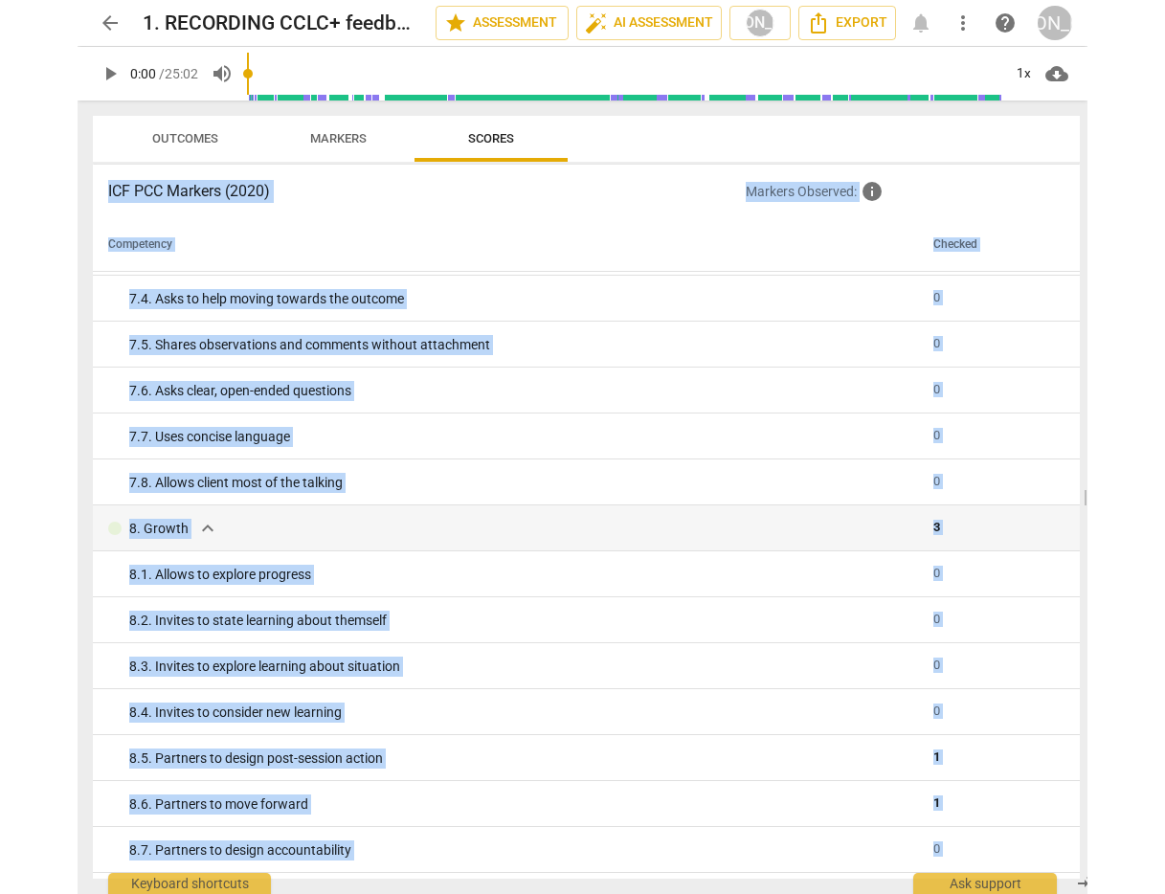
scroll to position [1553, 0]
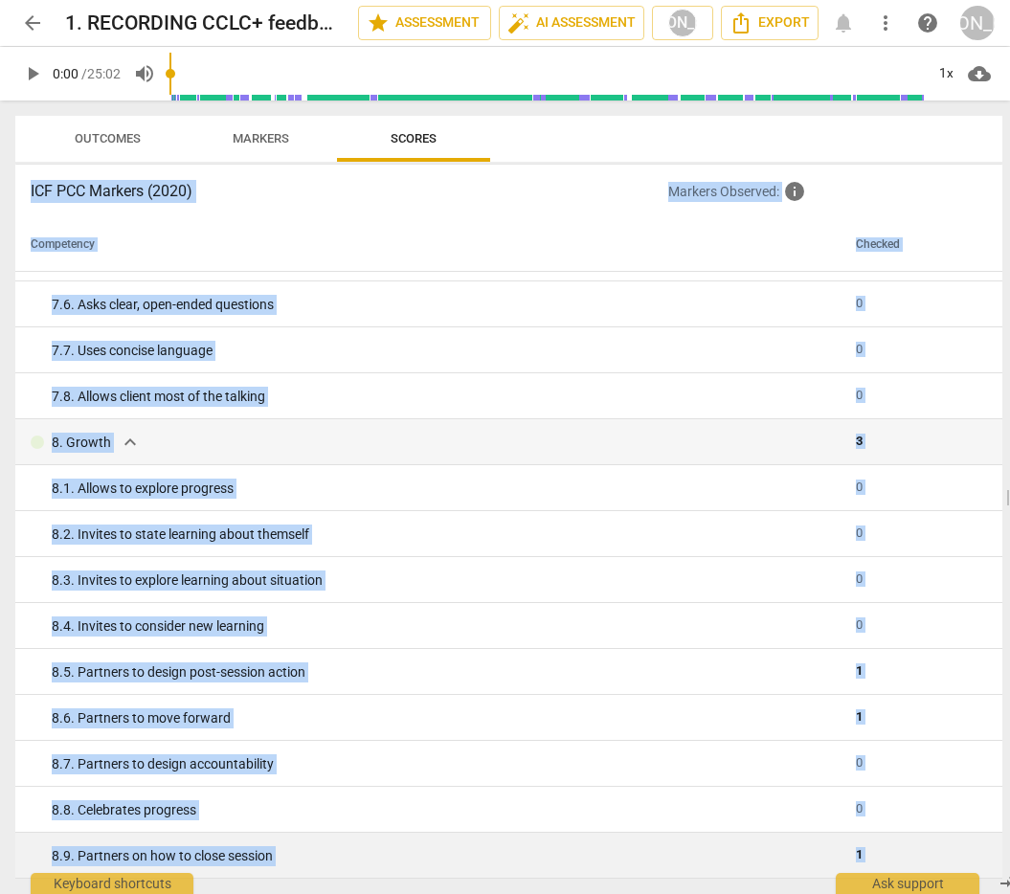
drag, startPoint x: 30, startPoint y: 191, endPoint x: 973, endPoint y: 858, distance: 1155.3
click at [974, 858] on div "ICF PCC Markers (2020) Markers Observed : info Competency Checked 1. Ethical ex…" at bounding box center [508, 522] width 987 height 714
copy div "ICF PCC Markers (2020) Markers Observed : info Competency Checked 1. Ethical ex…"
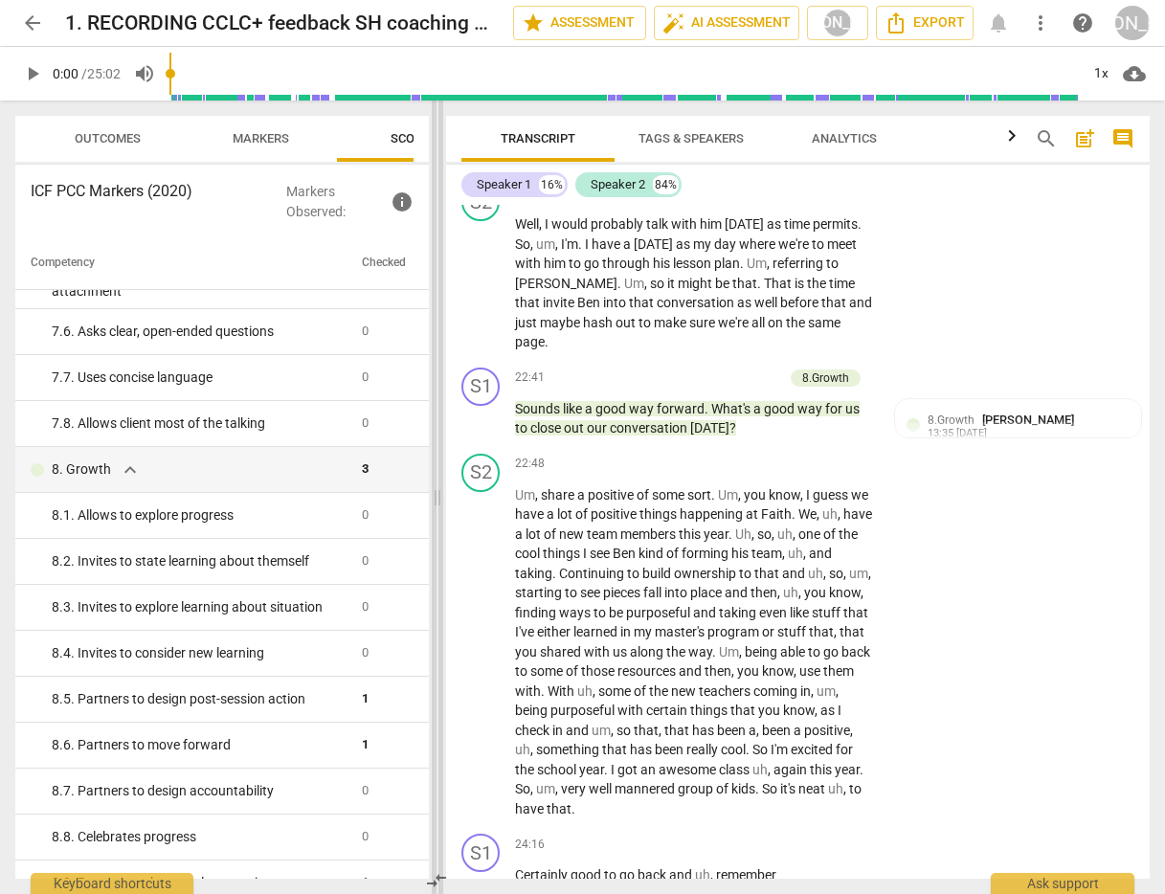
scroll to position [1562, 0]
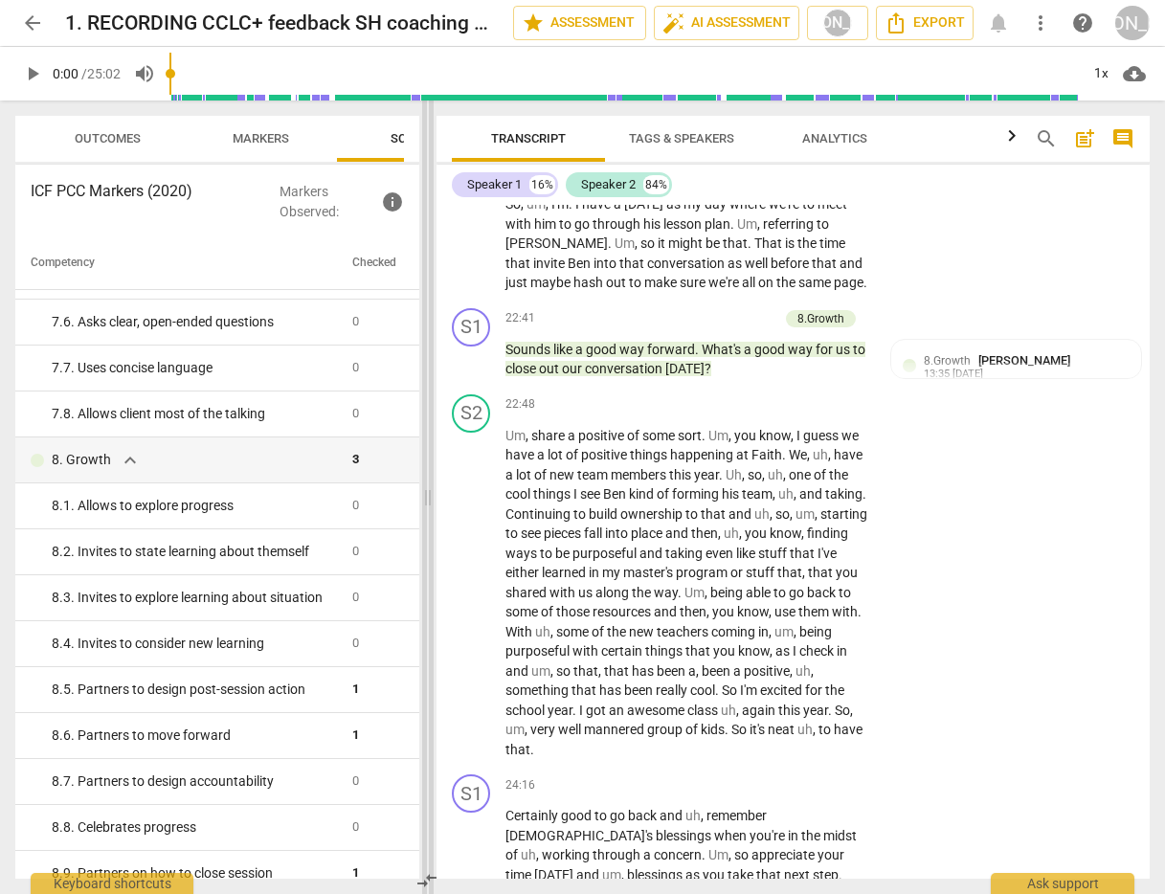
drag, startPoint x: 1008, startPoint y: 496, endPoint x: 426, endPoint y: 485, distance: 582.1
click at [425, 484] on span at bounding box center [427, 498] width 11 height 794
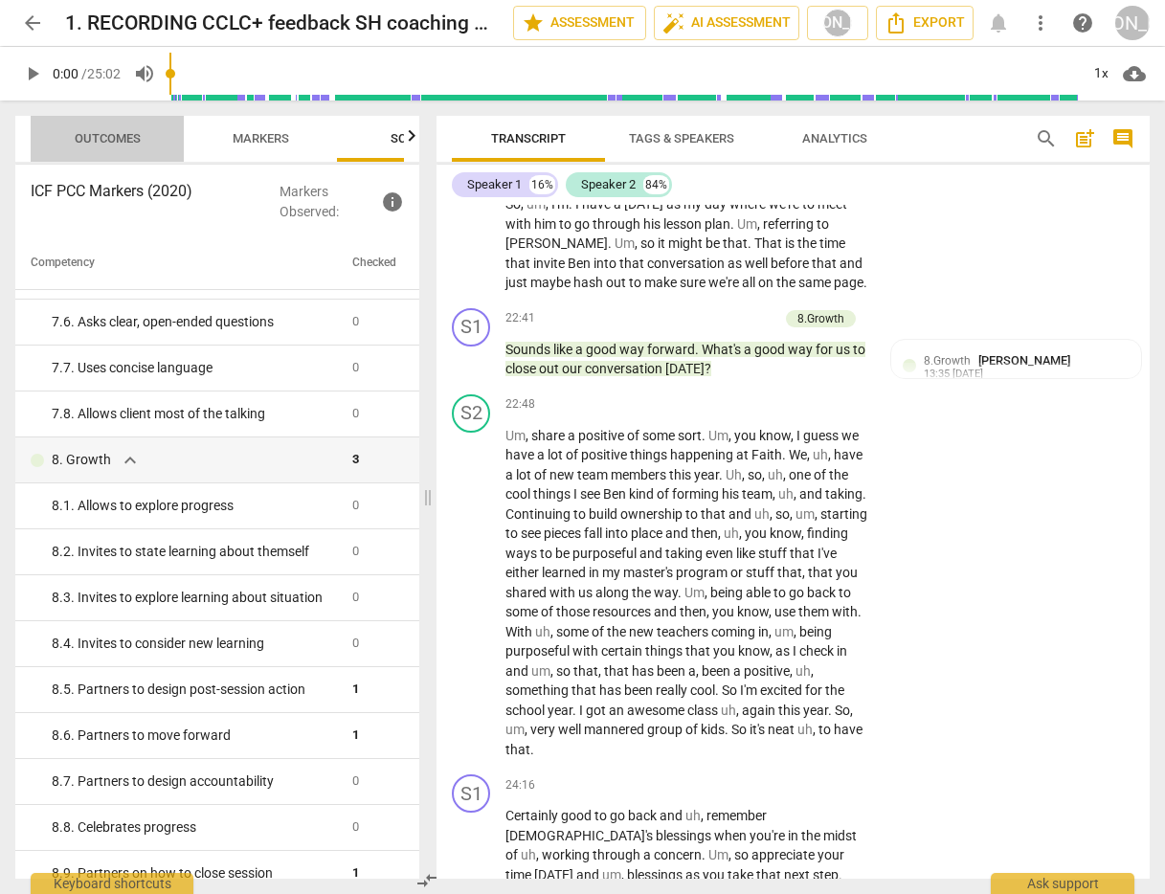
click at [107, 128] on span "Outcomes" at bounding box center [108, 139] width 112 height 26
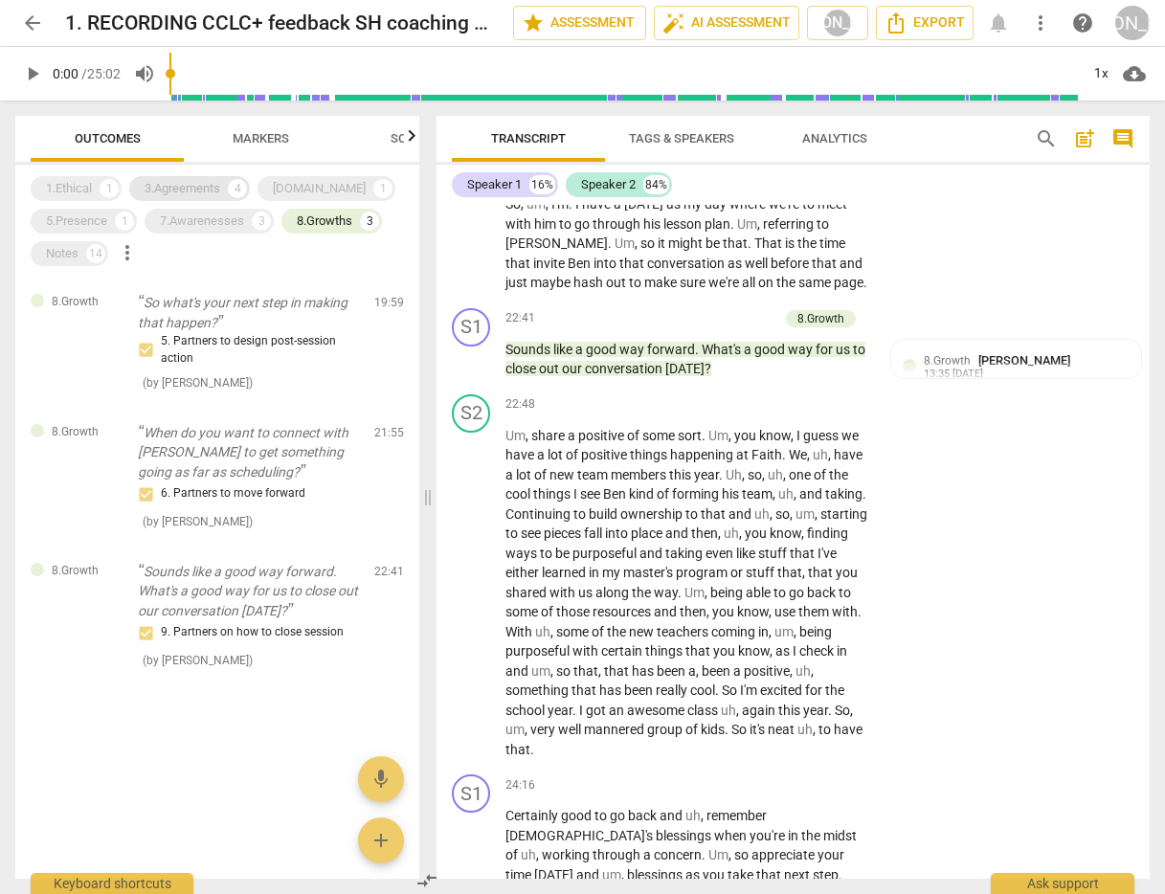
click at [158, 179] on div "3.Agreements" at bounding box center [183, 188] width 76 height 19
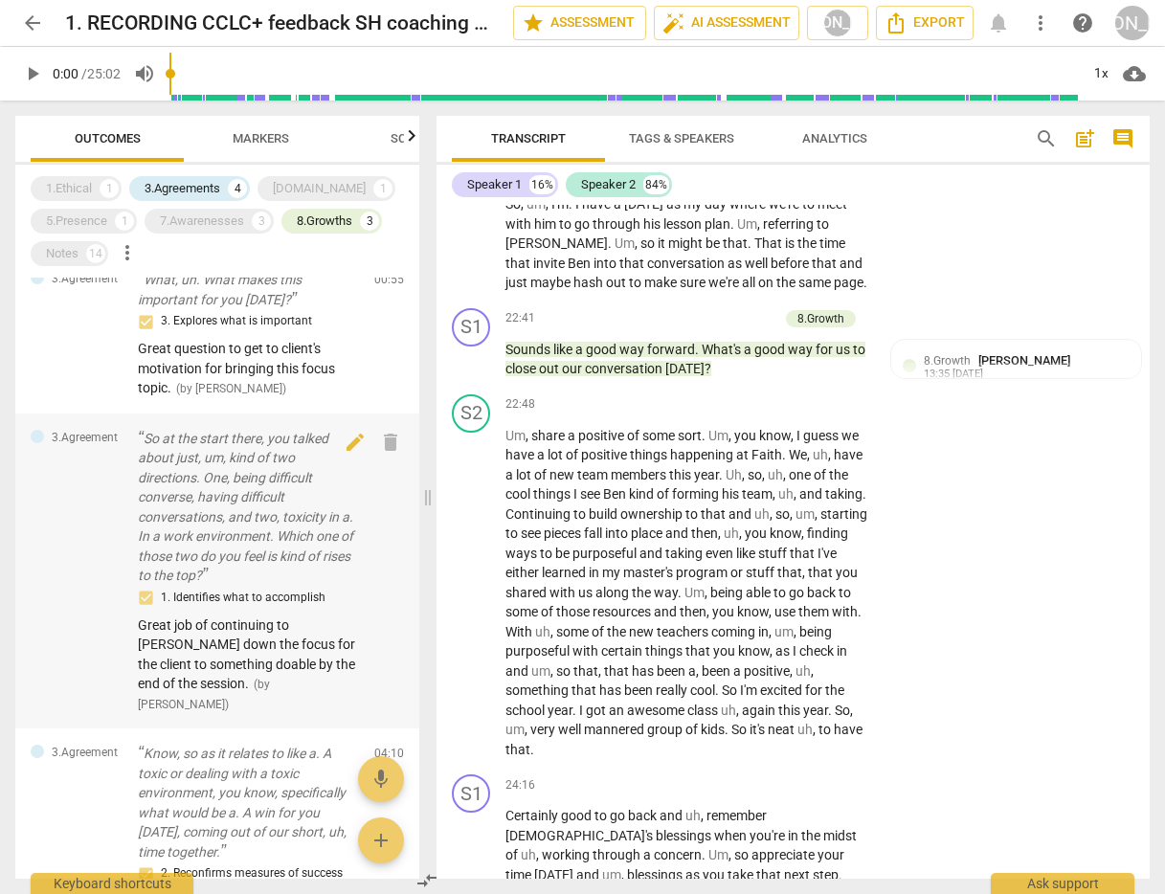
scroll to position [163, 0]
click at [292, 186] on div "[DOMAIN_NAME]" at bounding box center [319, 188] width 93 height 19
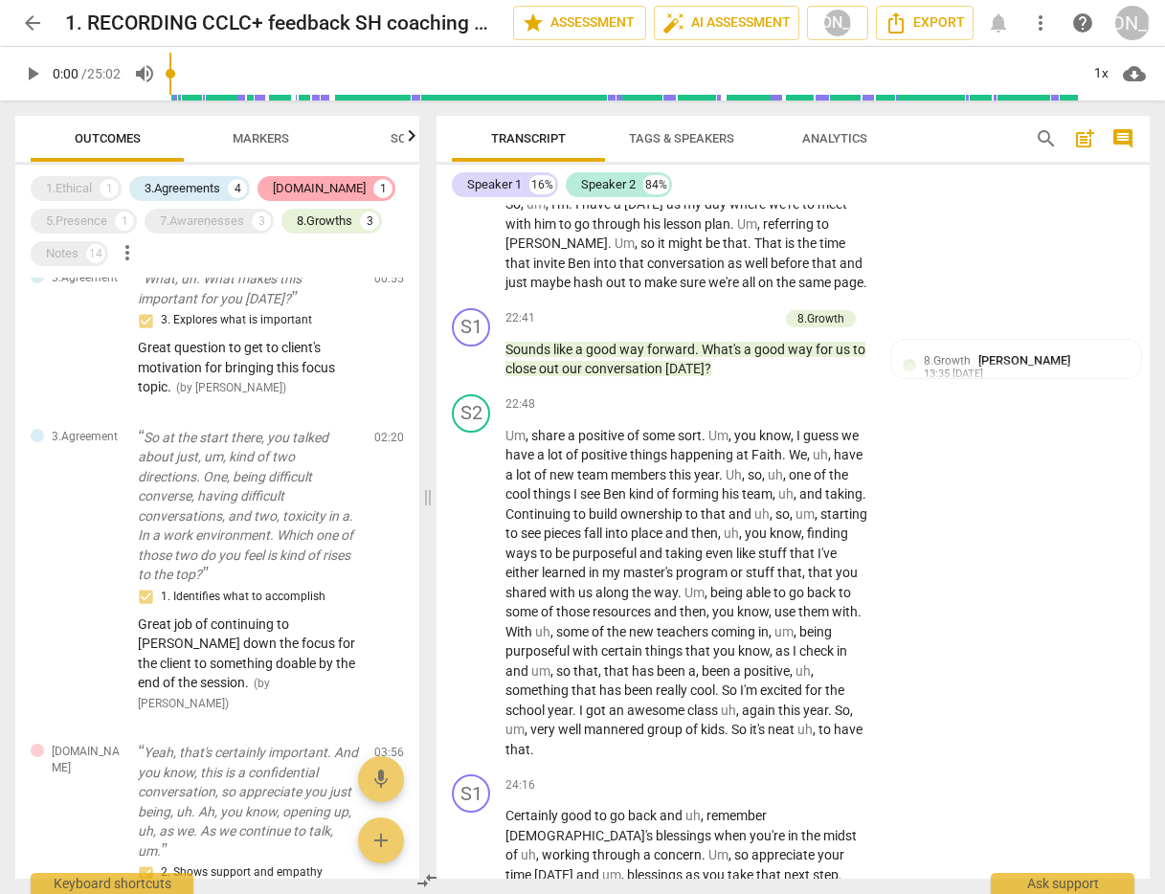
click at [292, 186] on div "[DOMAIN_NAME]" at bounding box center [319, 188] width 93 height 19
click at [280, 178] on div "[DOMAIN_NAME] 1" at bounding box center [326, 188] width 138 height 25
drag, startPoint x: 219, startPoint y: 178, endPoint x: 232, endPoint y: 193, distance: 19.7
click at [220, 179] on div "3.Agreements" at bounding box center [183, 188] width 76 height 19
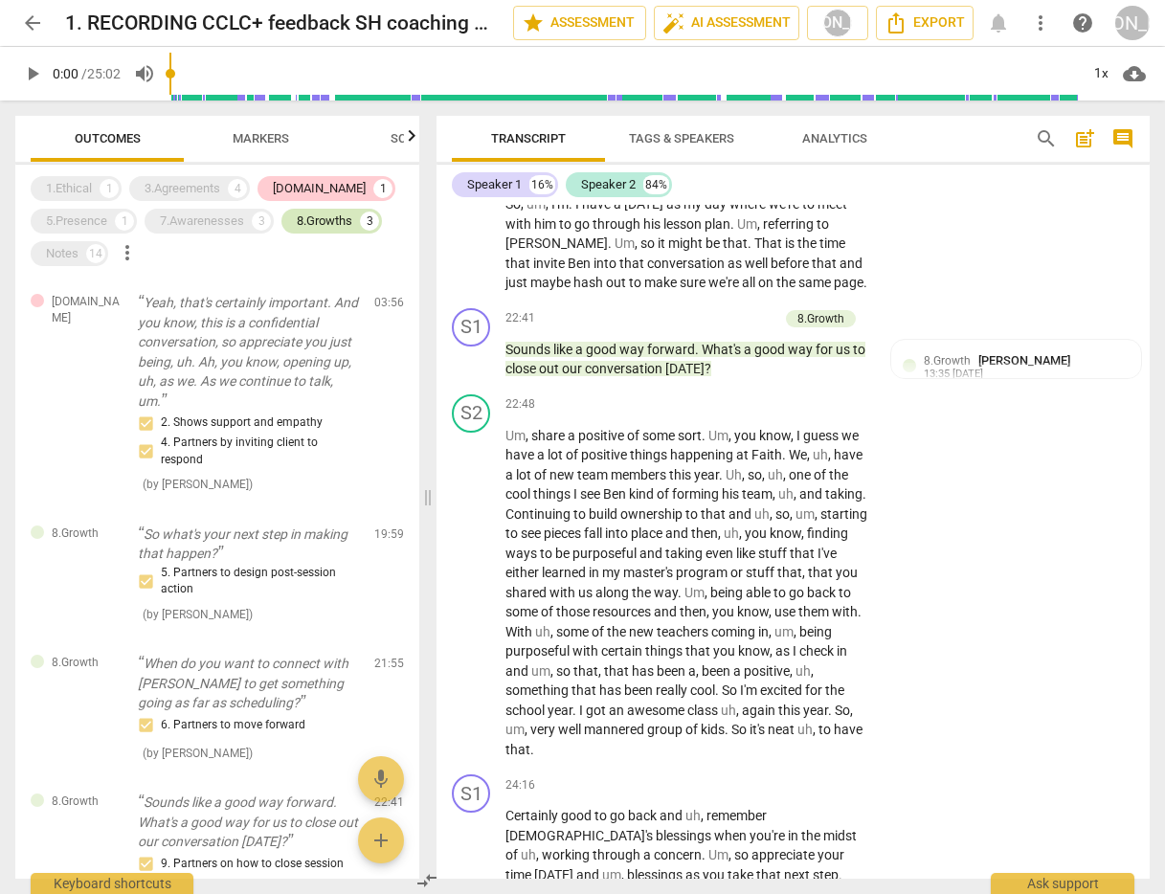
click at [330, 216] on div "8.Growths" at bounding box center [325, 221] width 56 height 19
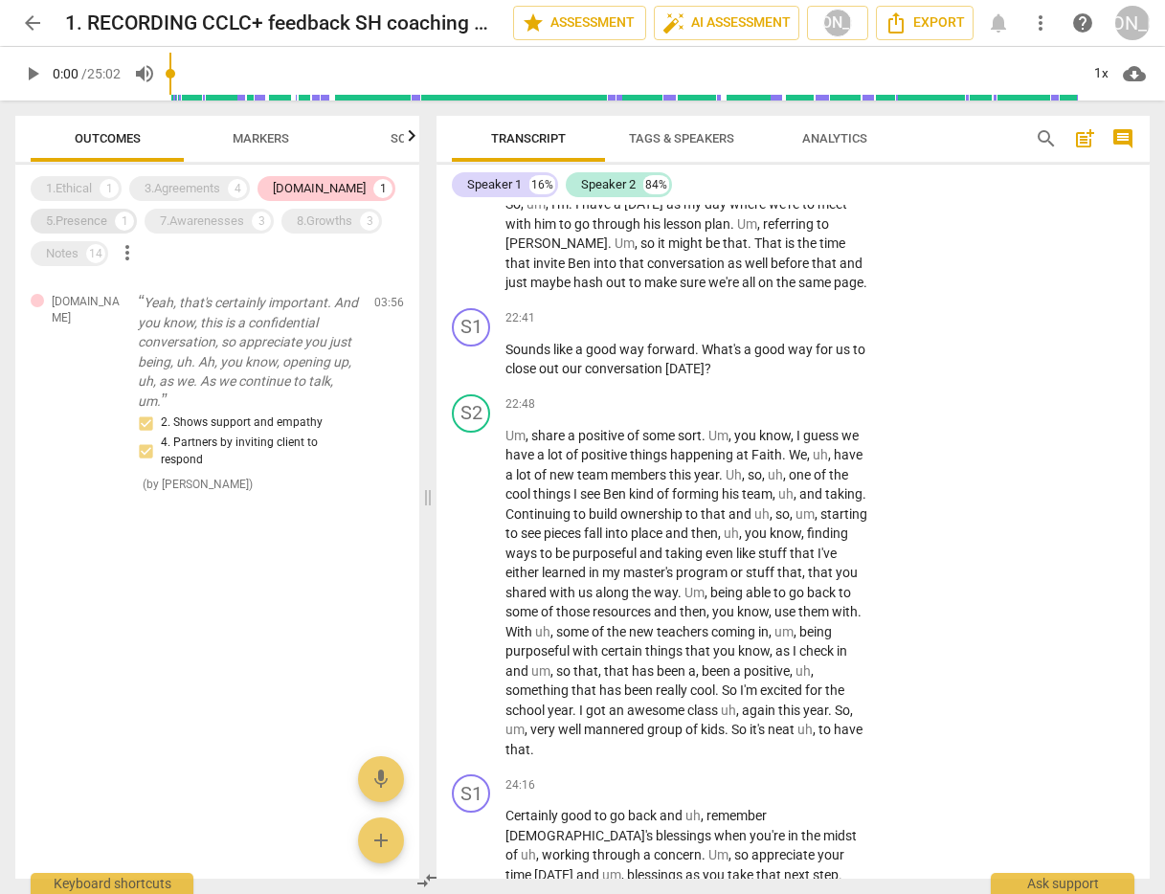
click at [76, 220] on div "5.Presence" at bounding box center [76, 221] width 61 height 19
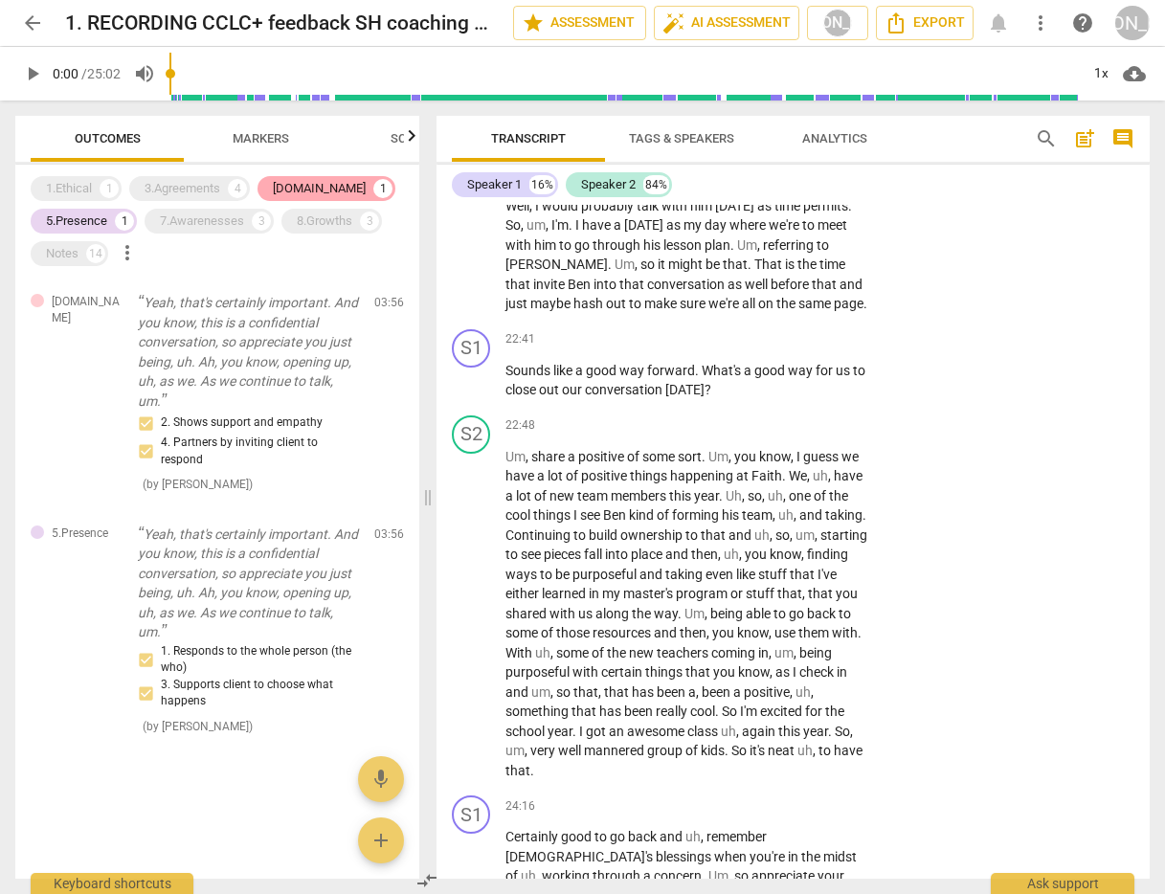
click at [302, 185] on div "[DOMAIN_NAME]" at bounding box center [319, 188] width 93 height 19
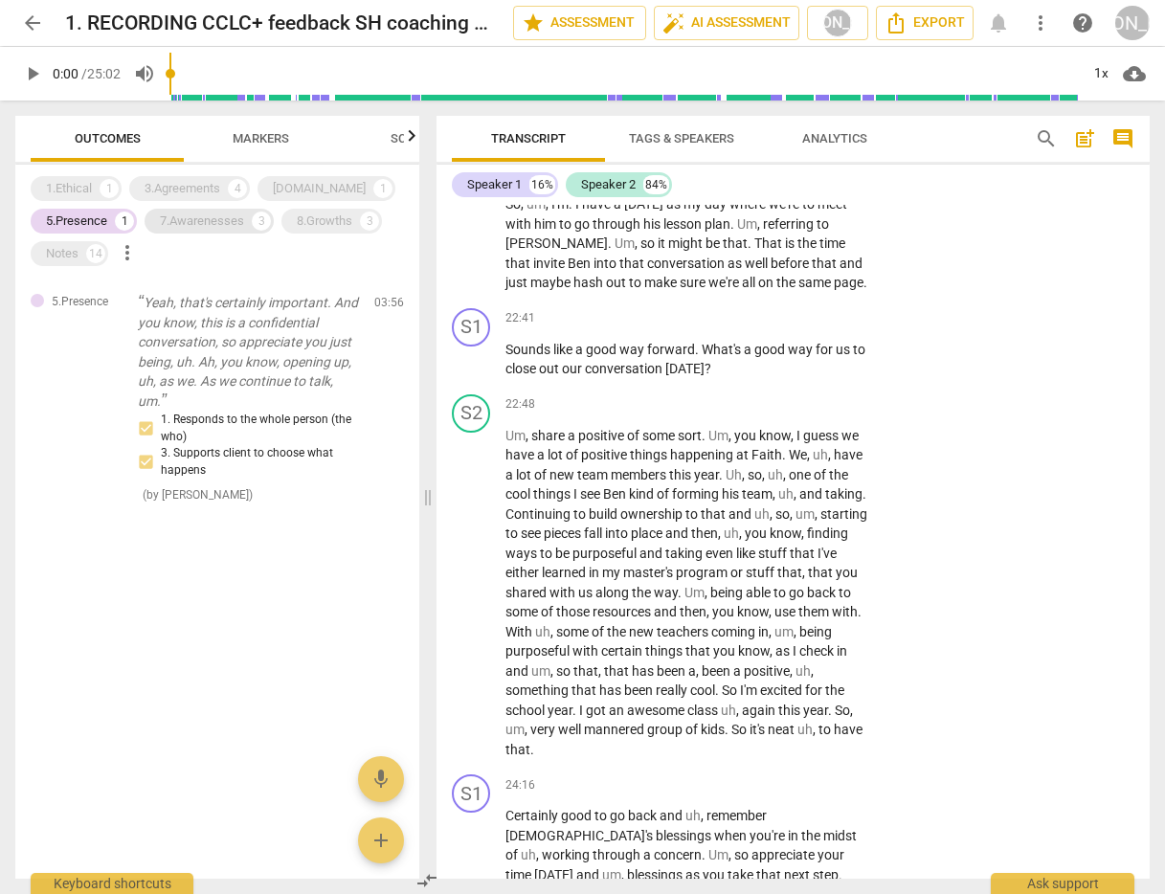
click at [192, 219] on div "7.Awarenesses" at bounding box center [202, 221] width 84 height 19
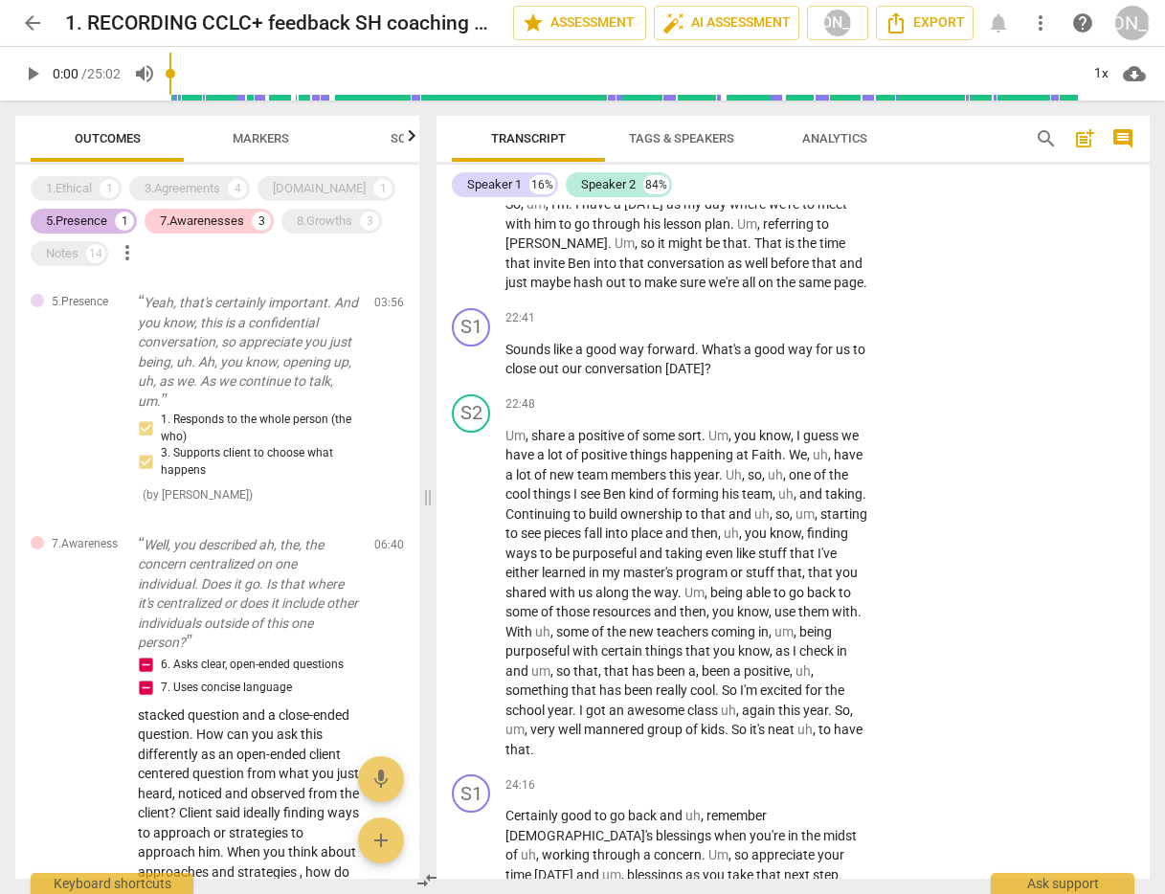
click at [92, 213] on div "5.Presence" at bounding box center [76, 221] width 61 height 19
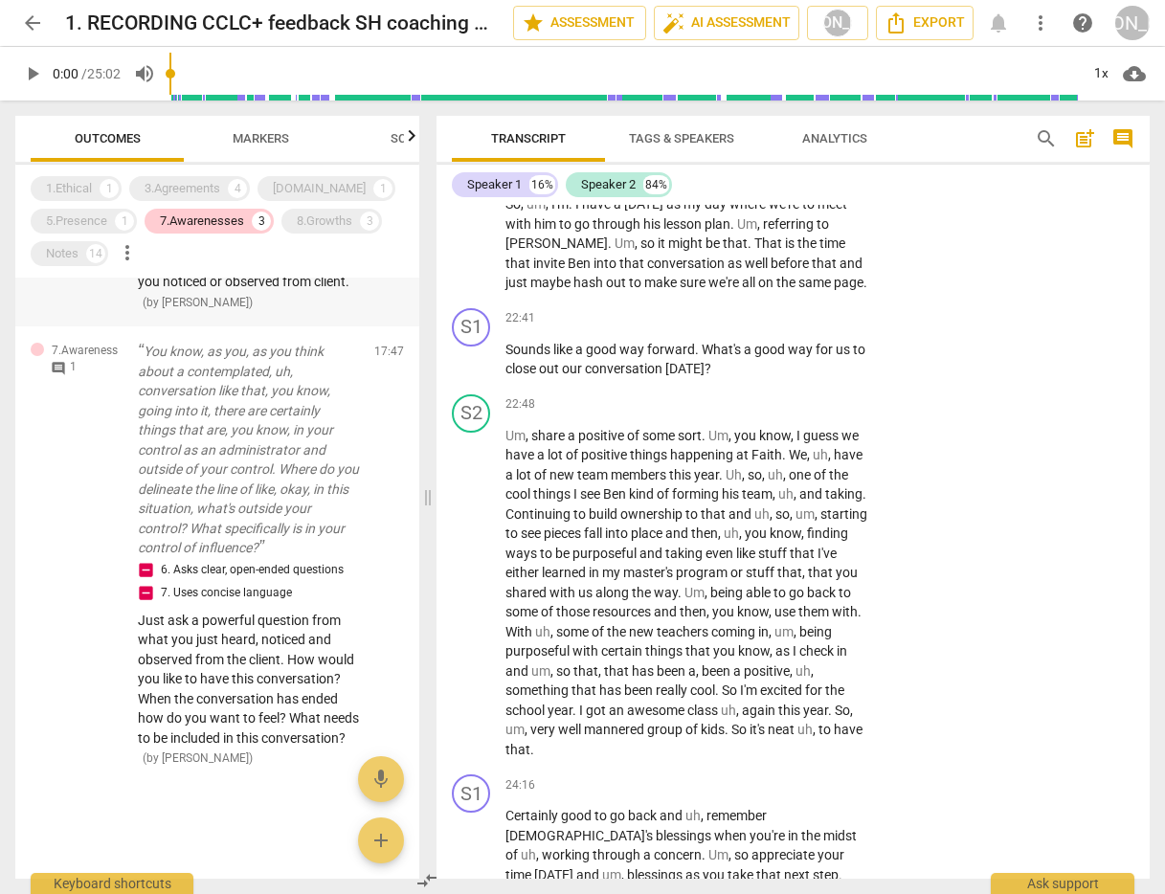
scroll to position [820, 0]
click at [316, 215] on div "8.Growths" at bounding box center [325, 221] width 56 height 19
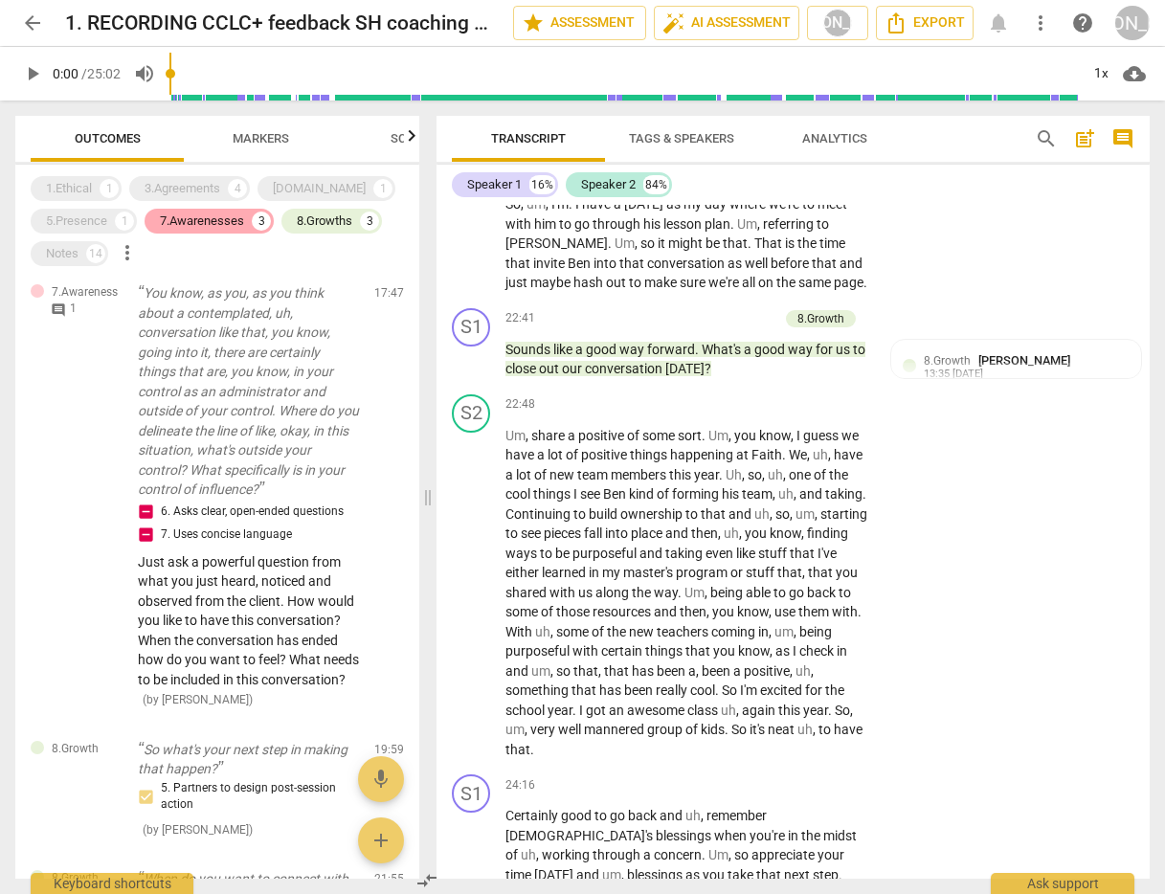
click at [224, 220] on div "7.Awarenesses" at bounding box center [202, 221] width 84 height 19
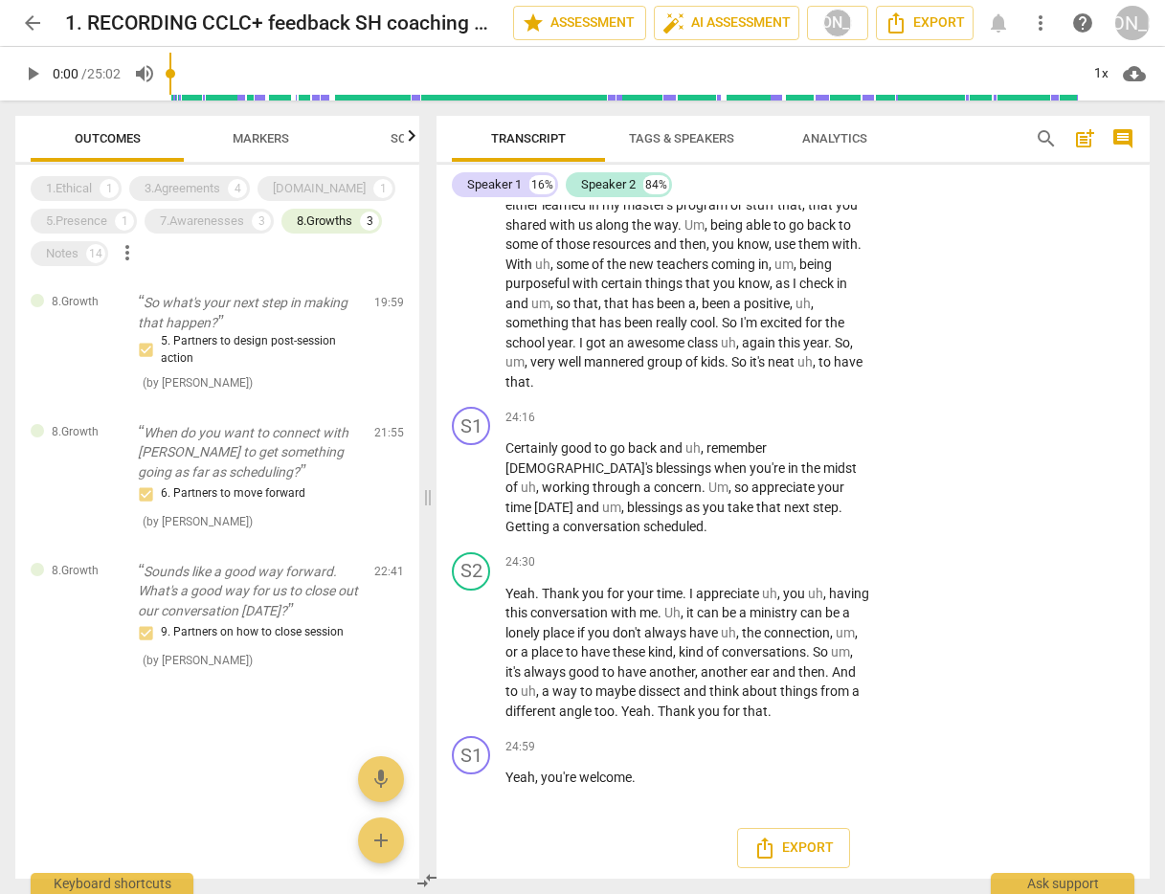
scroll to position [7917, 0]
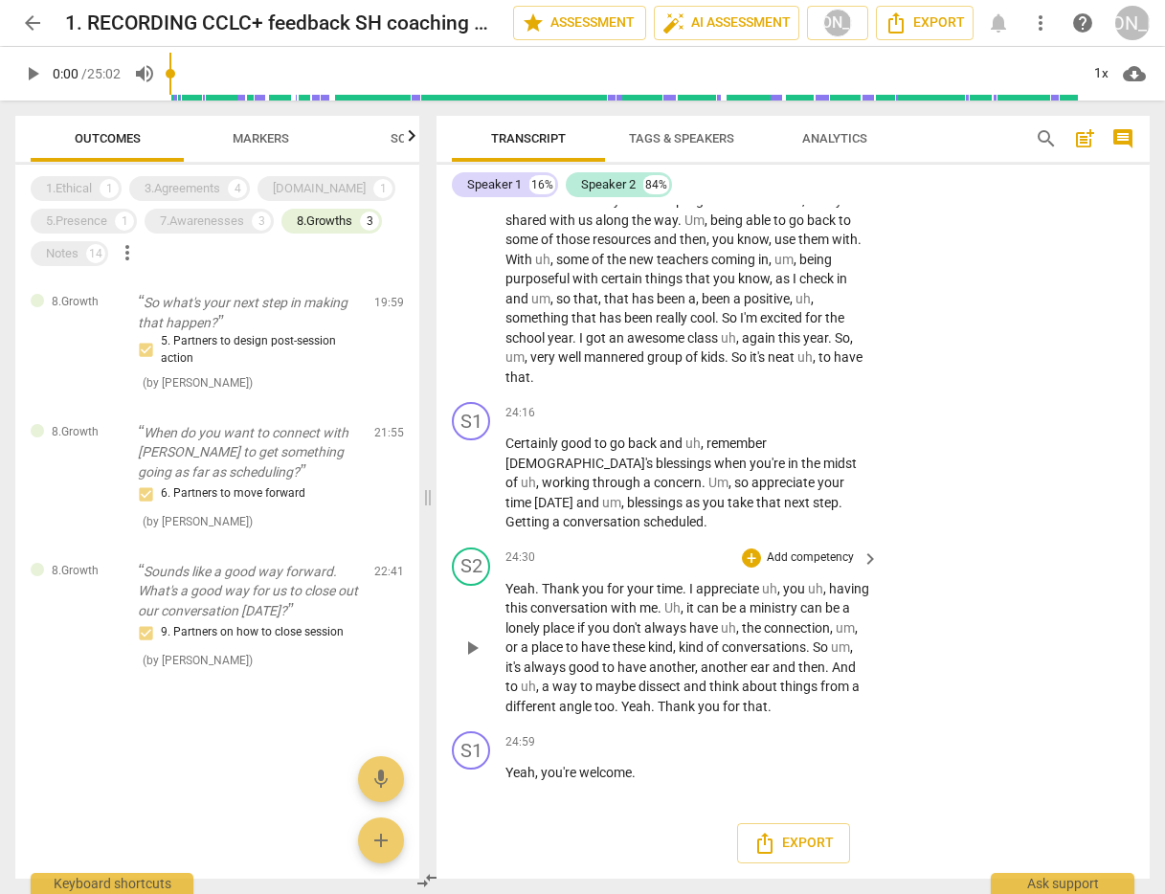
drag, startPoint x: 452, startPoint y: 257, endPoint x: 862, endPoint y: 693, distance: 599.3
click at [862, 693] on div "format_bold format_list_bulleted [PERSON_NAME] delete Summary: Areas of Strengt…" at bounding box center [792, 542] width 713 height 674
click at [783, 839] on span "Export" at bounding box center [793, 843] width 80 height 23
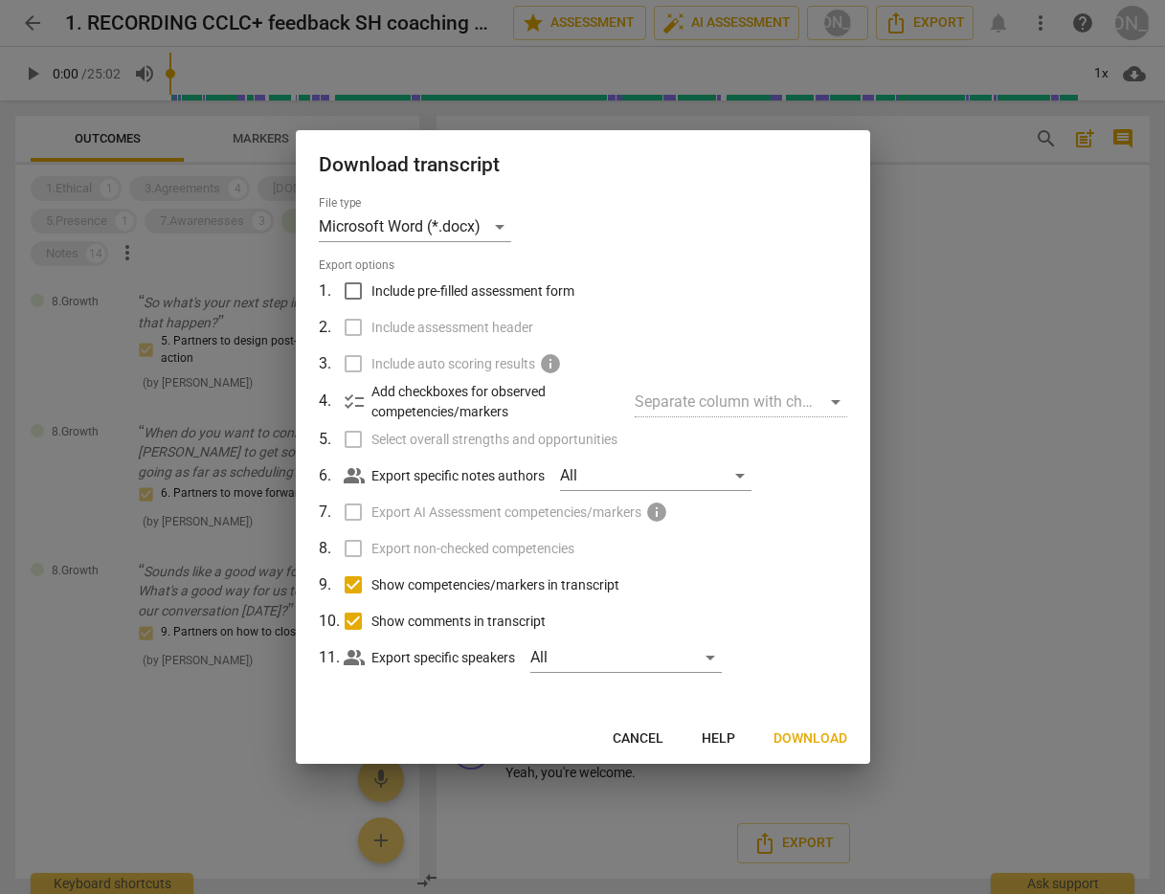
click at [792, 737] on span "Download" at bounding box center [810, 738] width 74 height 19
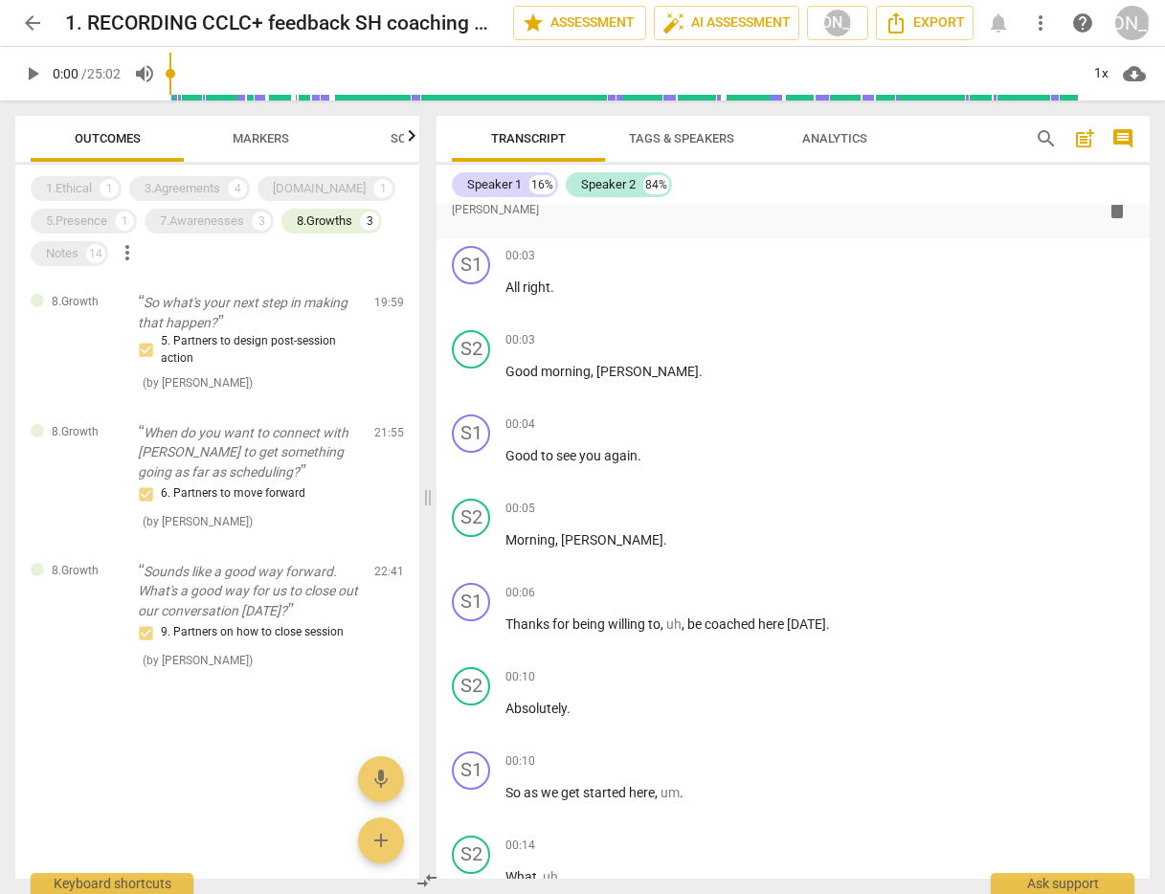
scroll to position [312, 0]
click at [31, 20] on span "arrow_back" at bounding box center [32, 22] width 23 height 23
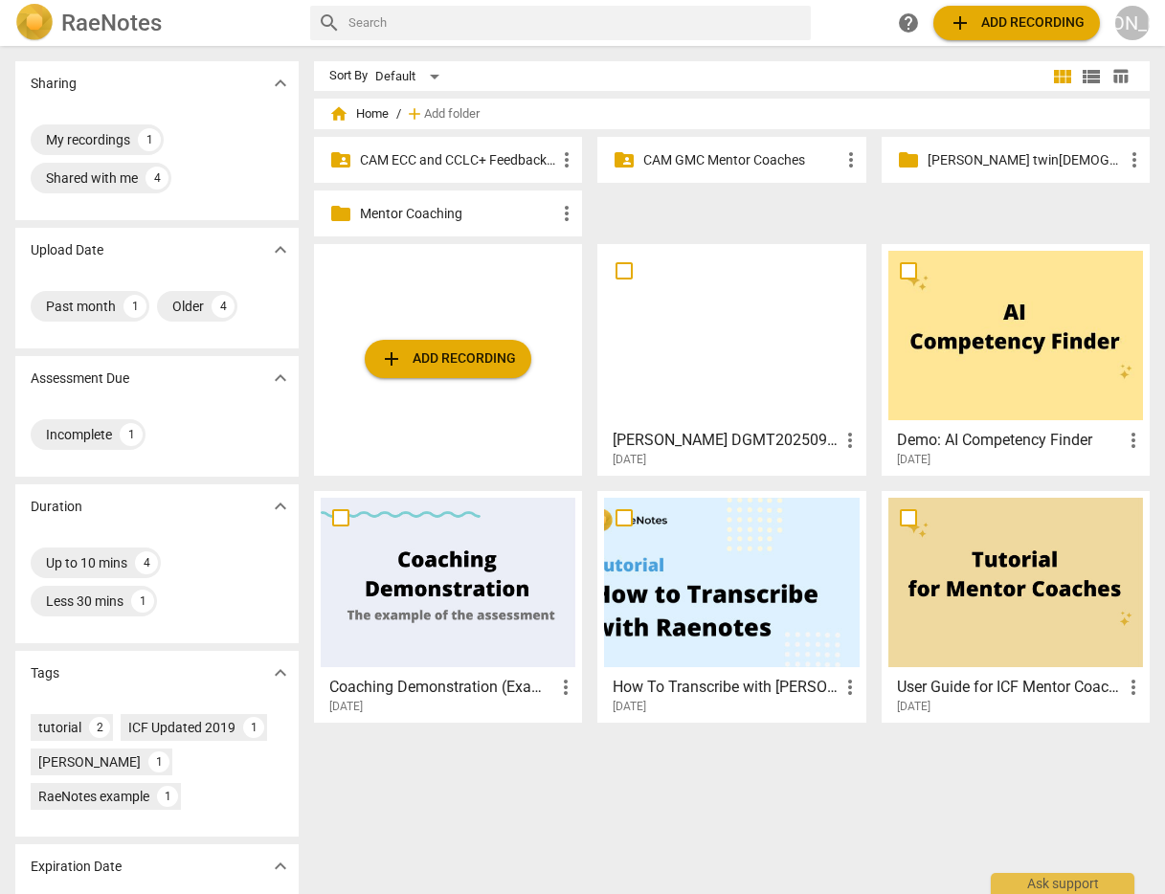
click at [679, 157] on p "CAM GMC Mentor Coaches" at bounding box center [740, 160] width 195 height 20
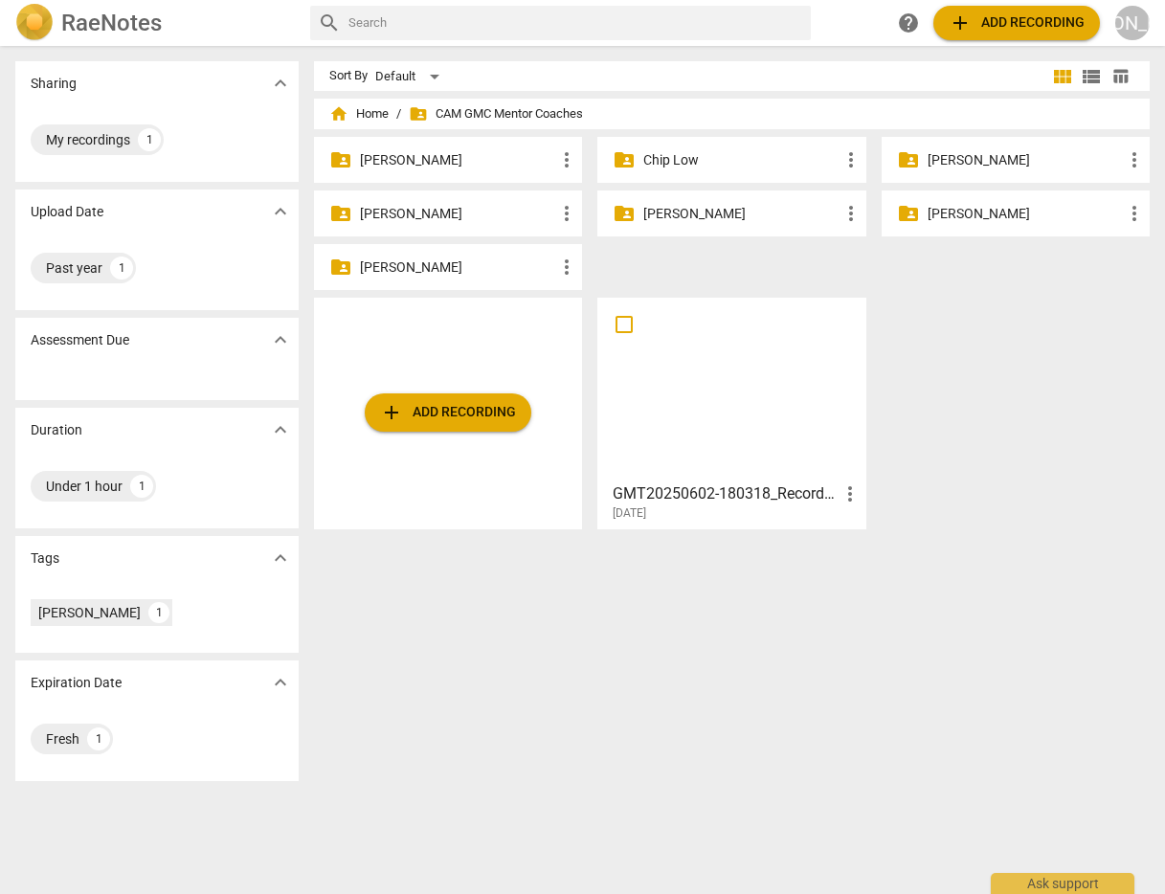
click at [698, 211] on p "[PERSON_NAME]" at bounding box center [740, 214] width 195 height 20
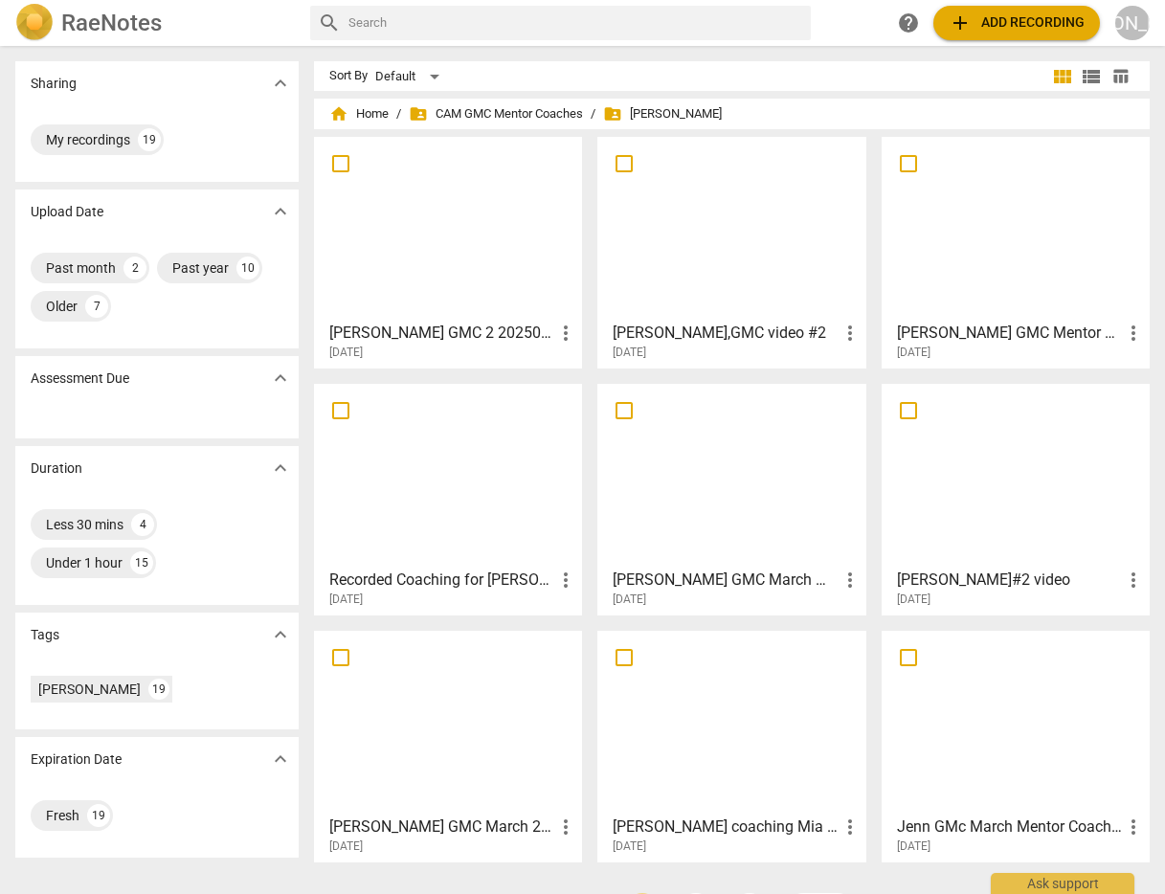
click at [486, 247] on div at bounding box center [448, 228] width 255 height 169
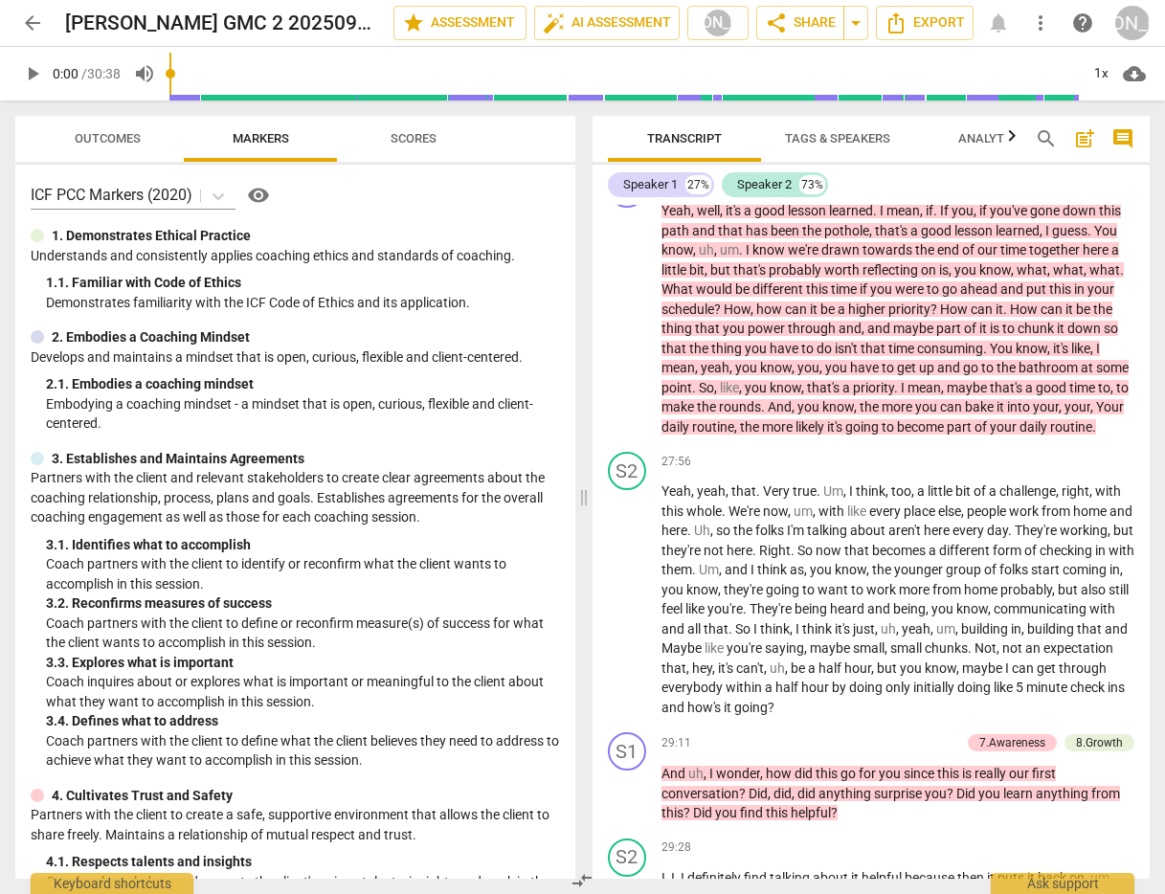
scroll to position [7114, 0]
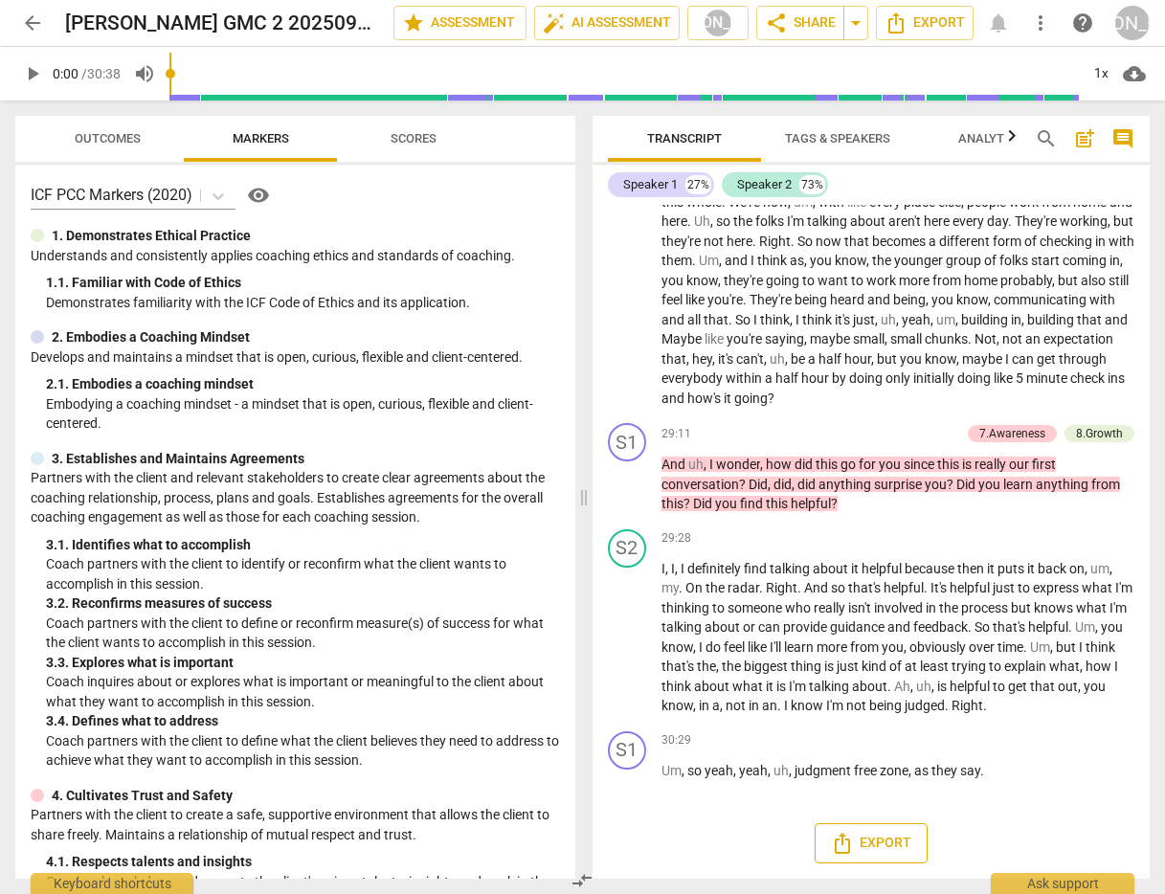
click at [888, 839] on span "Export" at bounding box center [871, 843] width 80 height 23
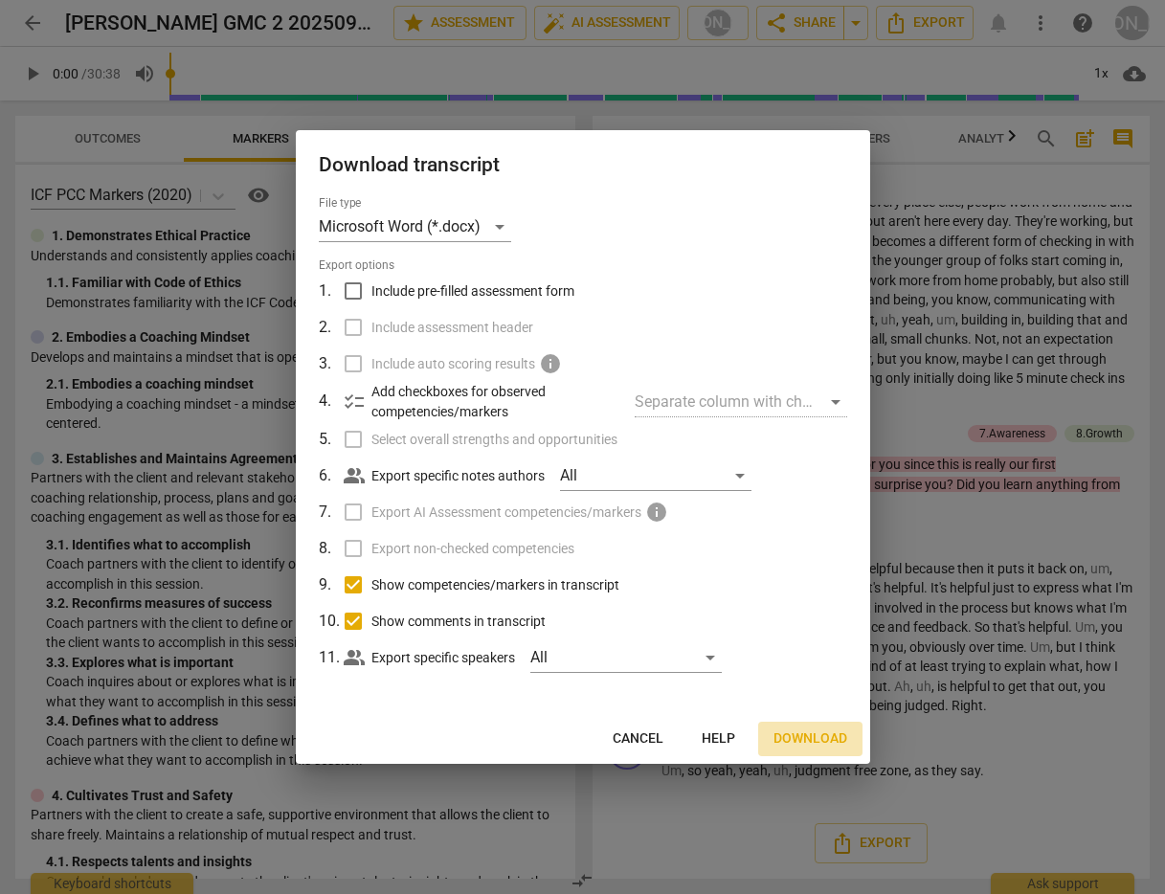
click at [801, 730] on span "Download" at bounding box center [810, 738] width 74 height 19
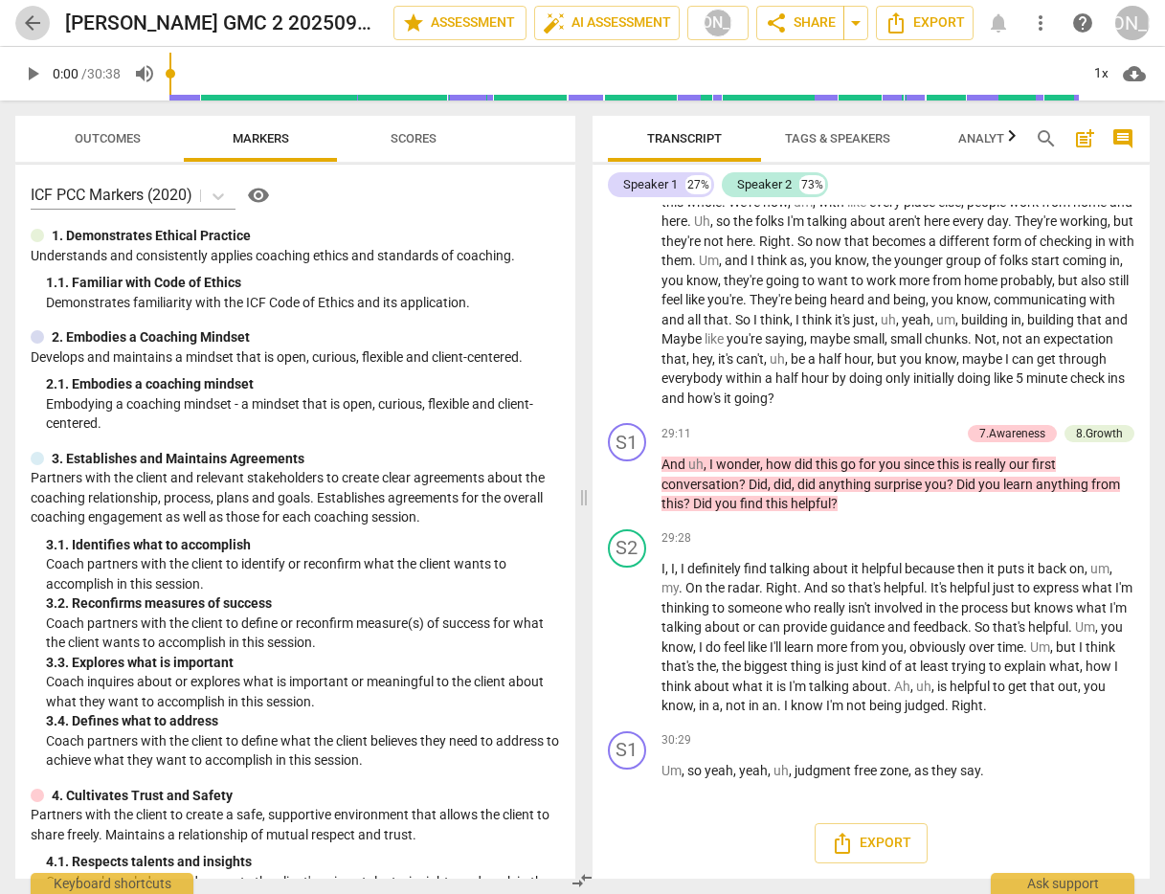
click at [28, 23] on span "arrow_back" at bounding box center [32, 22] width 23 height 23
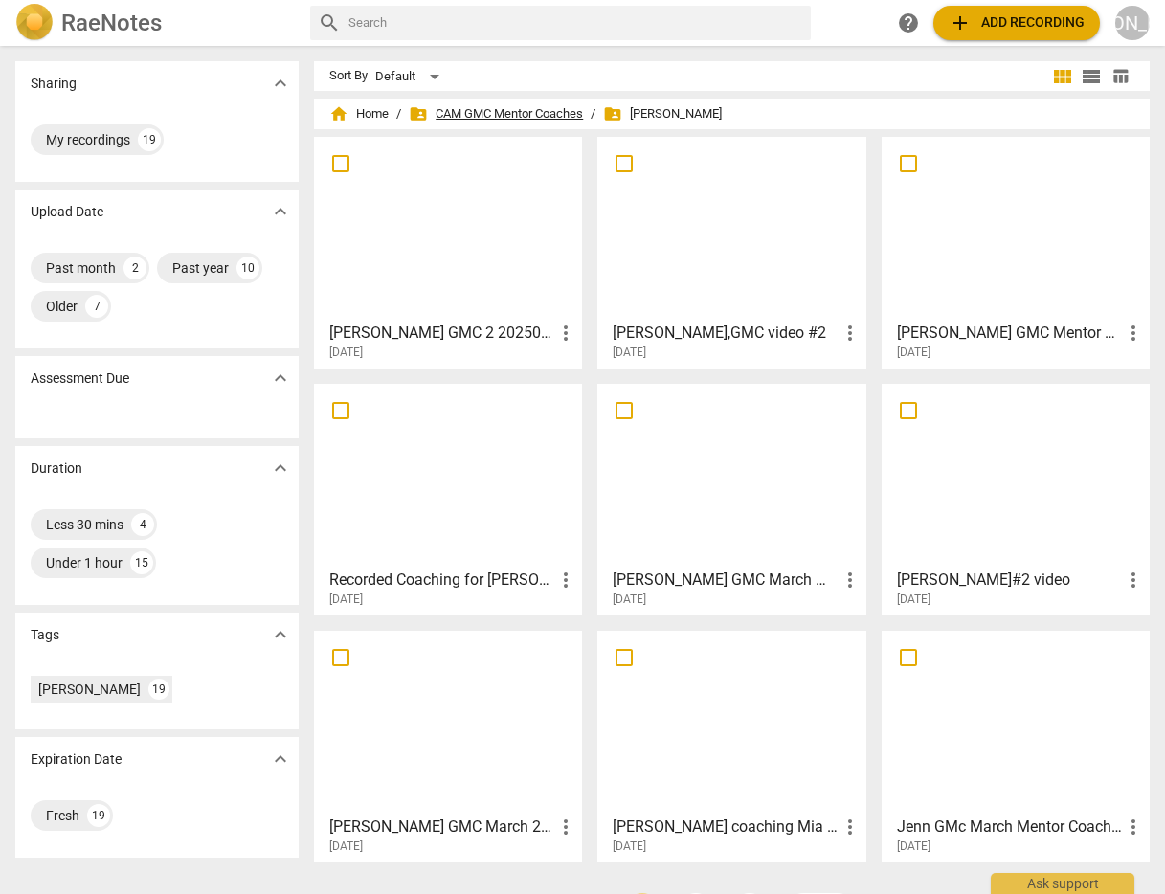
click at [502, 108] on span "folder_shared CAM GMC Mentor Coaches" at bounding box center [496, 113] width 174 height 19
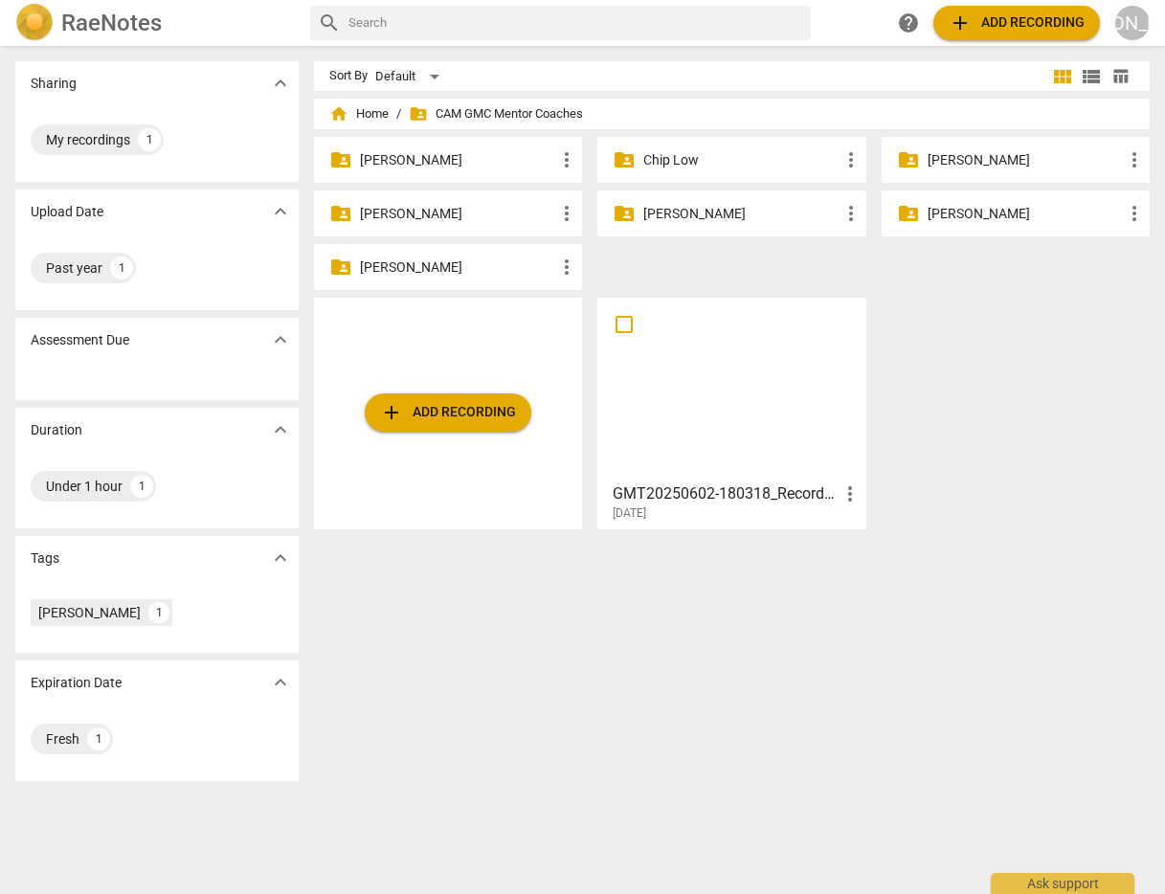
click at [690, 209] on p "[PERSON_NAME]" at bounding box center [740, 214] width 195 height 20
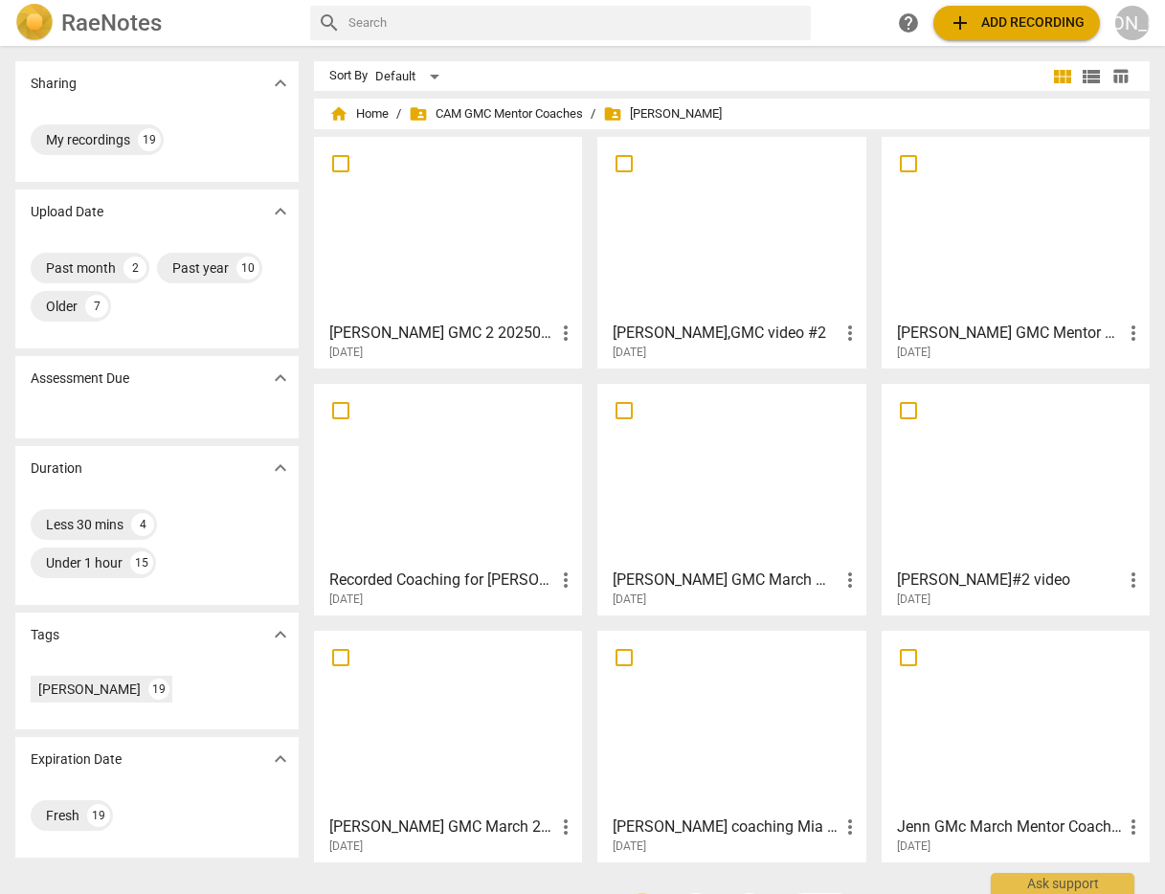
click at [1002, 21] on span "add Add recording" at bounding box center [1017, 22] width 136 height 23
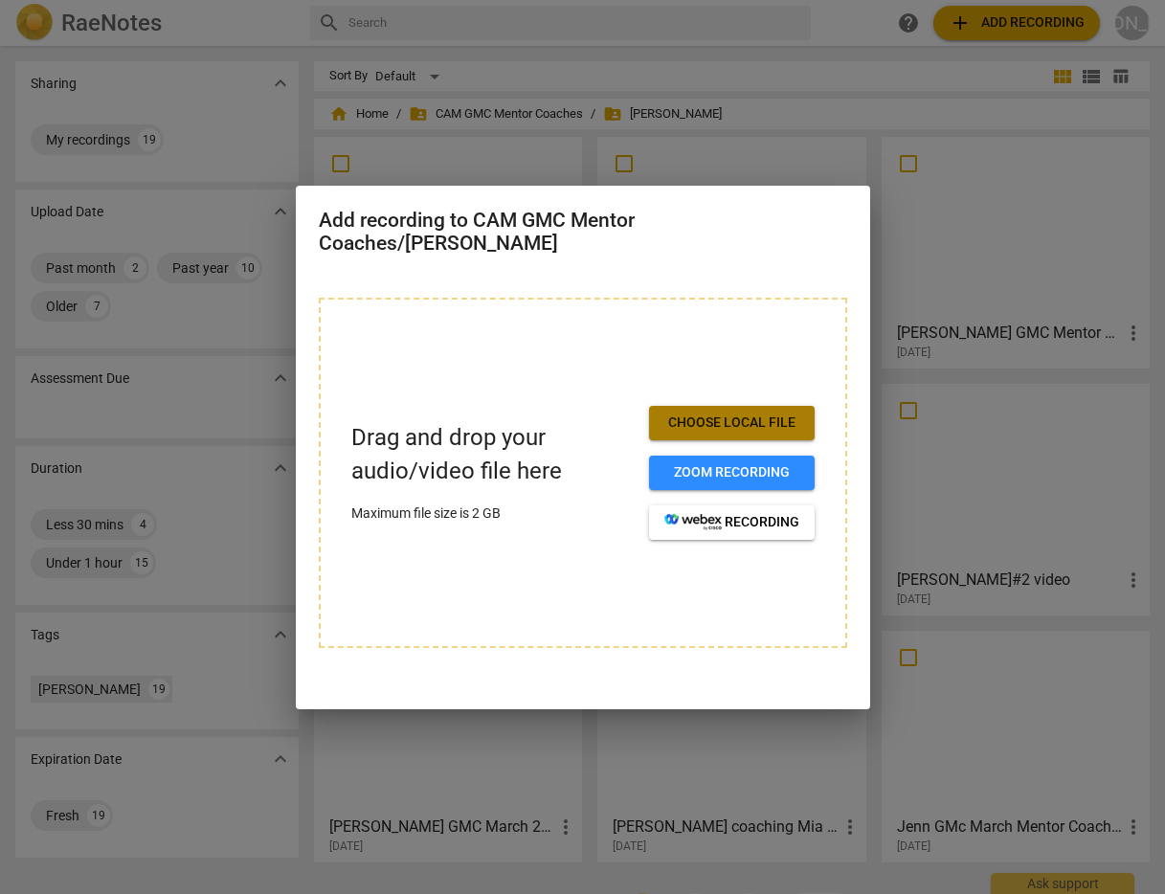
click at [721, 417] on span "Choose local file" at bounding box center [731, 423] width 135 height 19
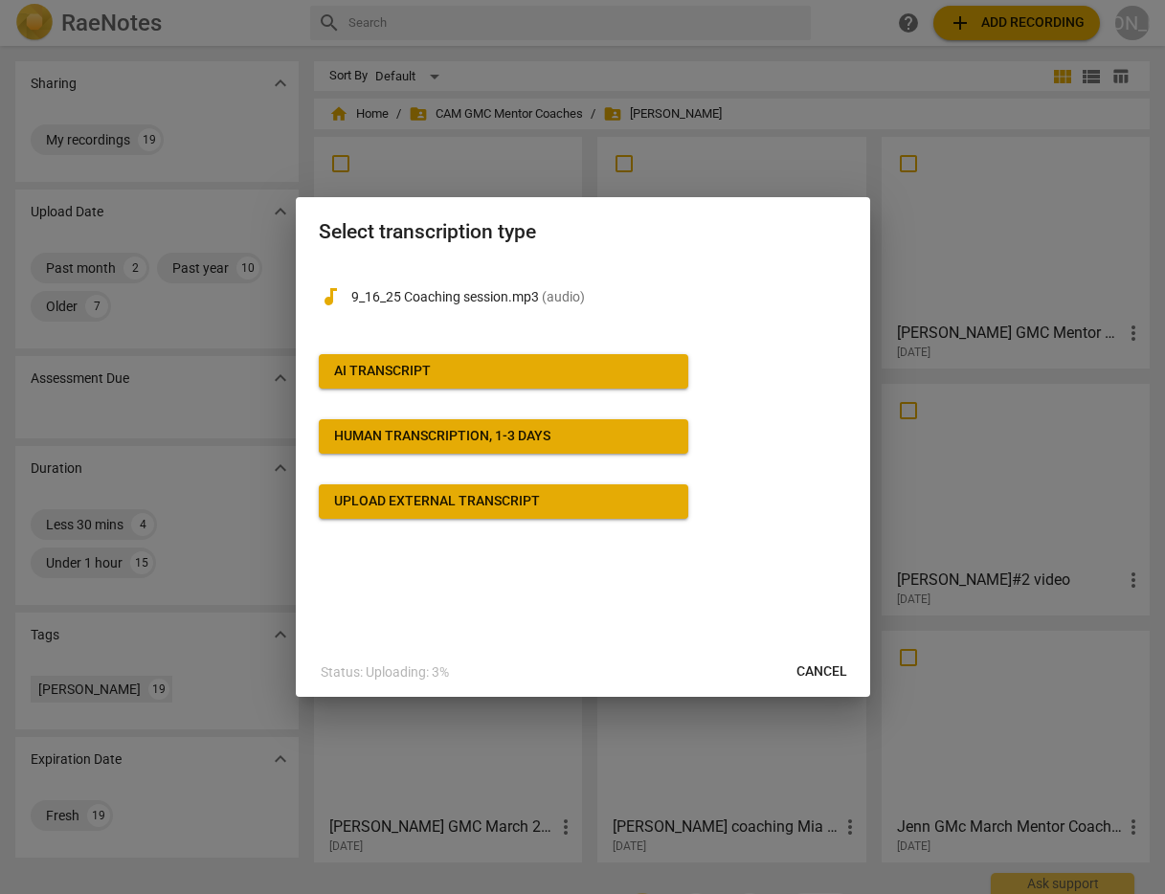
click at [514, 371] on span "AI Transcript" at bounding box center [503, 371] width 339 height 19
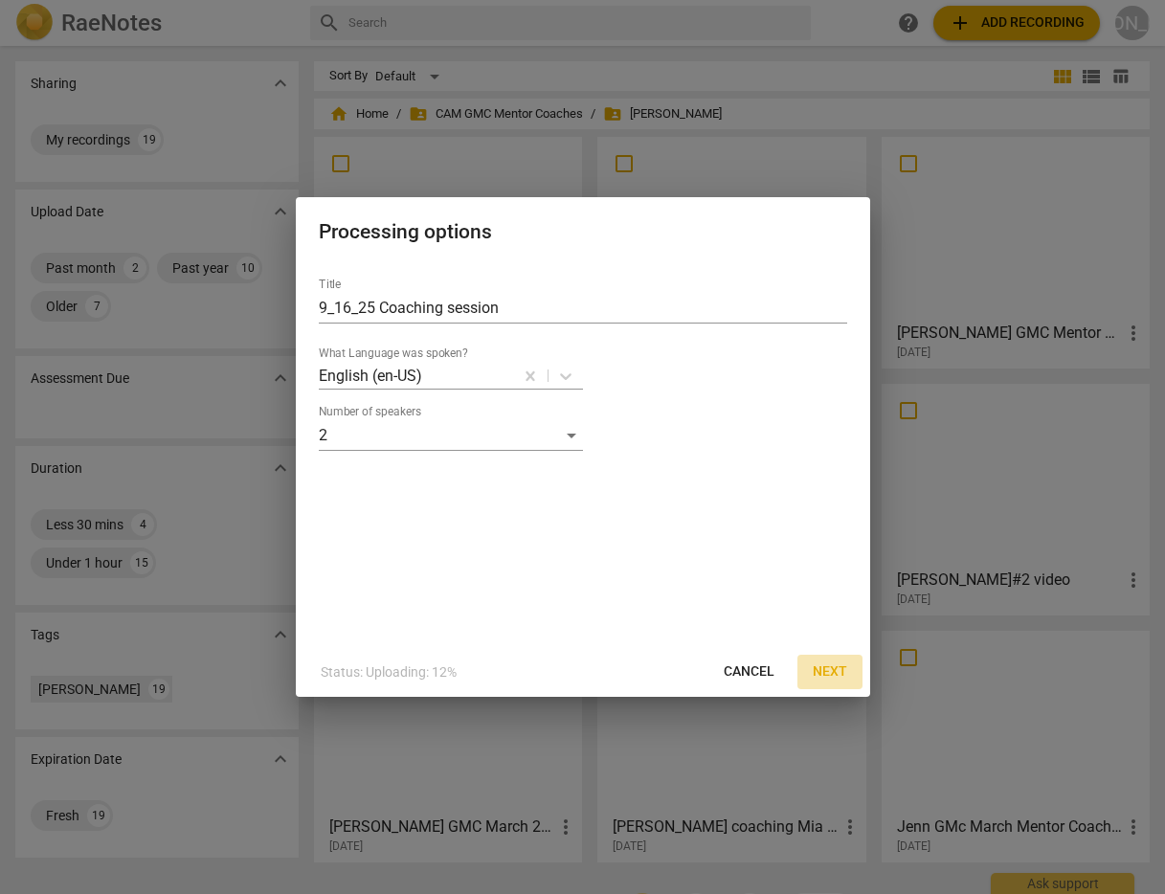
click at [830, 669] on span "Next" at bounding box center [830, 671] width 34 height 19
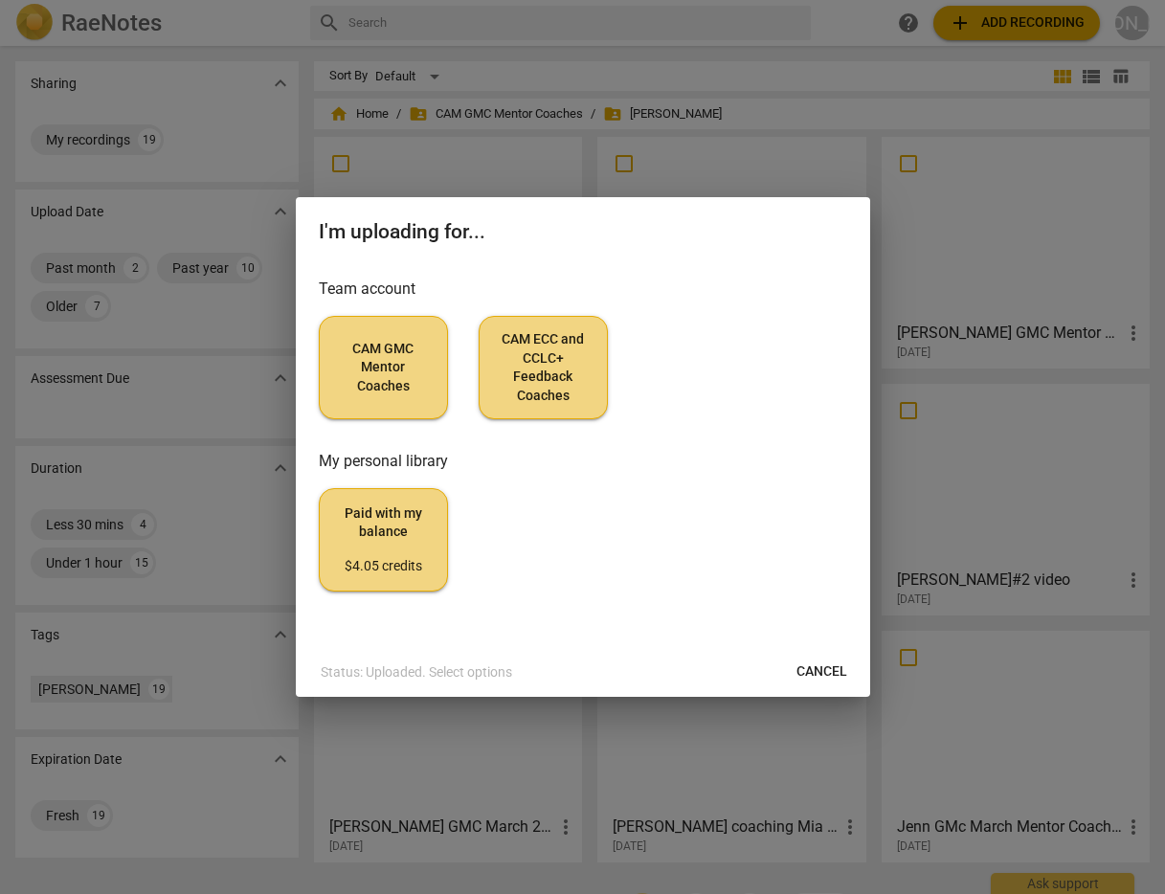
click at [377, 356] on span "CAM GMC Mentor Coaches" at bounding box center [383, 368] width 97 height 56
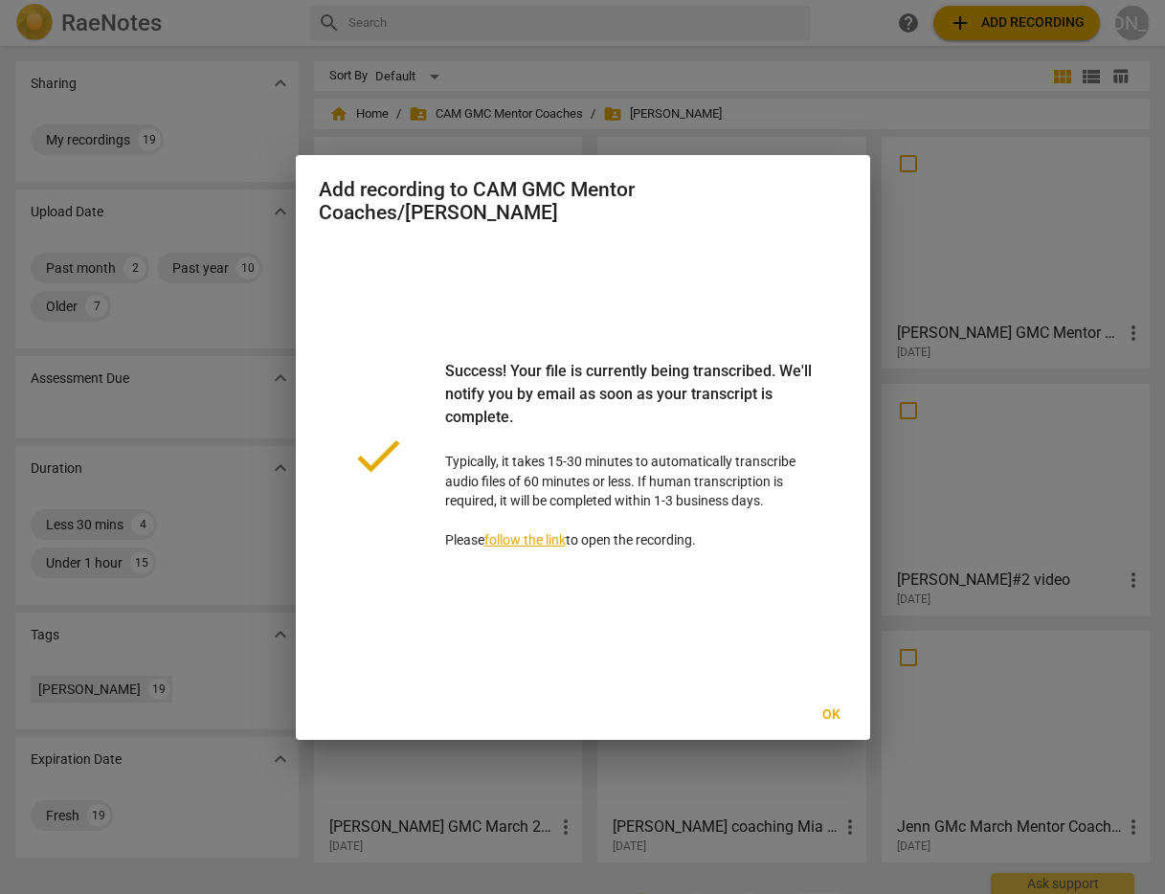
click at [819, 706] on span "Ok" at bounding box center [832, 714] width 31 height 19
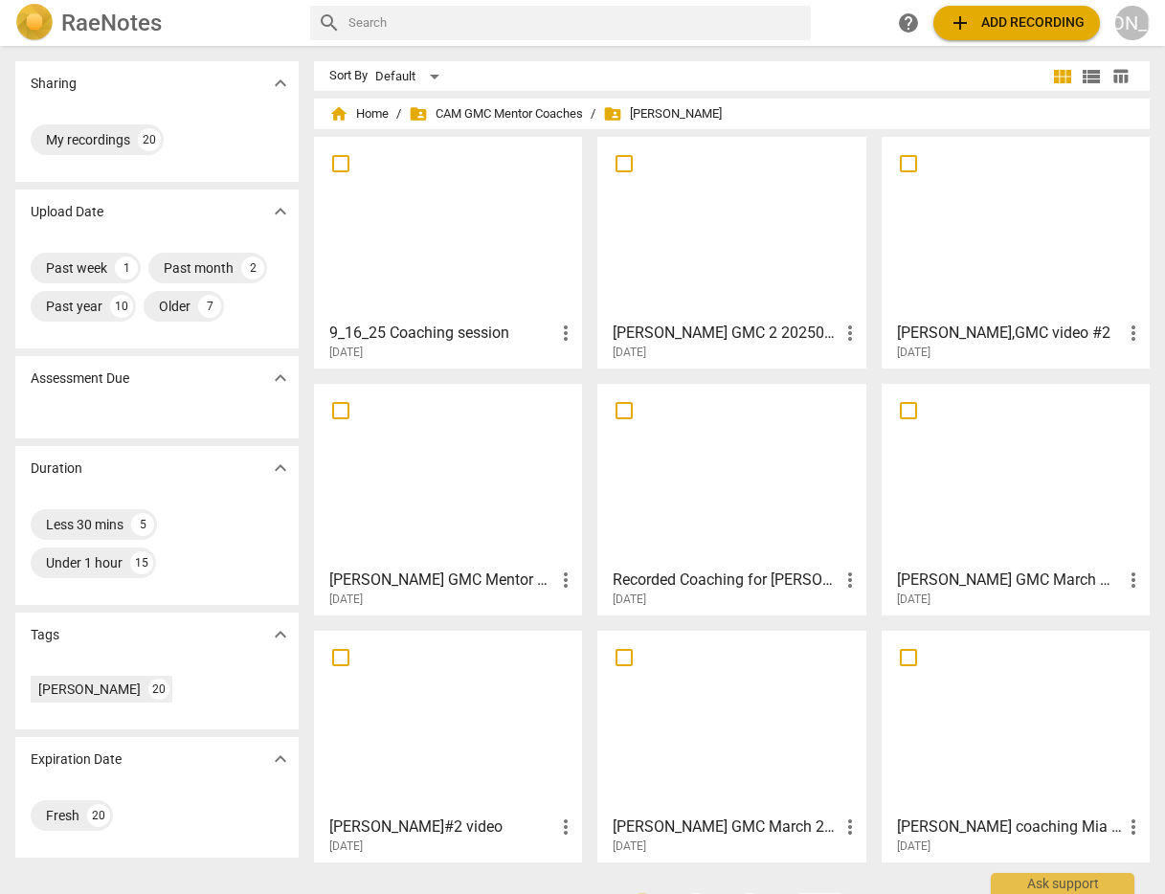
click at [562, 332] on span "more_vert" at bounding box center [565, 333] width 23 height 23
click at [484, 288] on div at bounding box center [582, 447] width 1165 height 894
click at [445, 249] on div at bounding box center [448, 228] width 255 height 169
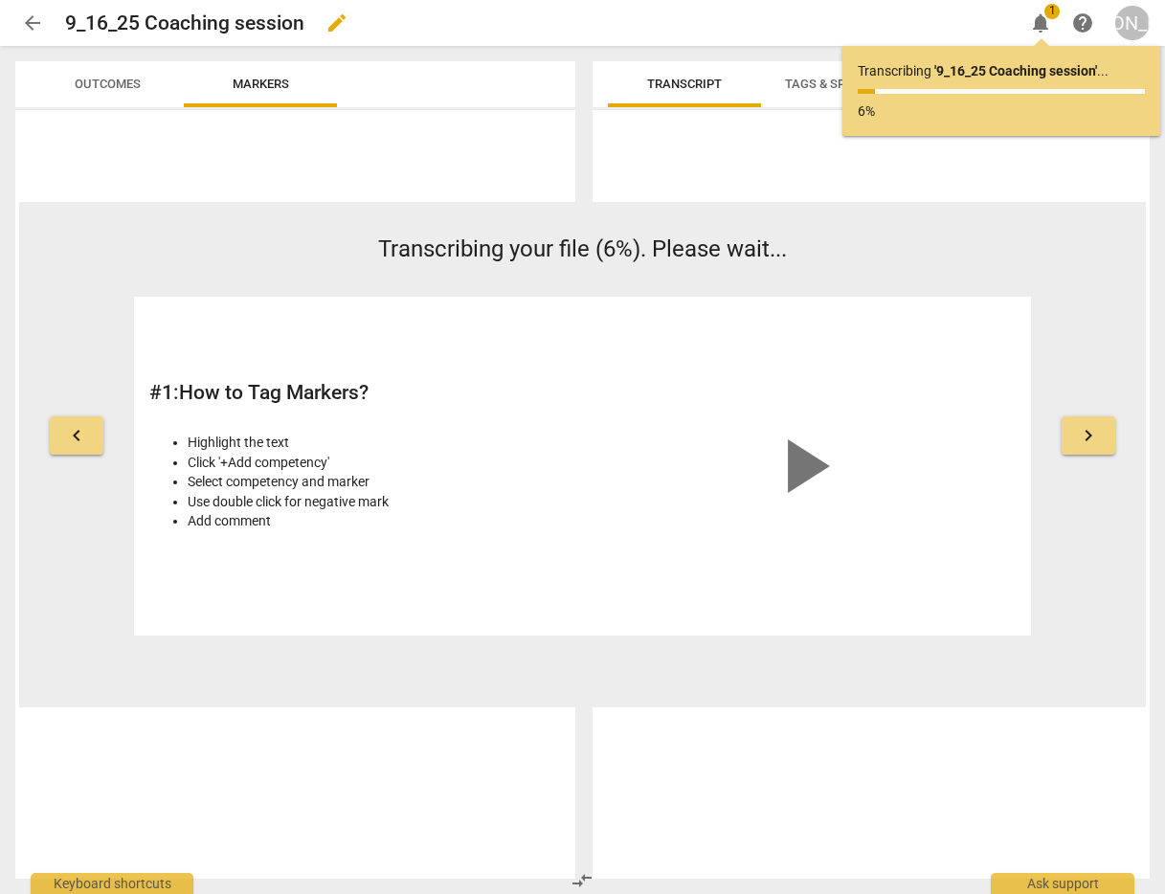
click at [336, 16] on span "edit" at bounding box center [336, 22] width 23 height 23
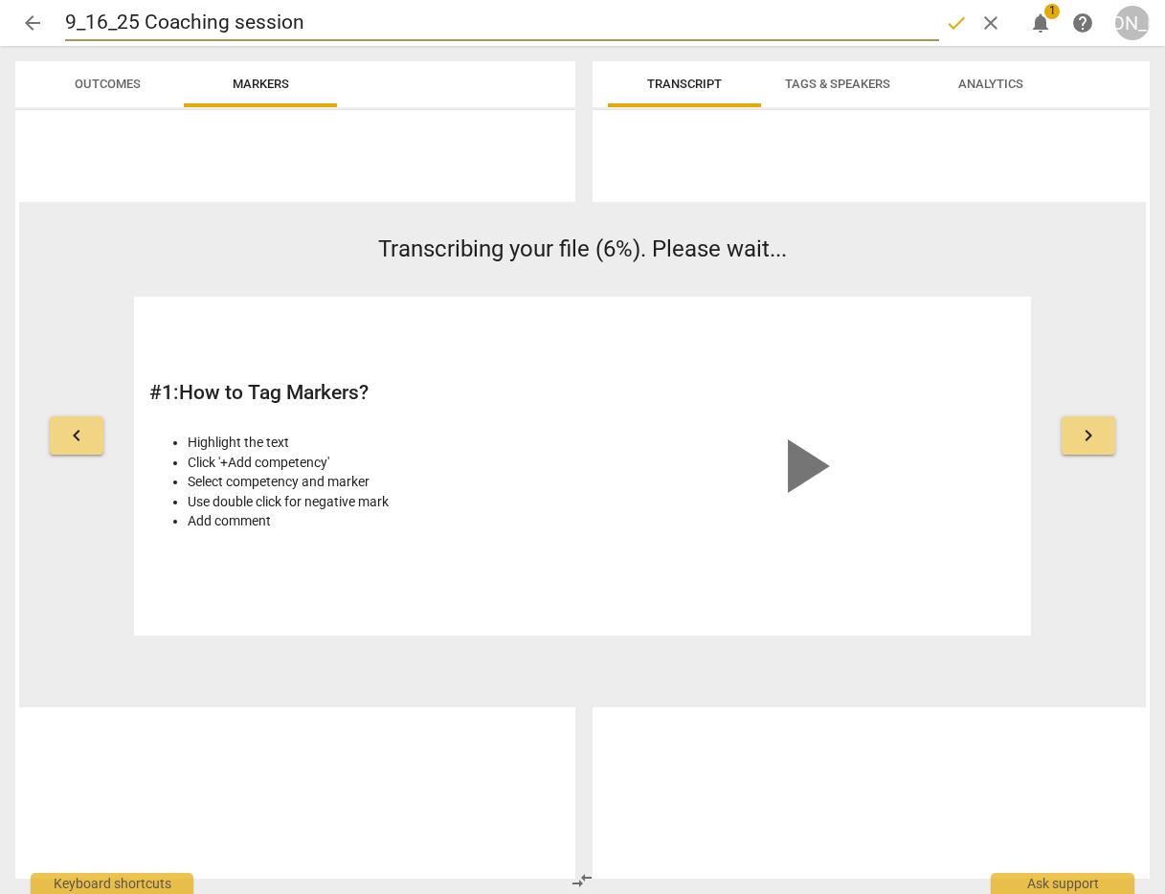
click at [66, 23] on input "9_16_25 Coaching session" at bounding box center [502, 23] width 874 height 36
type input "[PERSON_NAME] 9_16_25 Coaching session"
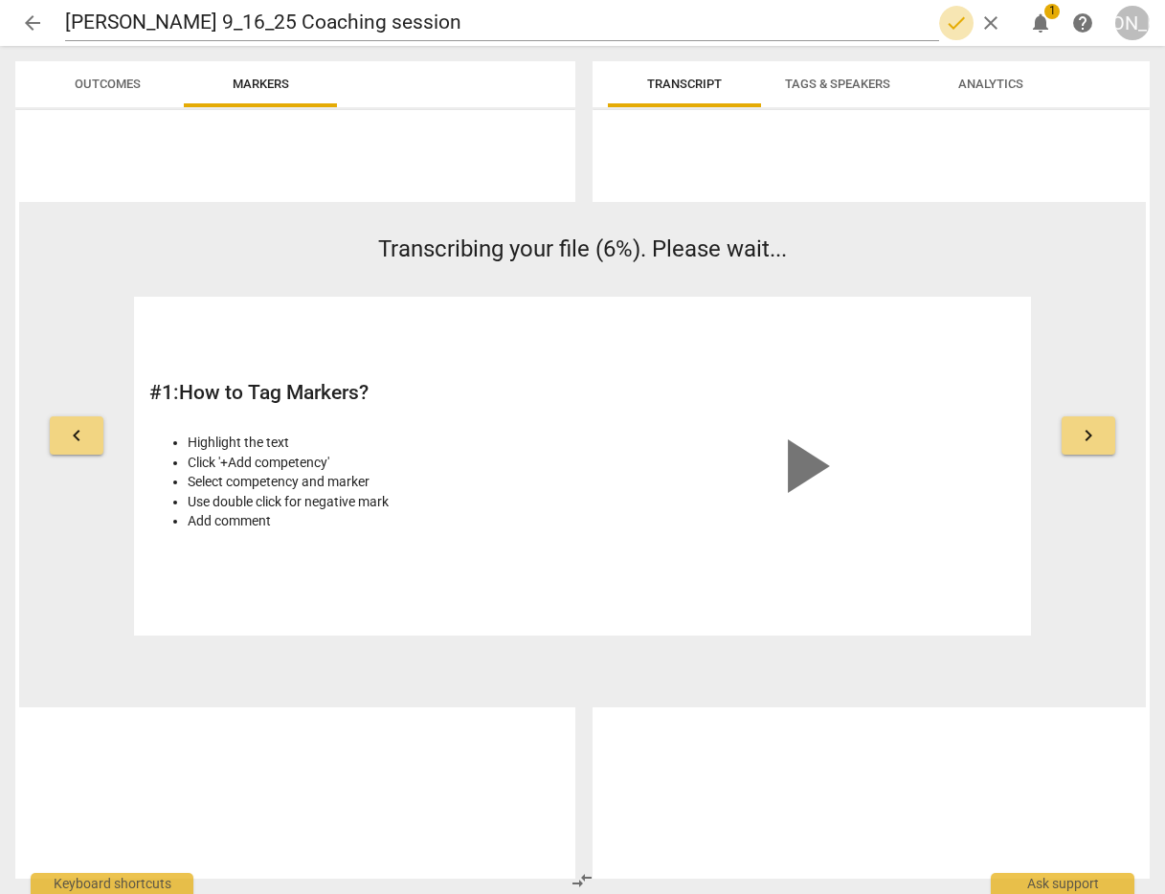
click at [945, 21] on span "done" at bounding box center [956, 22] width 23 height 23
